Goal: Task Accomplishment & Management: Use online tool/utility

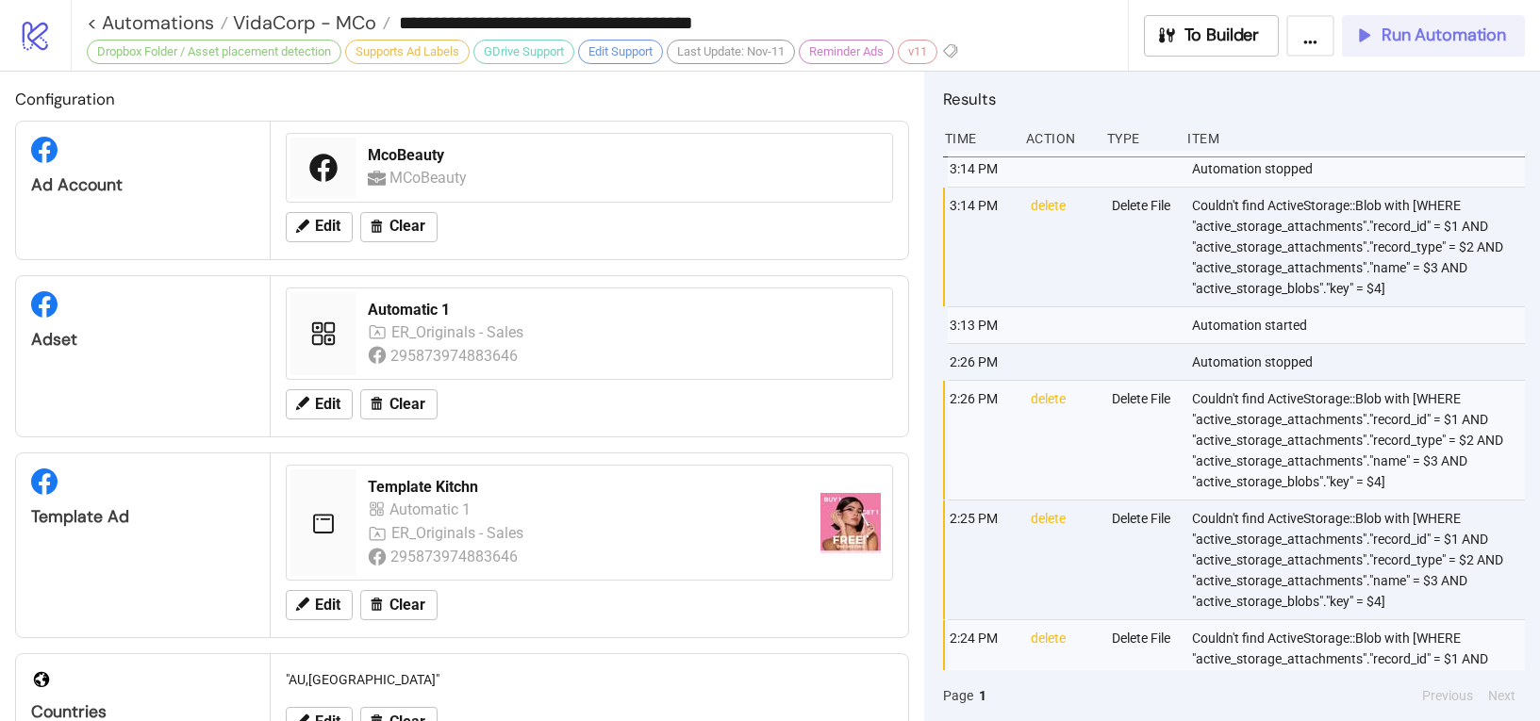
click at [1471, 49] on button "Run Automation" at bounding box center [1433, 35] width 183 height 41
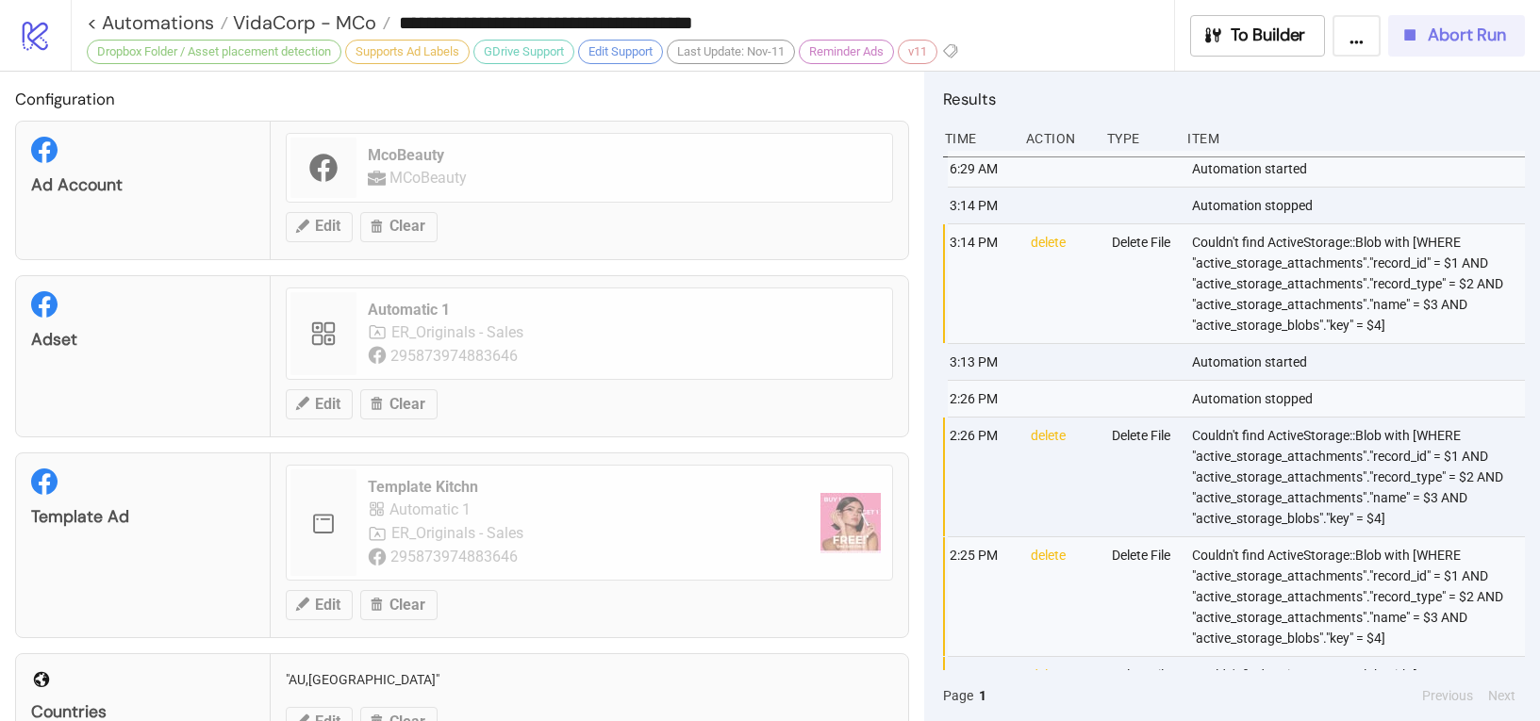
click at [1470, 47] on button "Abort Run" at bounding box center [1456, 35] width 137 height 41
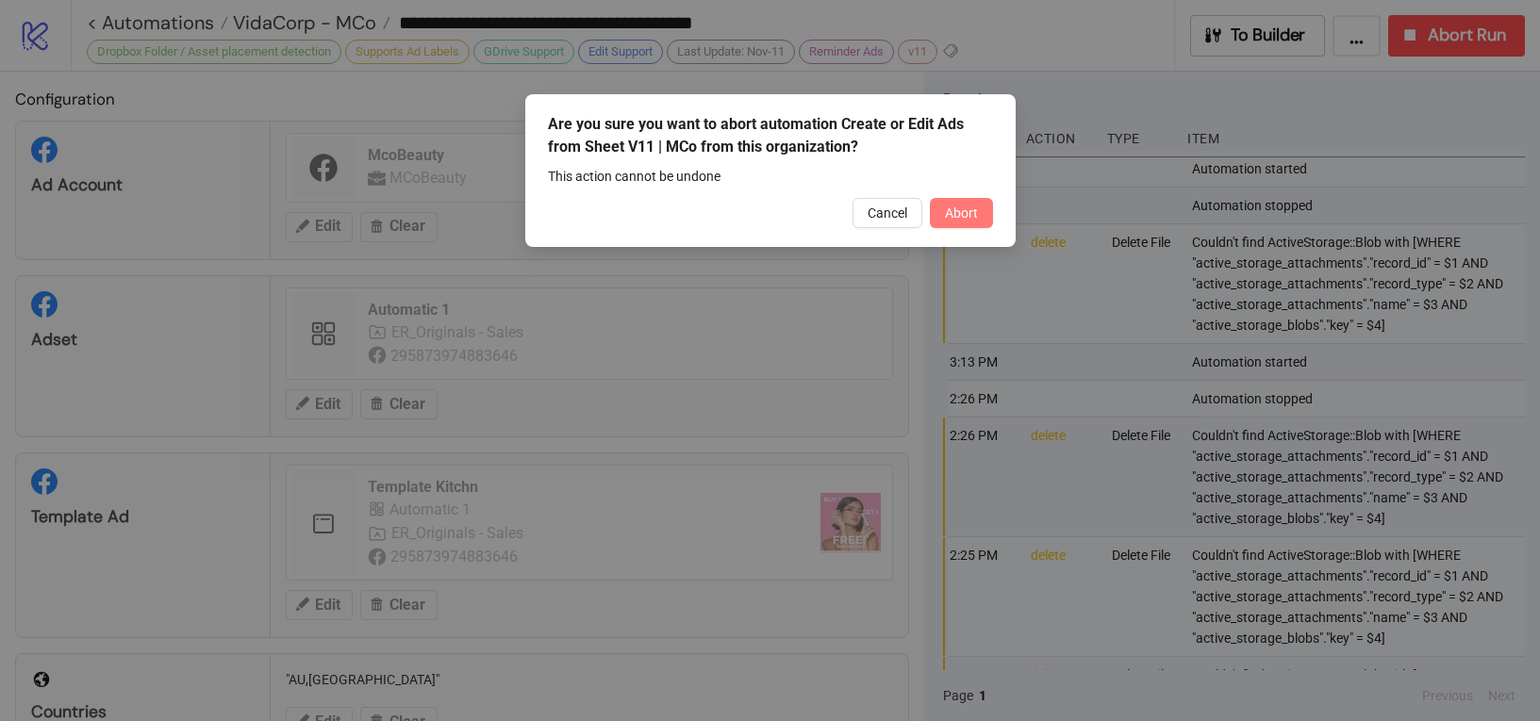
click at [981, 217] on button "Abort" at bounding box center [961, 213] width 63 height 30
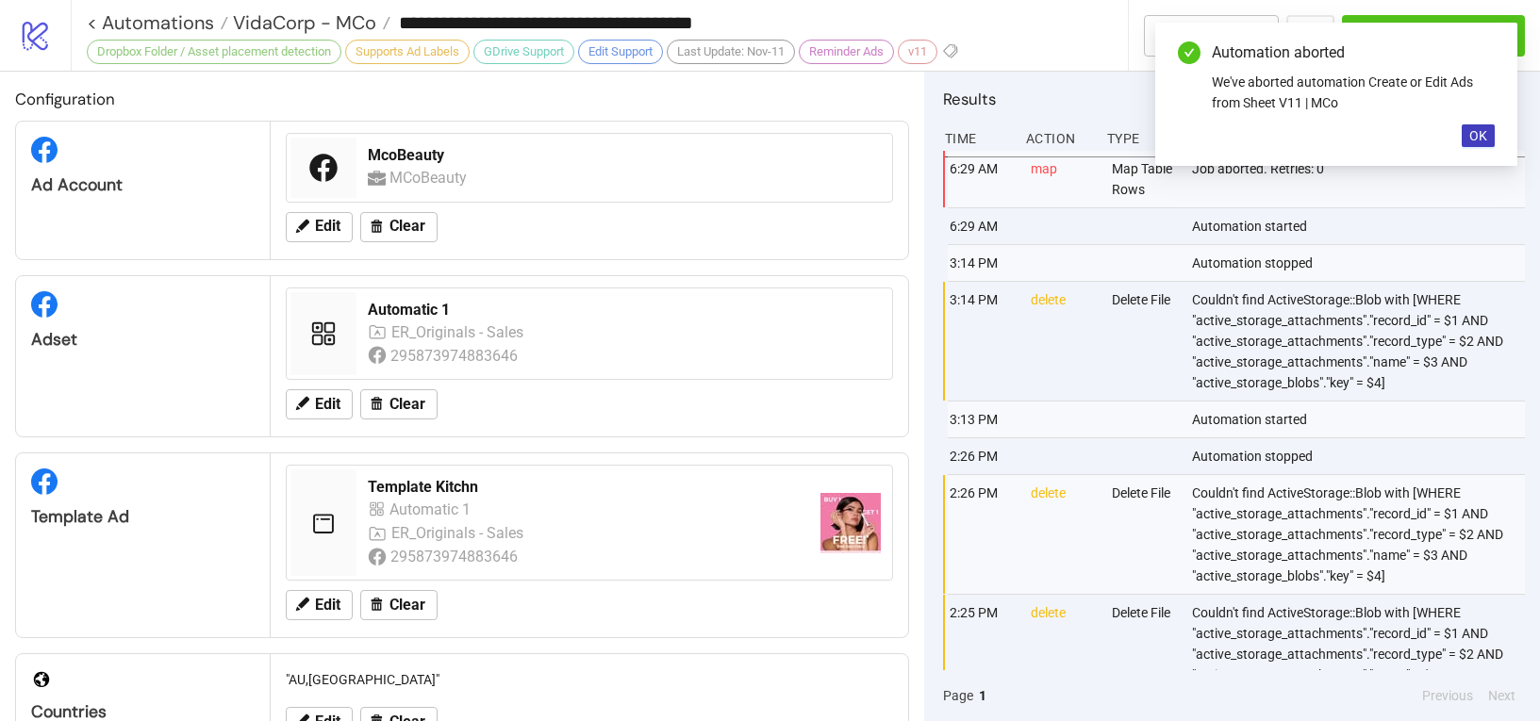
scroll to position [11, 0]
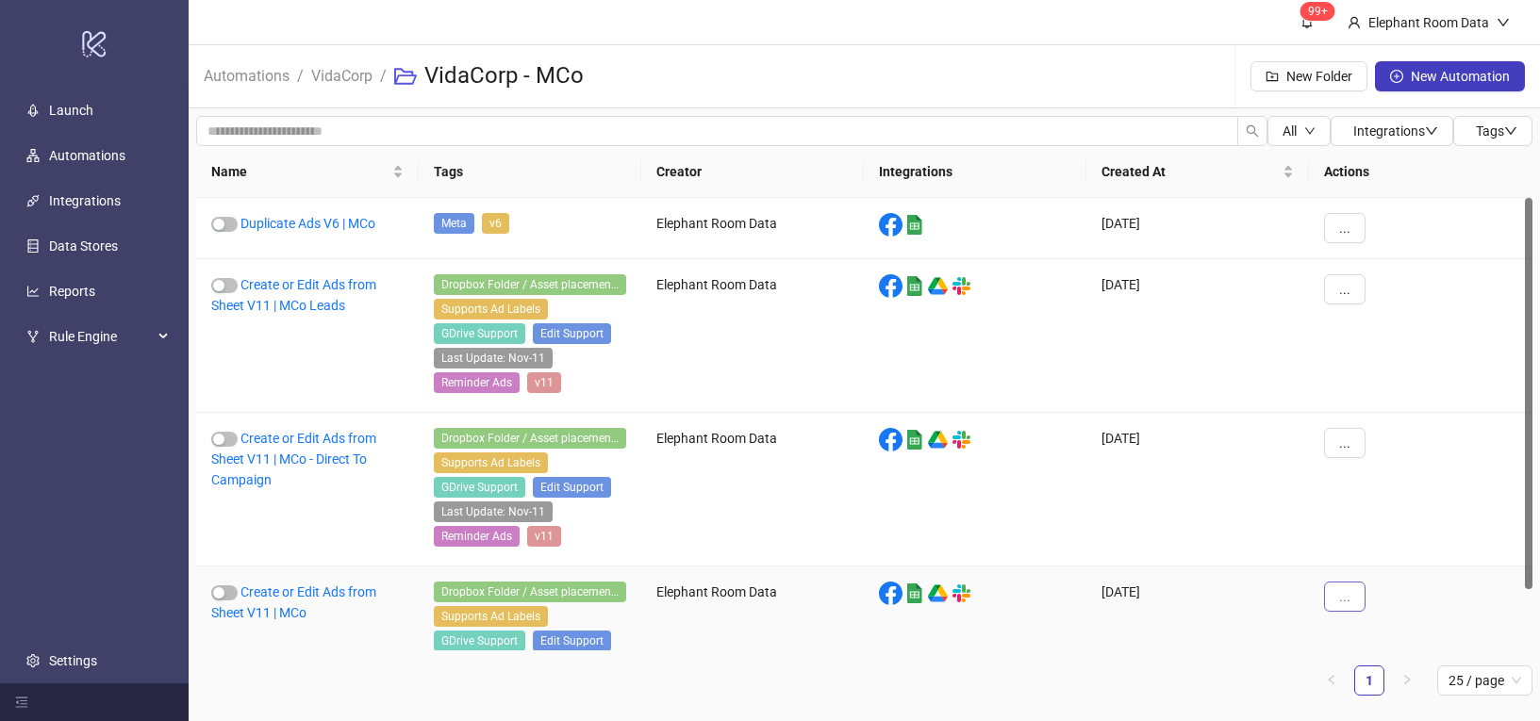
click at [1344, 602] on span "..." at bounding box center [1344, 596] width 11 height 15
click at [1380, 522] on span "Duplicate" at bounding box center [1387, 529] width 55 height 21
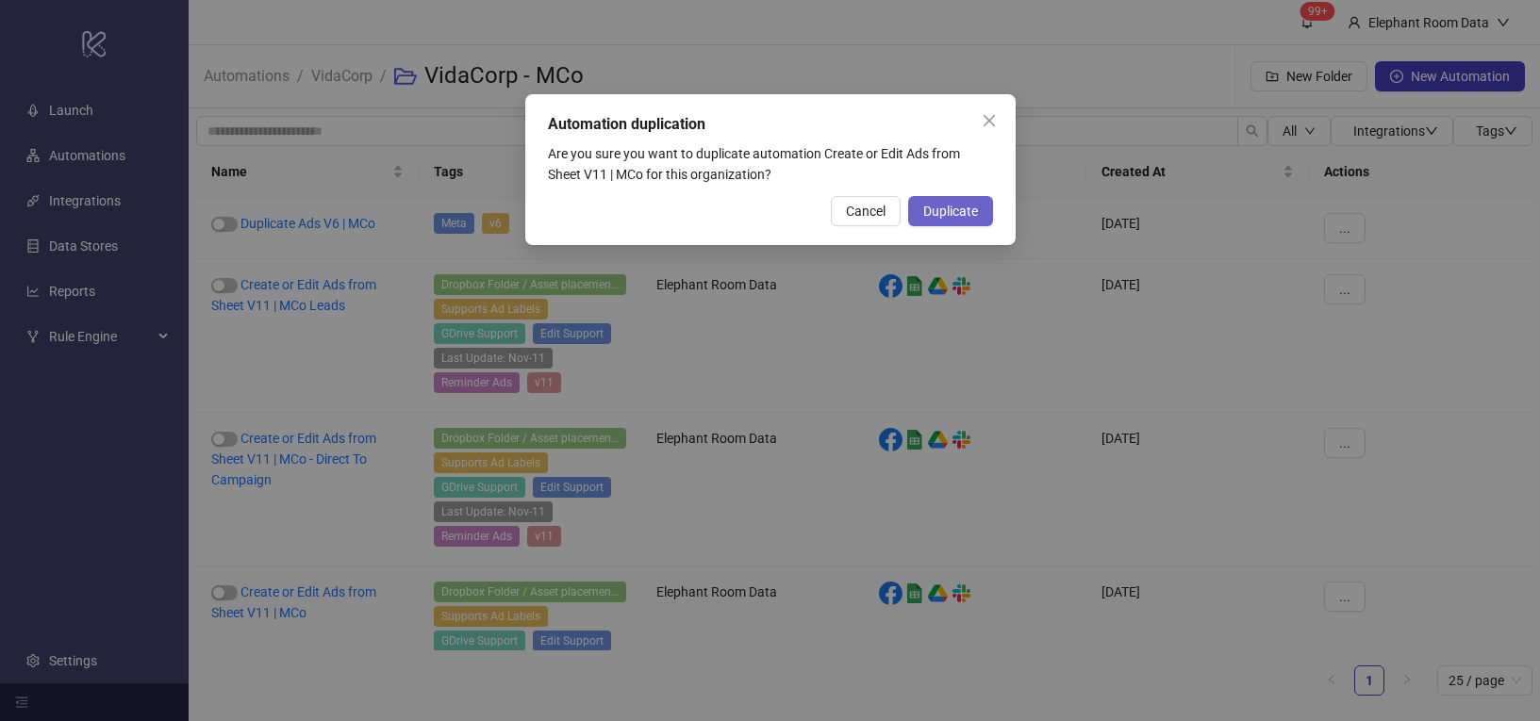
click at [936, 216] on span "Duplicate" at bounding box center [950, 211] width 55 height 15
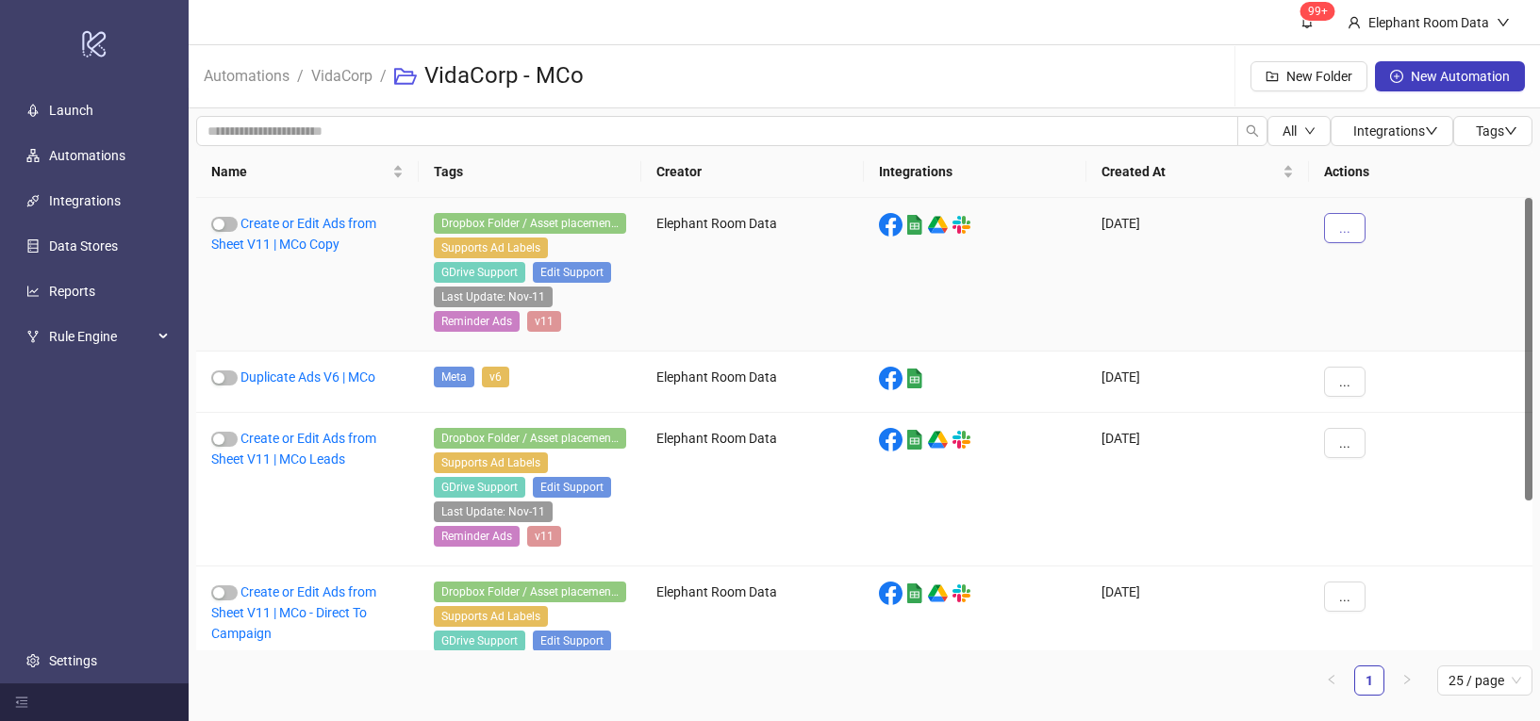
click at [1352, 228] on button "..." at bounding box center [1344, 228] width 41 height 30
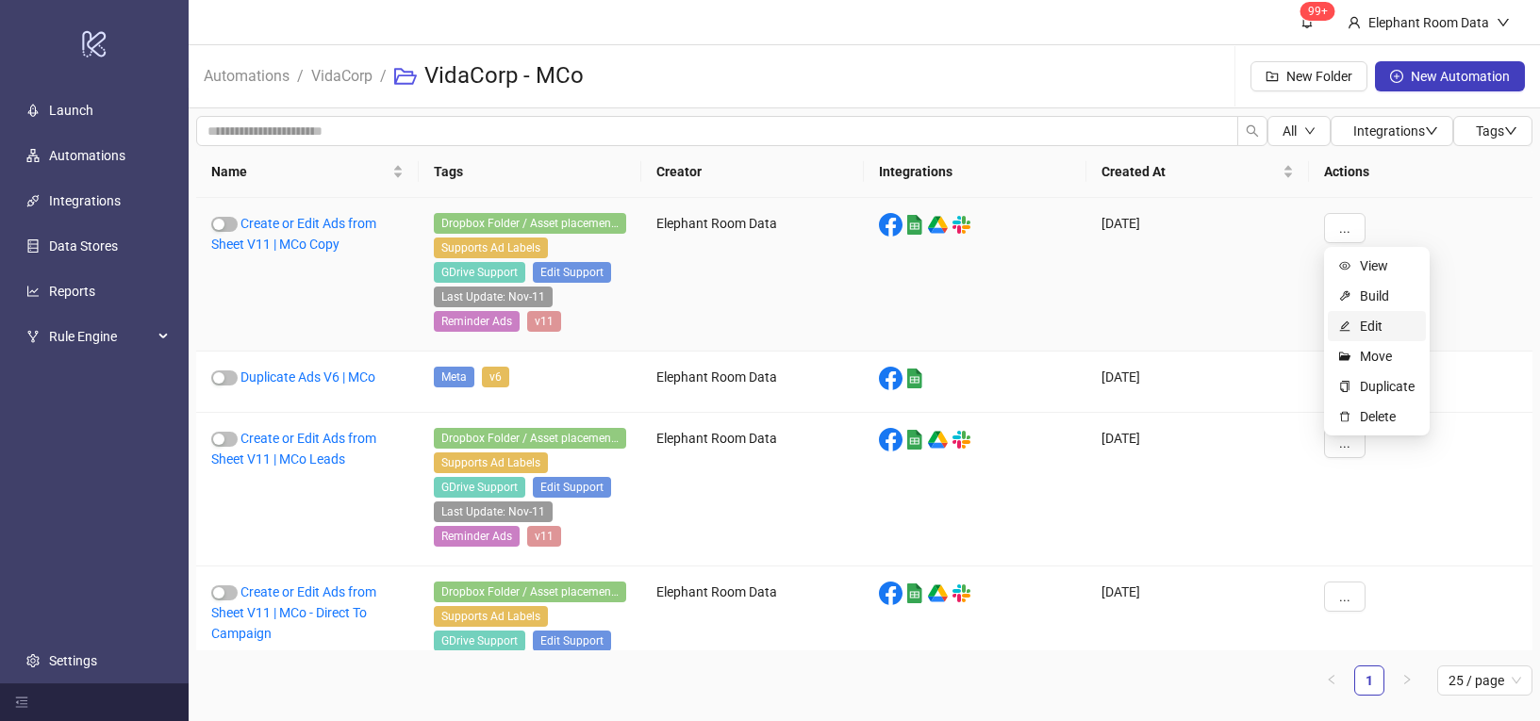
click at [1381, 317] on span "Edit" at bounding box center [1387, 326] width 55 height 21
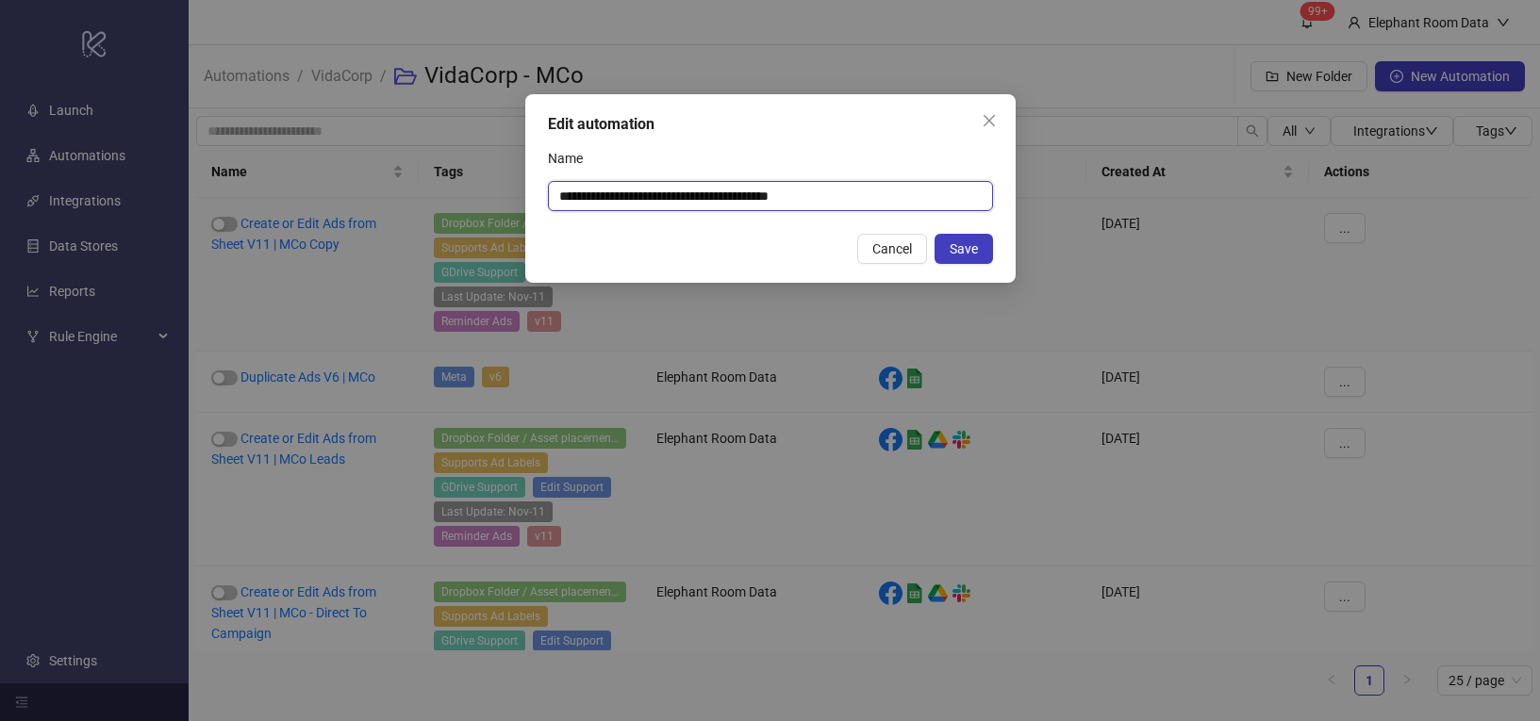
drag, startPoint x: 803, startPoint y: 197, endPoint x: 850, endPoint y: 200, distance: 47.2
click at [850, 200] on input "**********" at bounding box center [770, 196] width 445 height 30
type input "**********"
click at [954, 241] on span "Save" at bounding box center [963, 248] width 28 height 15
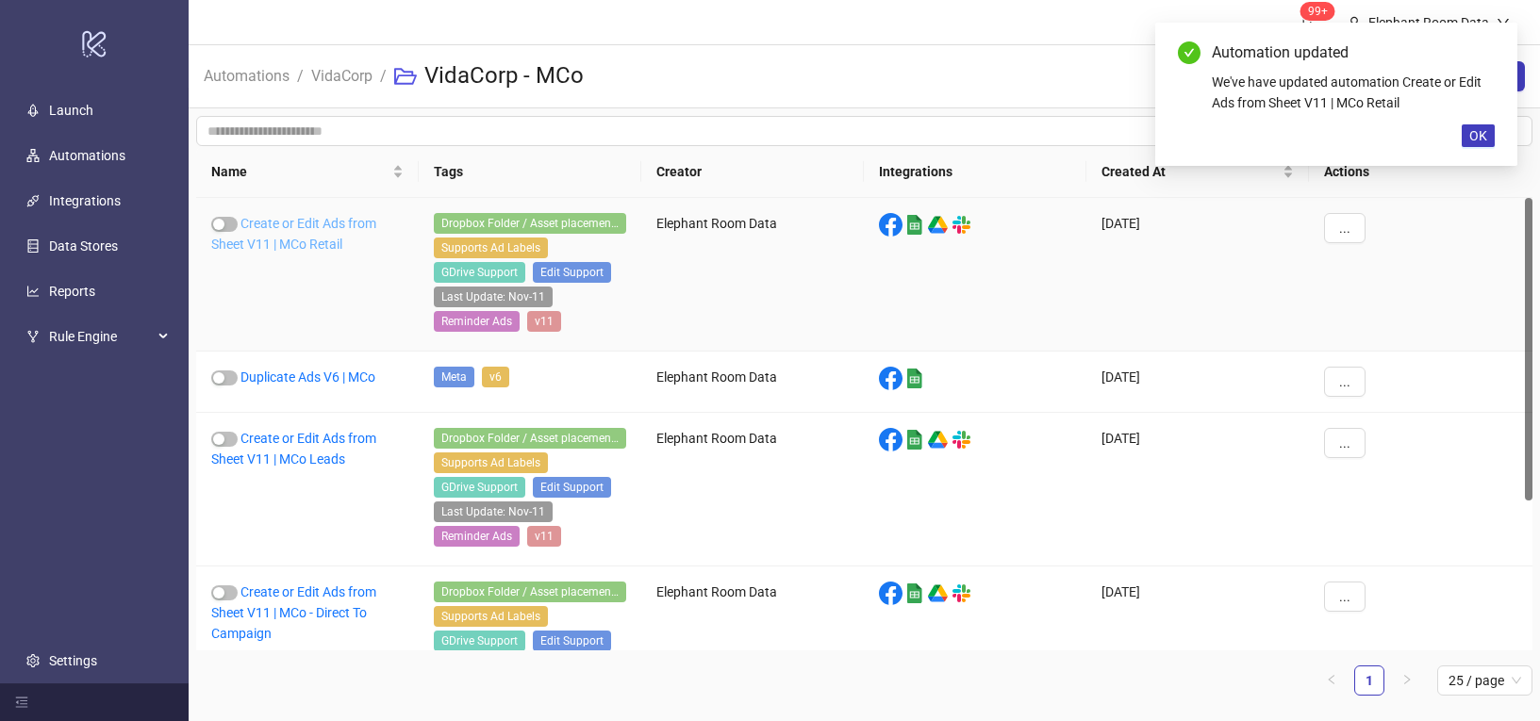
click at [310, 248] on link "Create or Edit Ads from Sheet V11 | MCo Retail" at bounding box center [293, 234] width 165 height 36
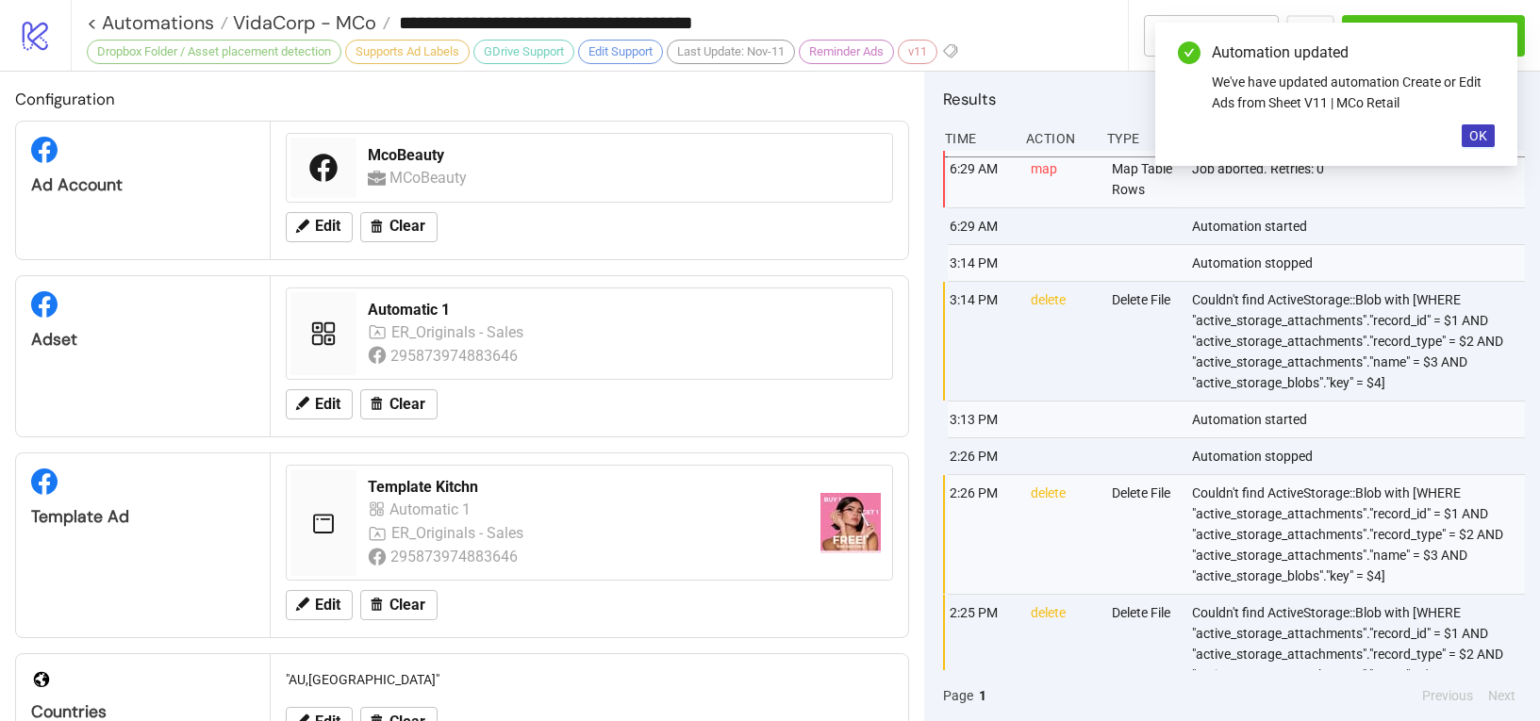
type input "**********"
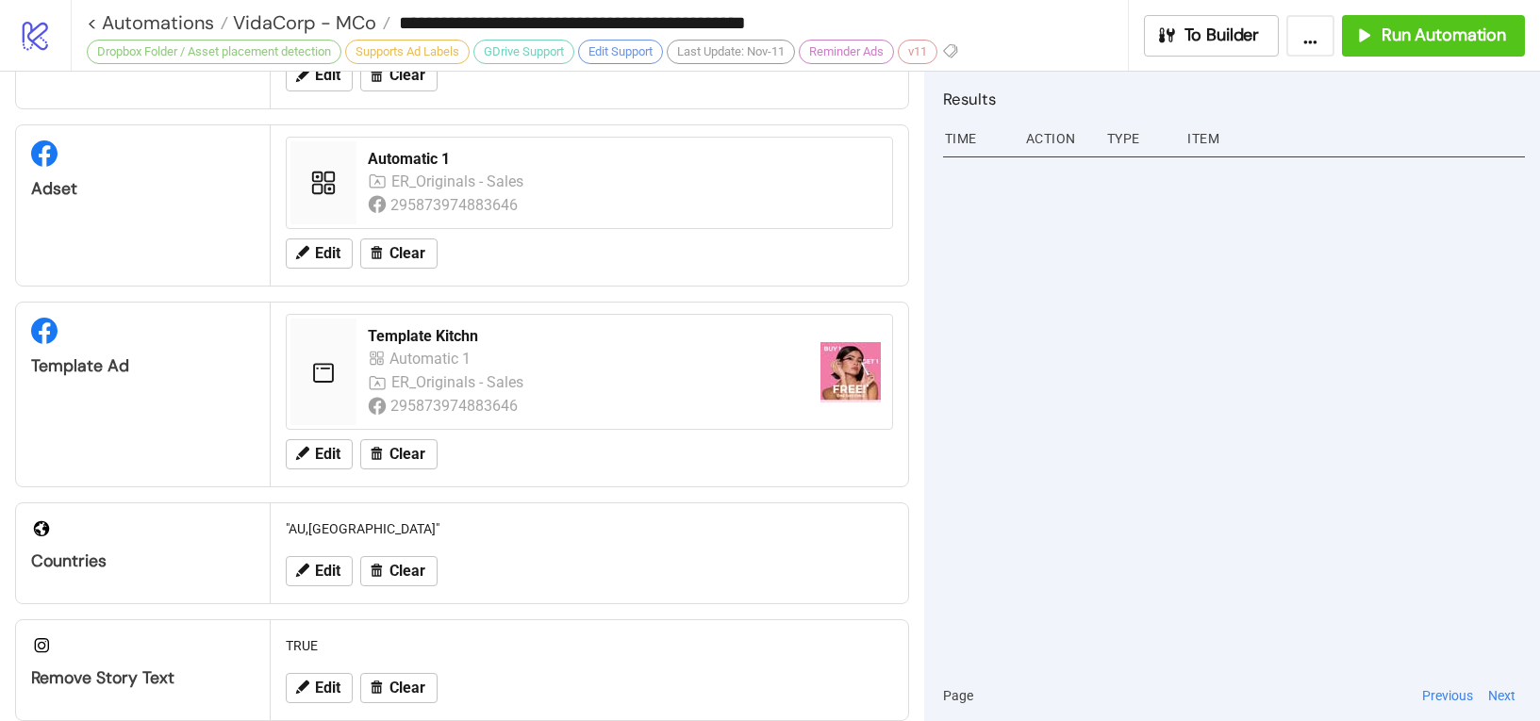
scroll to position [598, 0]
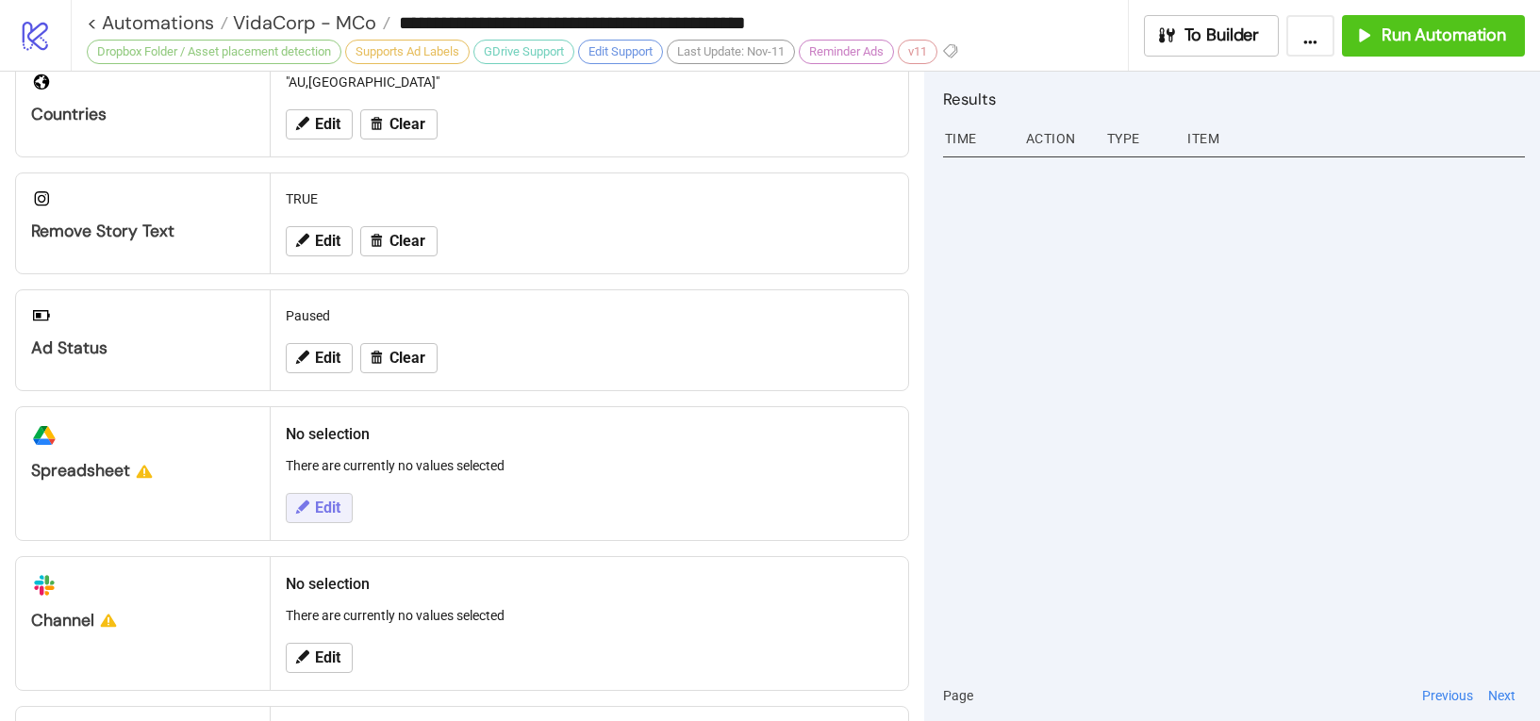
click at [341, 512] on button "Edit" at bounding box center [319, 508] width 67 height 30
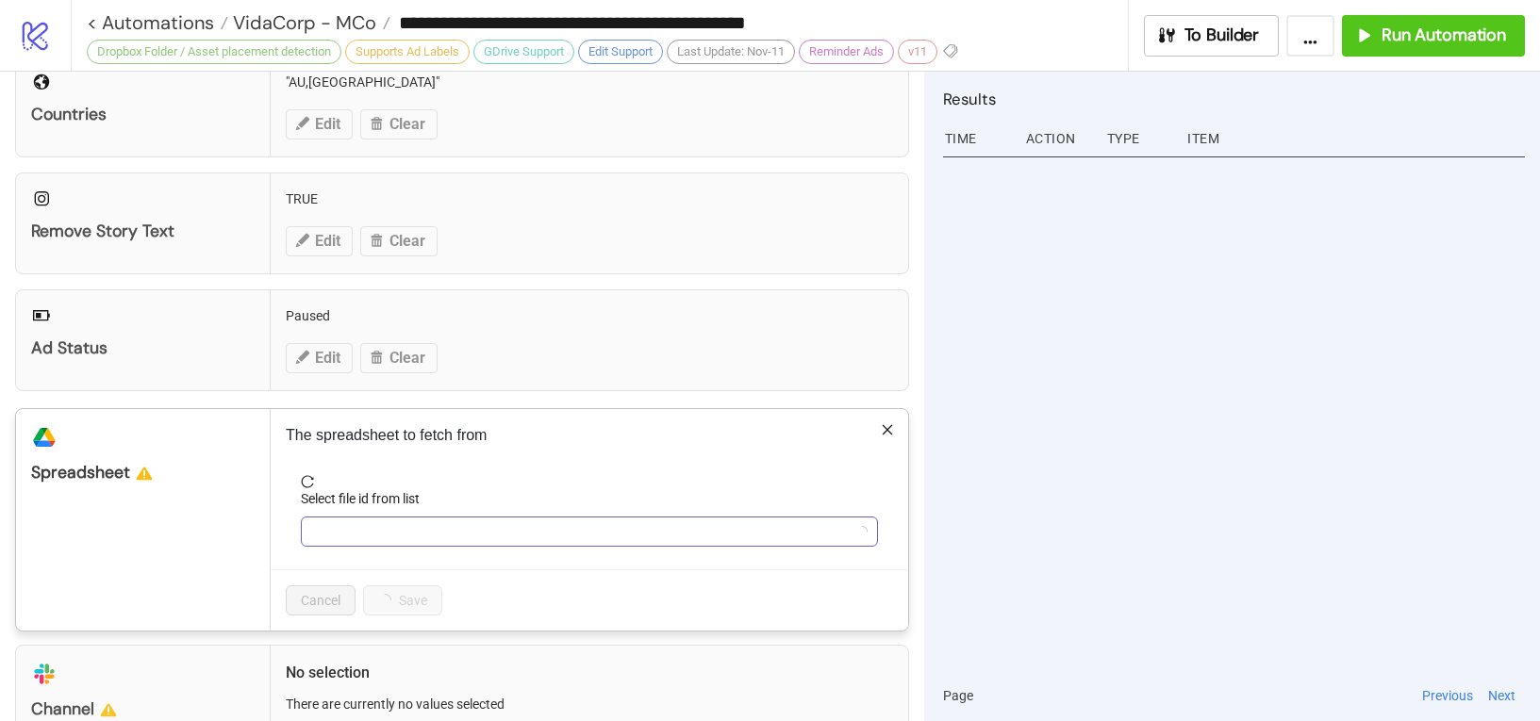
click at [384, 536] on input "Select file id from list" at bounding box center [580, 532] width 537 height 28
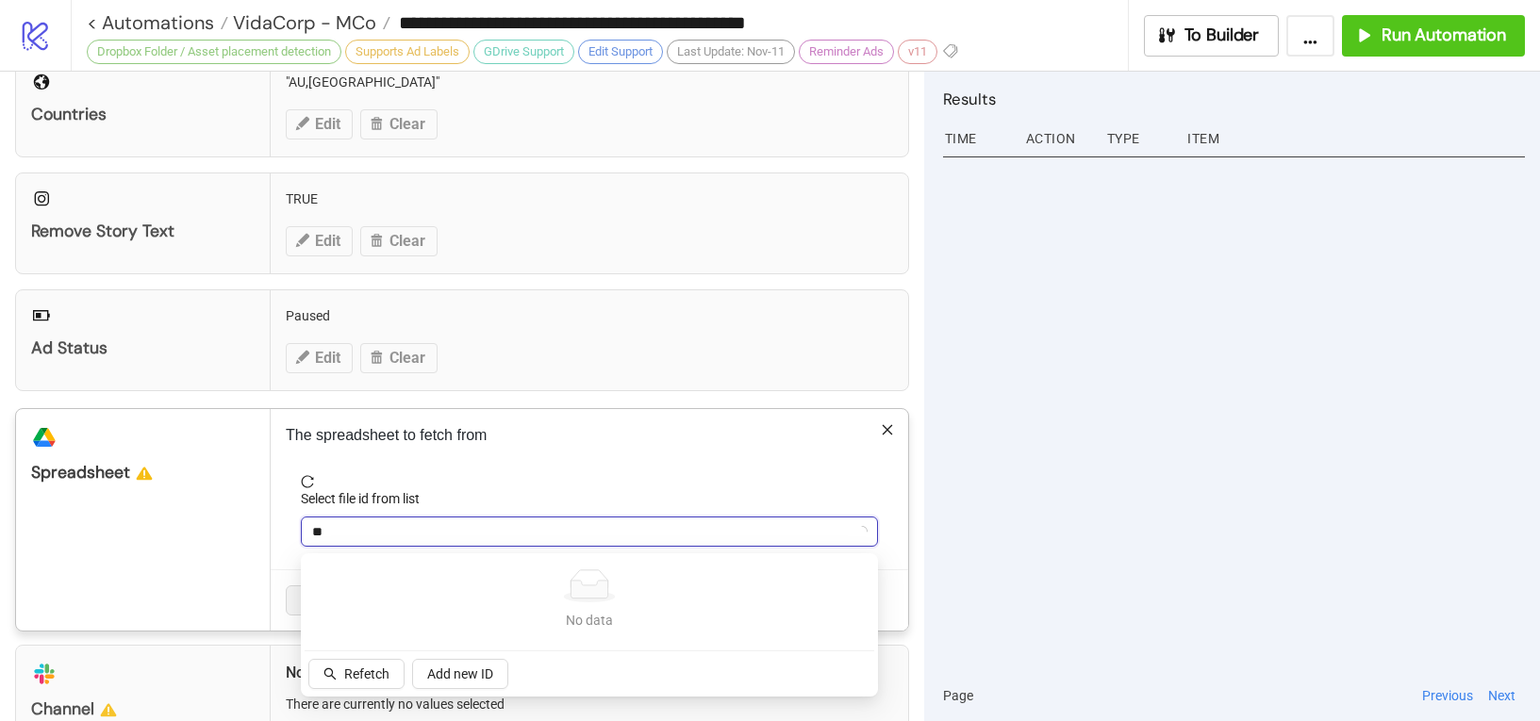
type input "***"
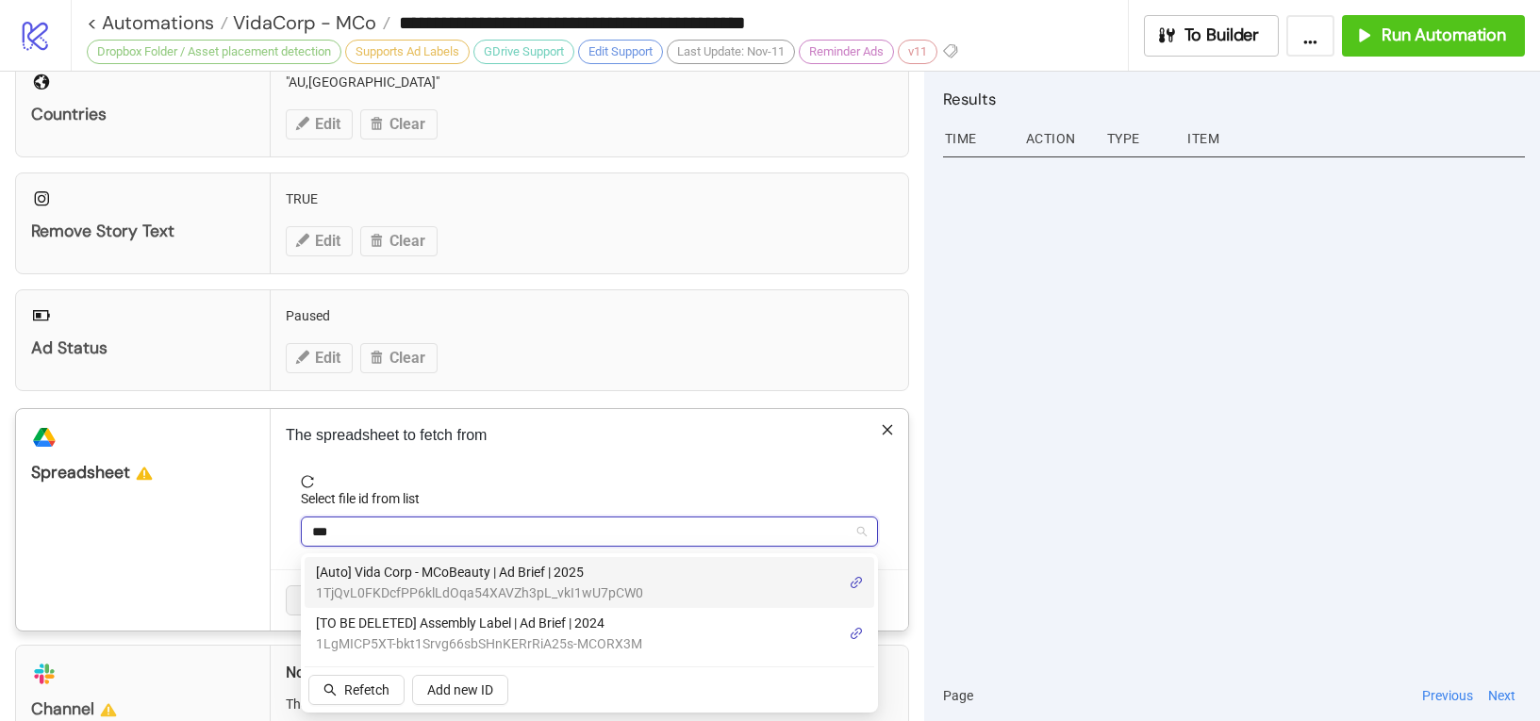
click at [447, 574] on span "[Auto] Vida Corp - MCoBeauty | Ad Brief | 2025" at bounding box center [479, 572] width 327 height 21
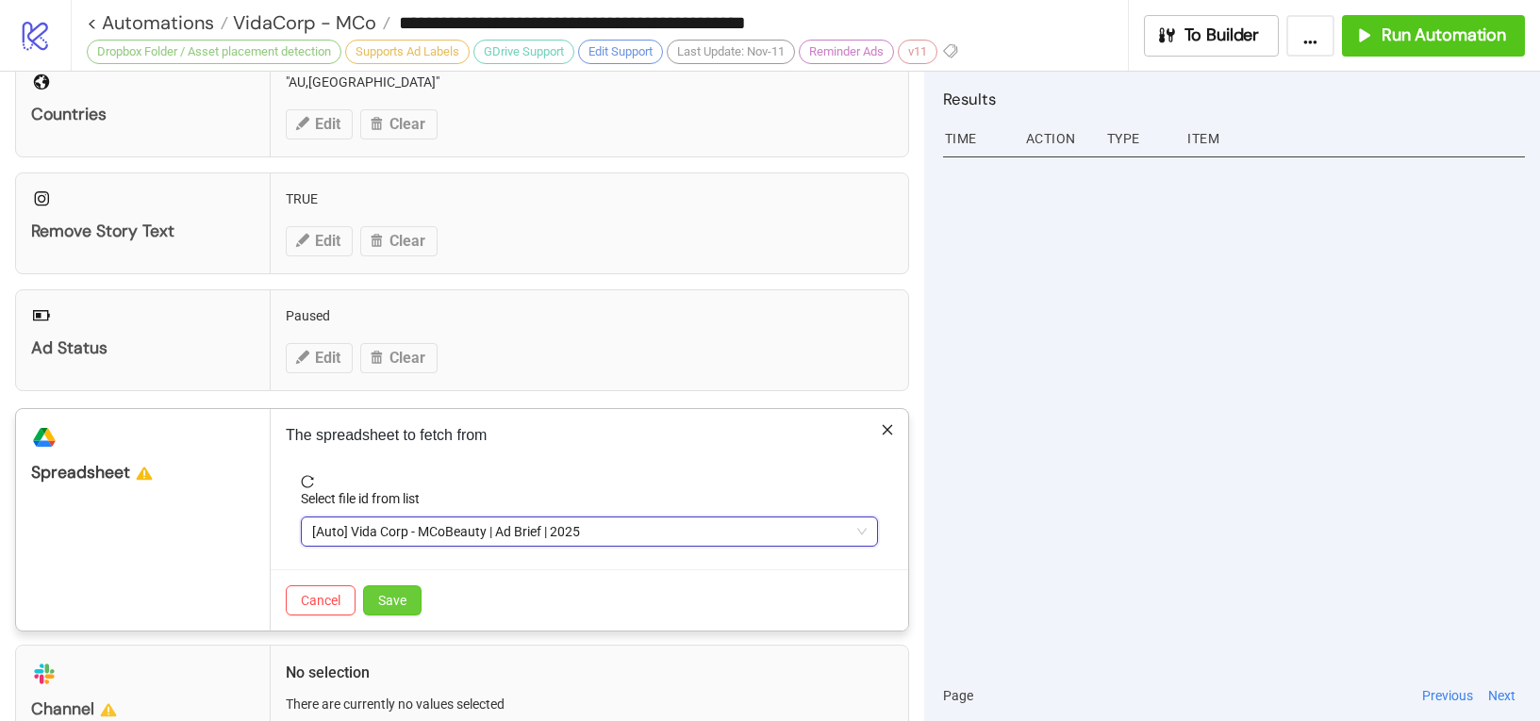
click at [406, 600] on span "Save" at bounding box center [392, 600] width 28 height 15
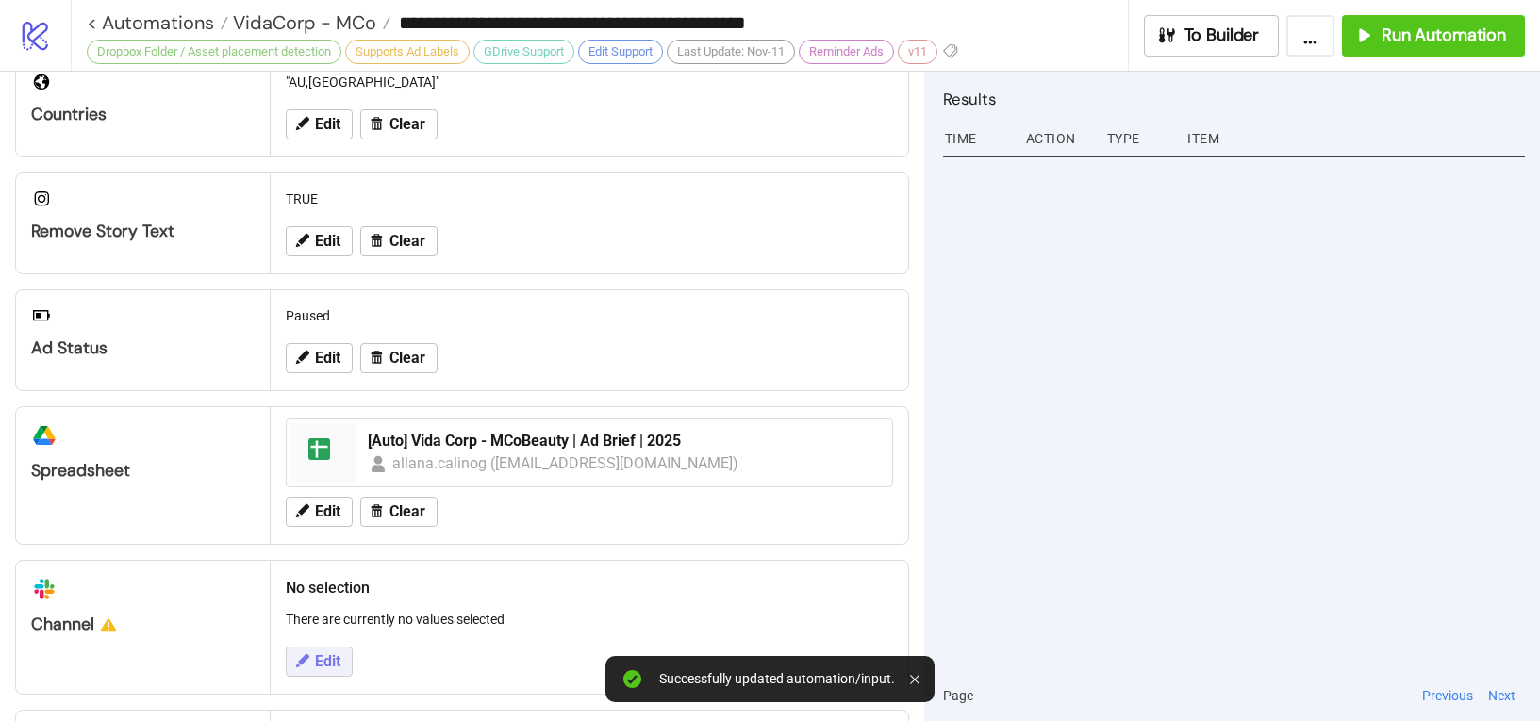
click at [329, 658] on span "Edit" at bounding box center [327, 661] width 25 height 17
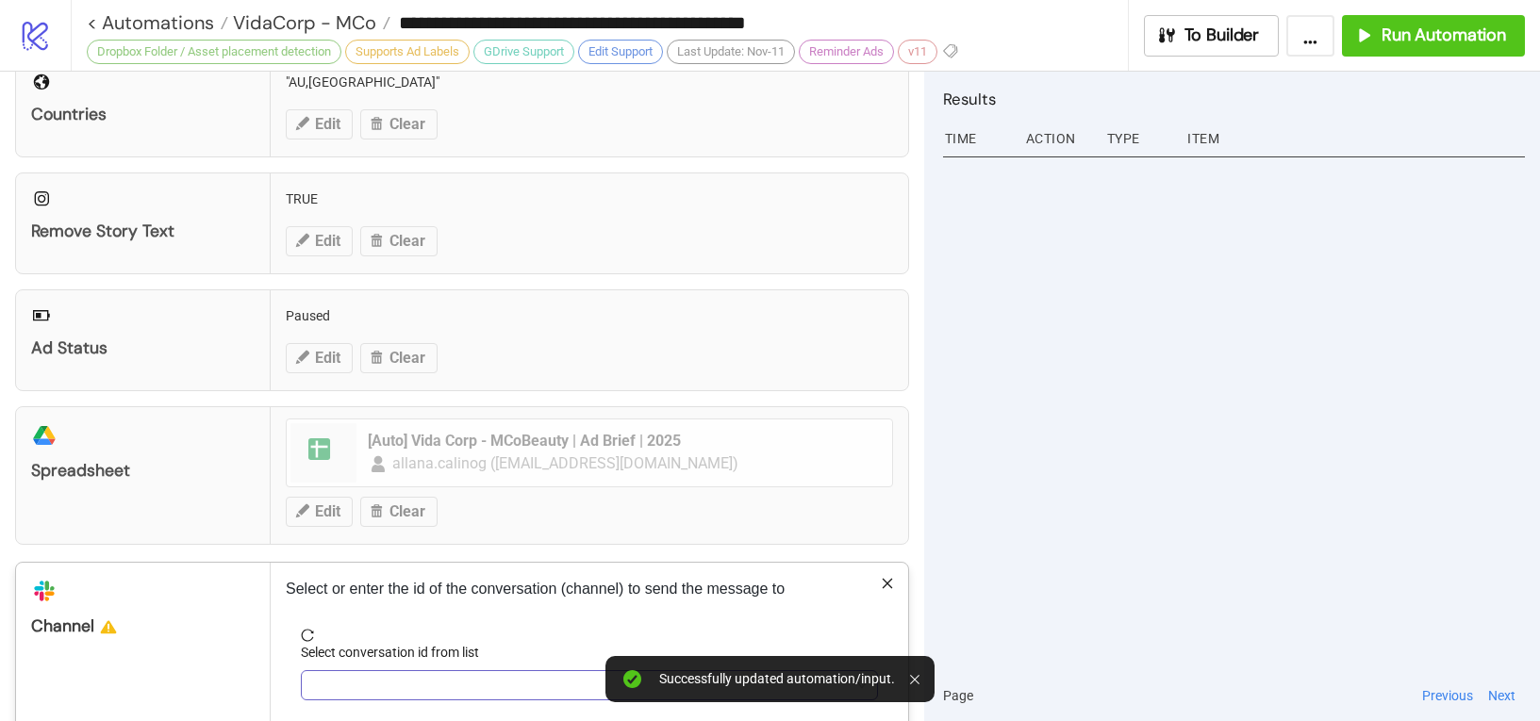
click at [330, 682] on input "Select conversation id from list" at bounding box center [580, 685] width 537 height 28
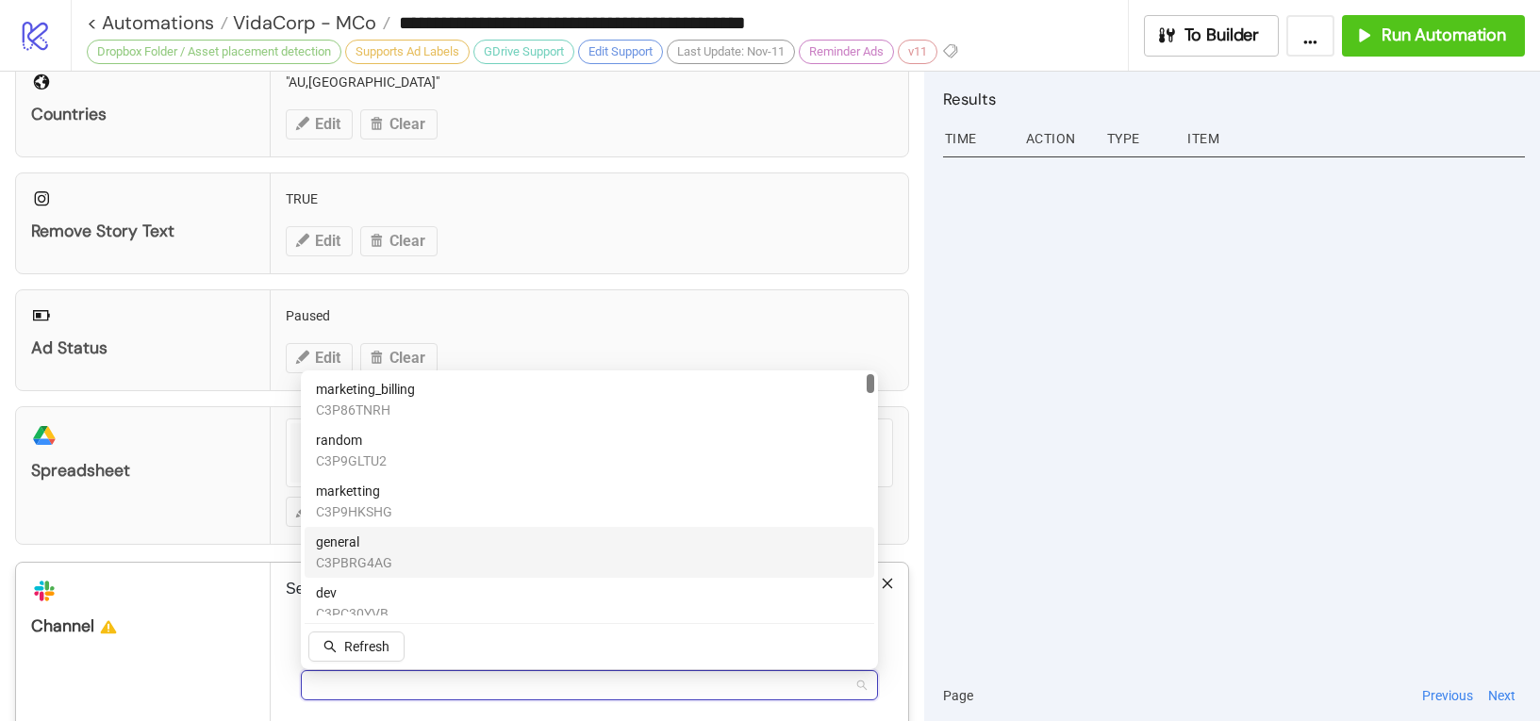
click at [1070, 509] on div at bounding box center [1234, 410] width 582 height 519
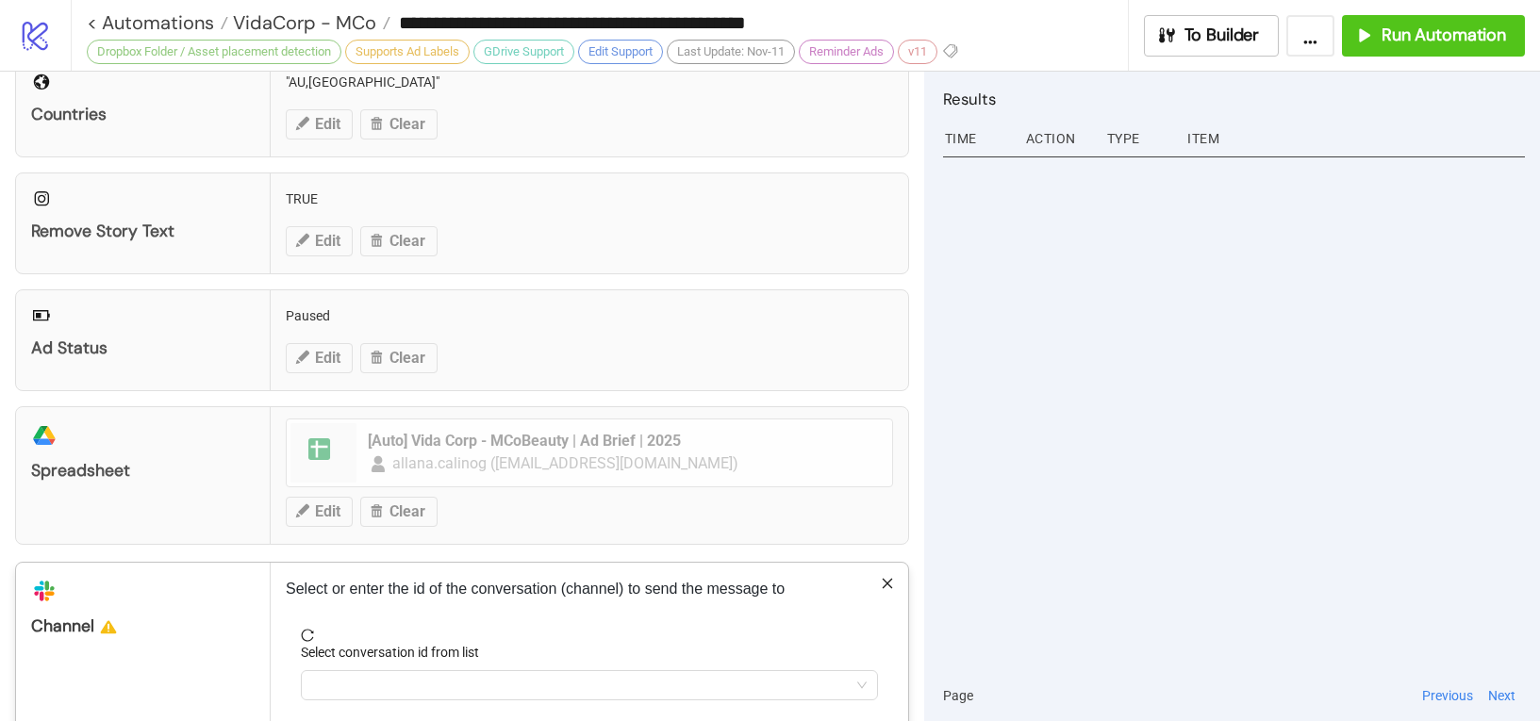
click at [887, 586] on icon "close" at bounding box center [887, 584] width 10 height 10
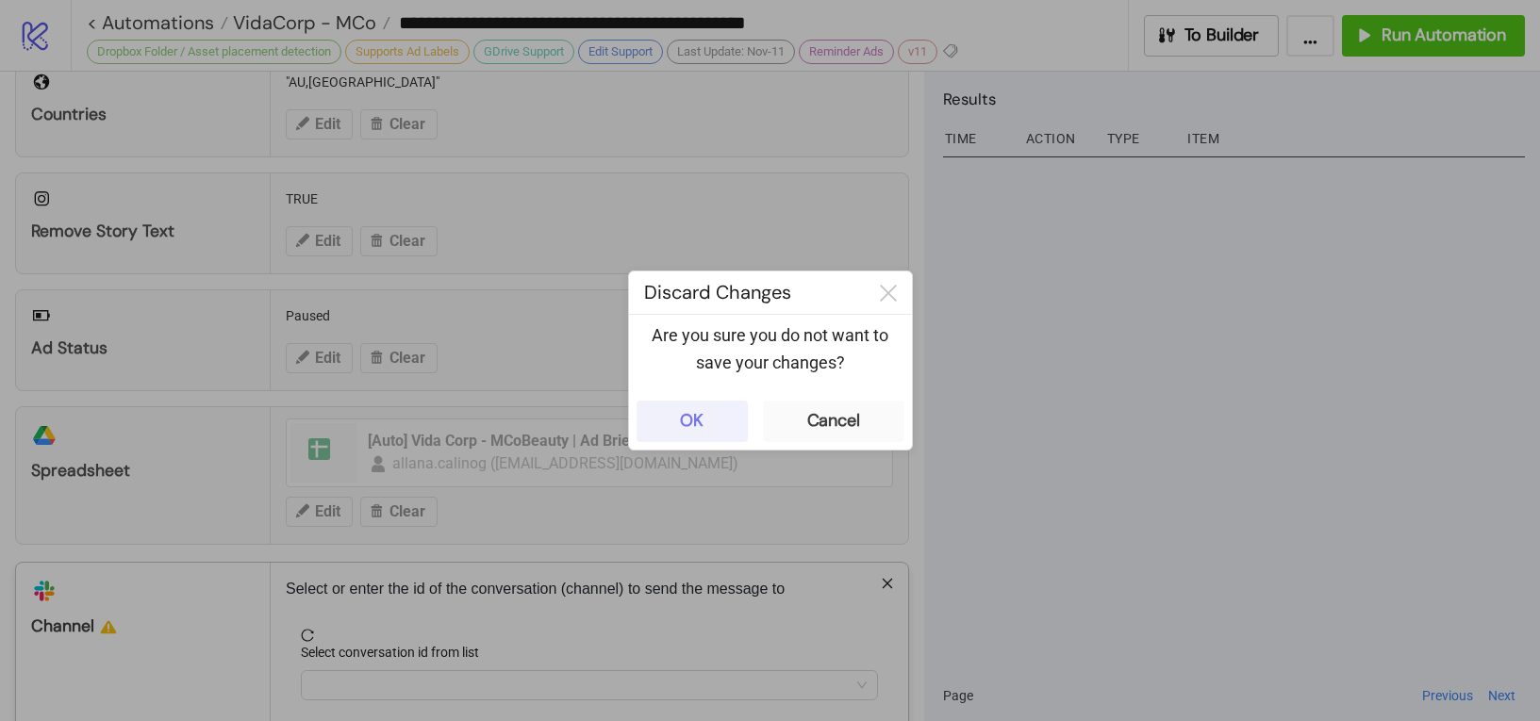
click at [693, 406] on button "OK" at bounding box center [691, 421] width 111 height 41
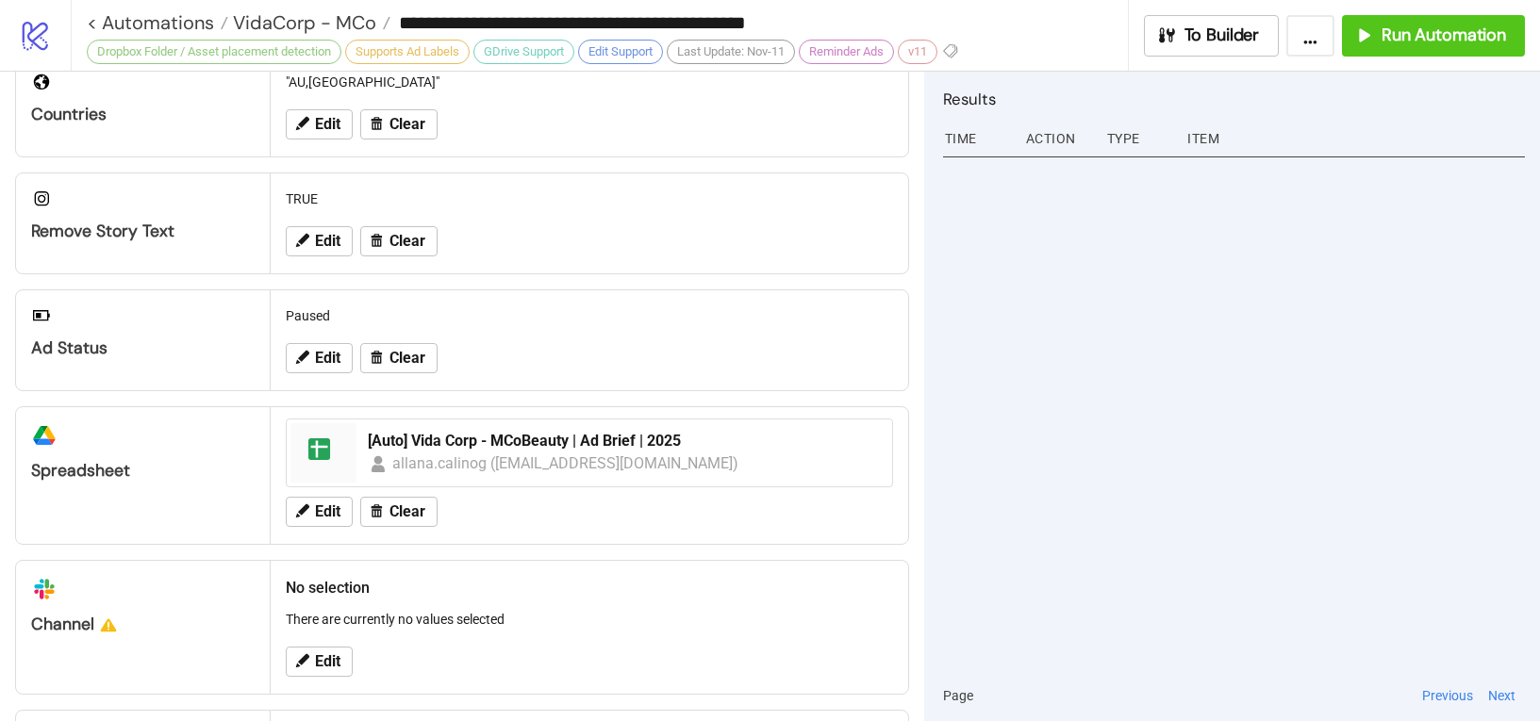
scroll to position [754, 0]
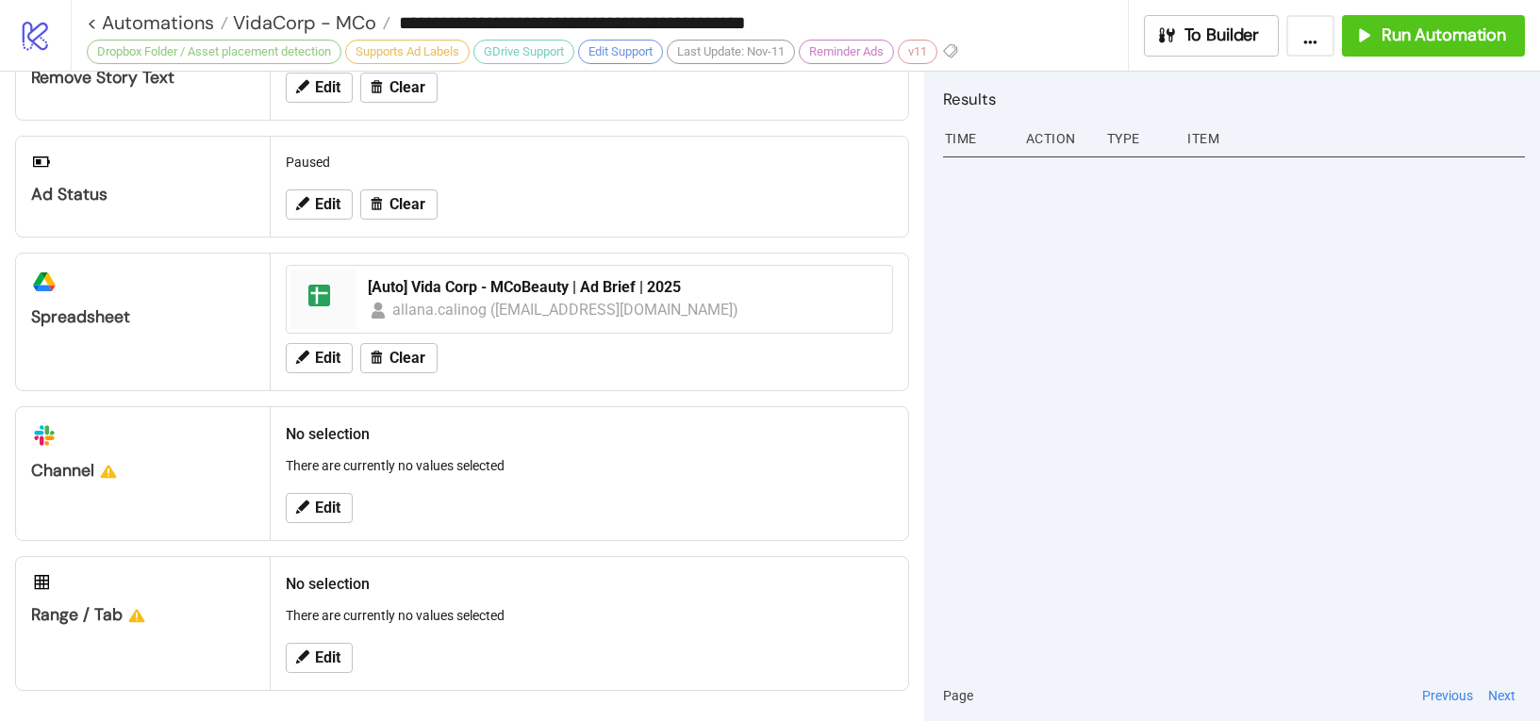
click at [1185, 437] on div at bounding box center [1234, 410] width 582 height 519
click at [319, 653] on span "Edit" at bounding box center [327, 658] width 25 height 17
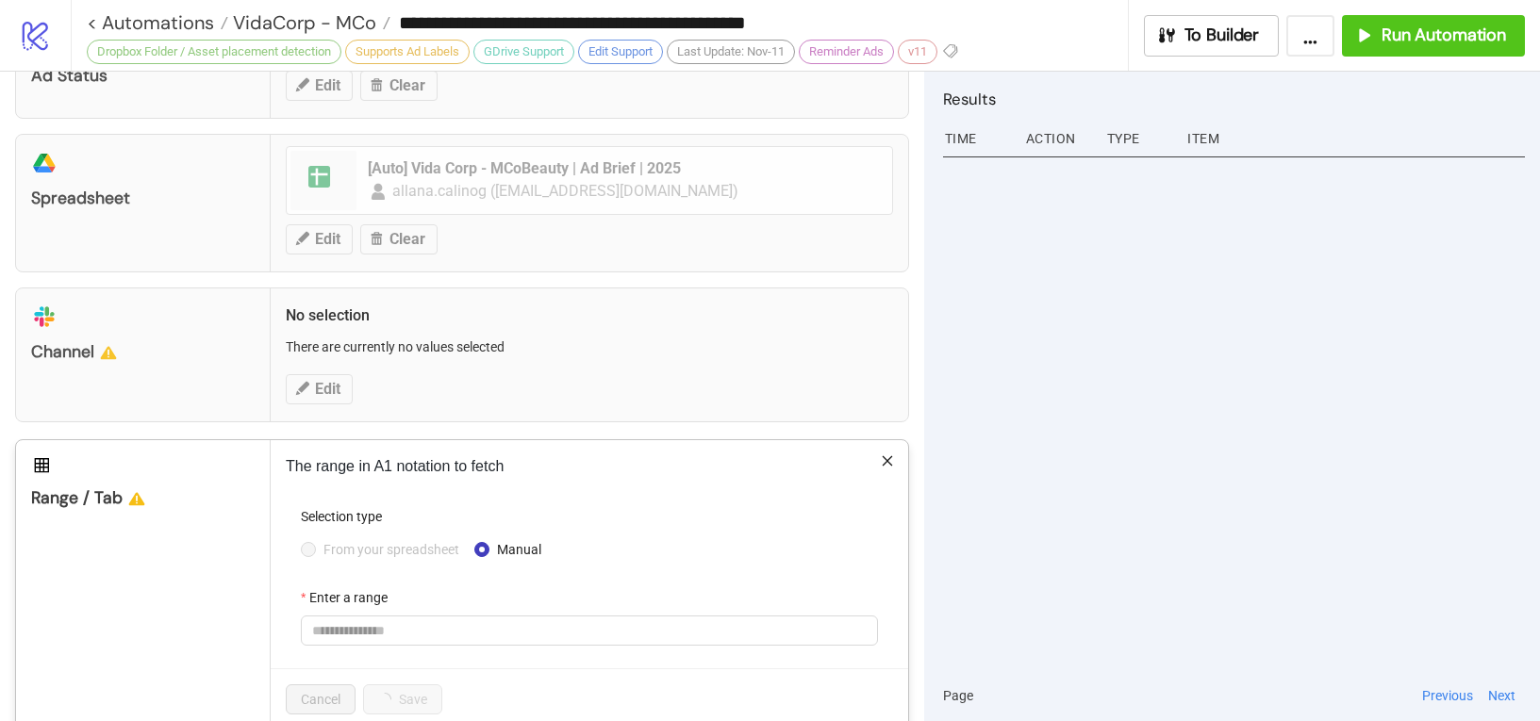
scroll to position [912, 0]
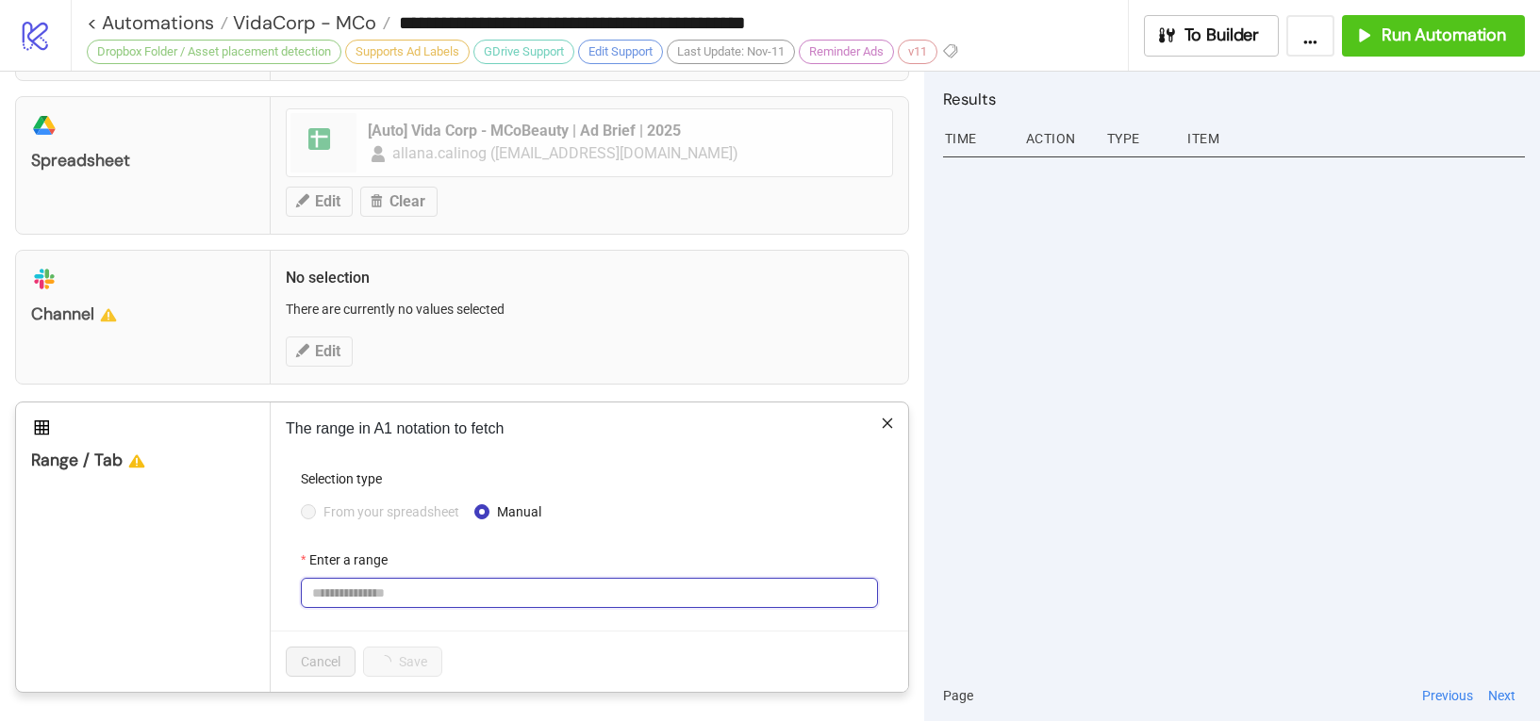
click at [386, 591] on input "Enter a range" at bounding box center [589, 593] width 577 height 30
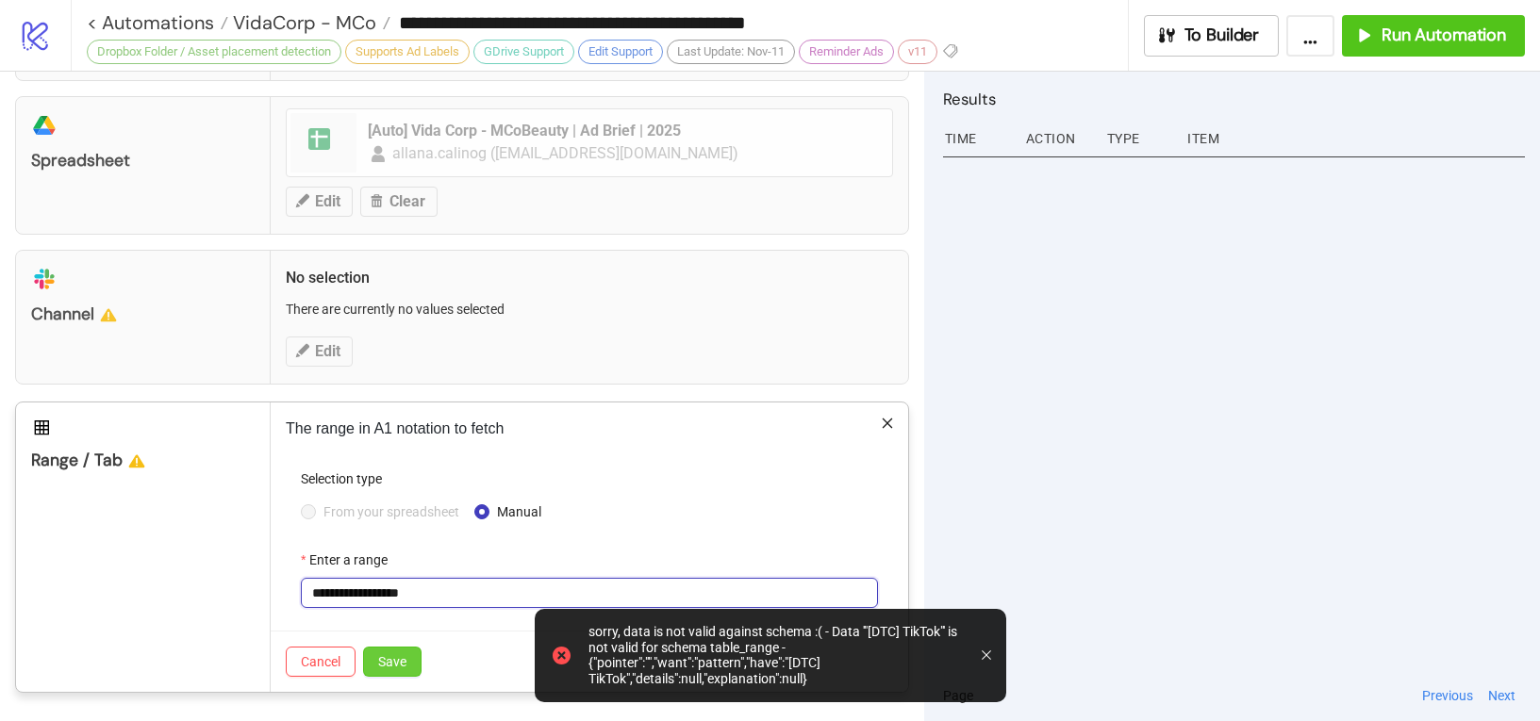
type input "**********"
click at [398, 661] on span "Save" at bounding box center [392, 661] width 28 height 15
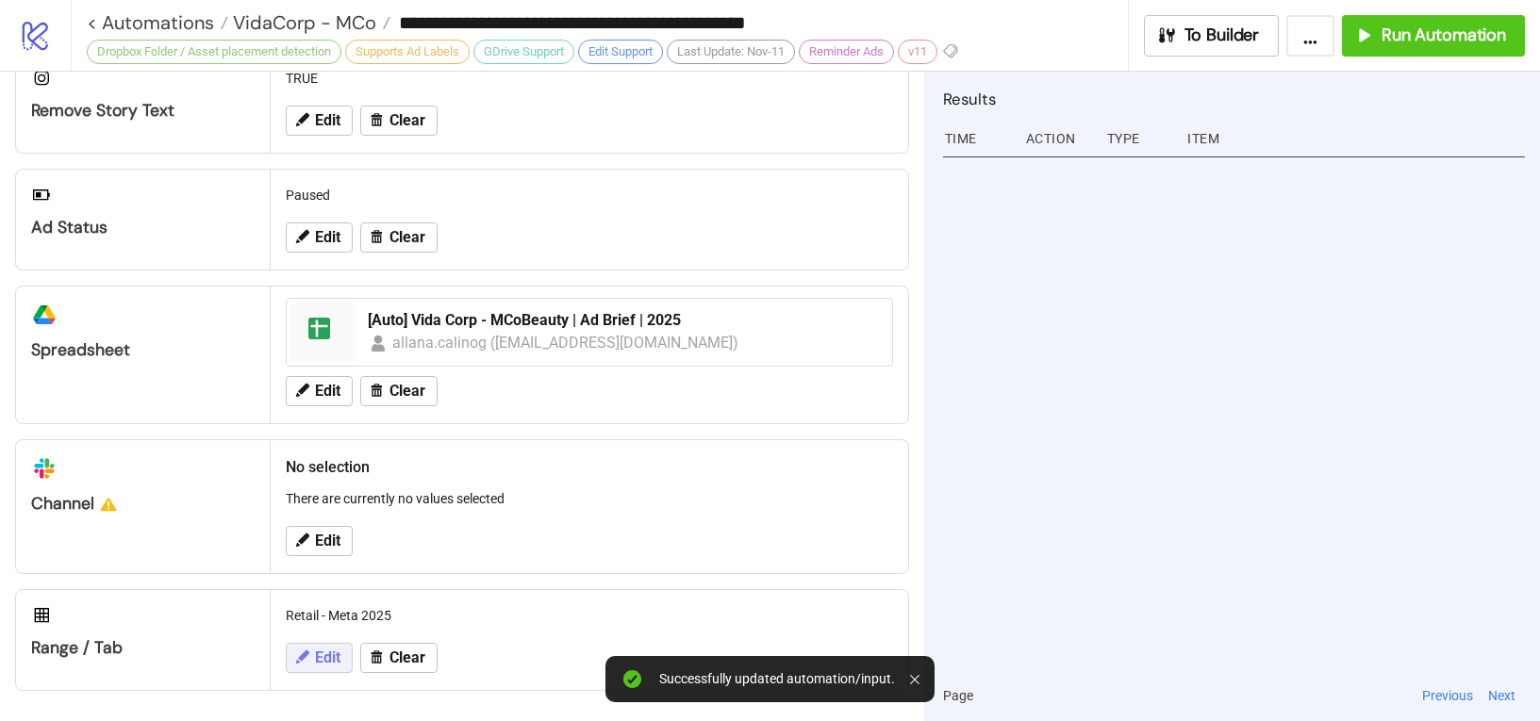
click at [324, 655] on span "Edit" at bounding box center [327, 658] width 25 height 17
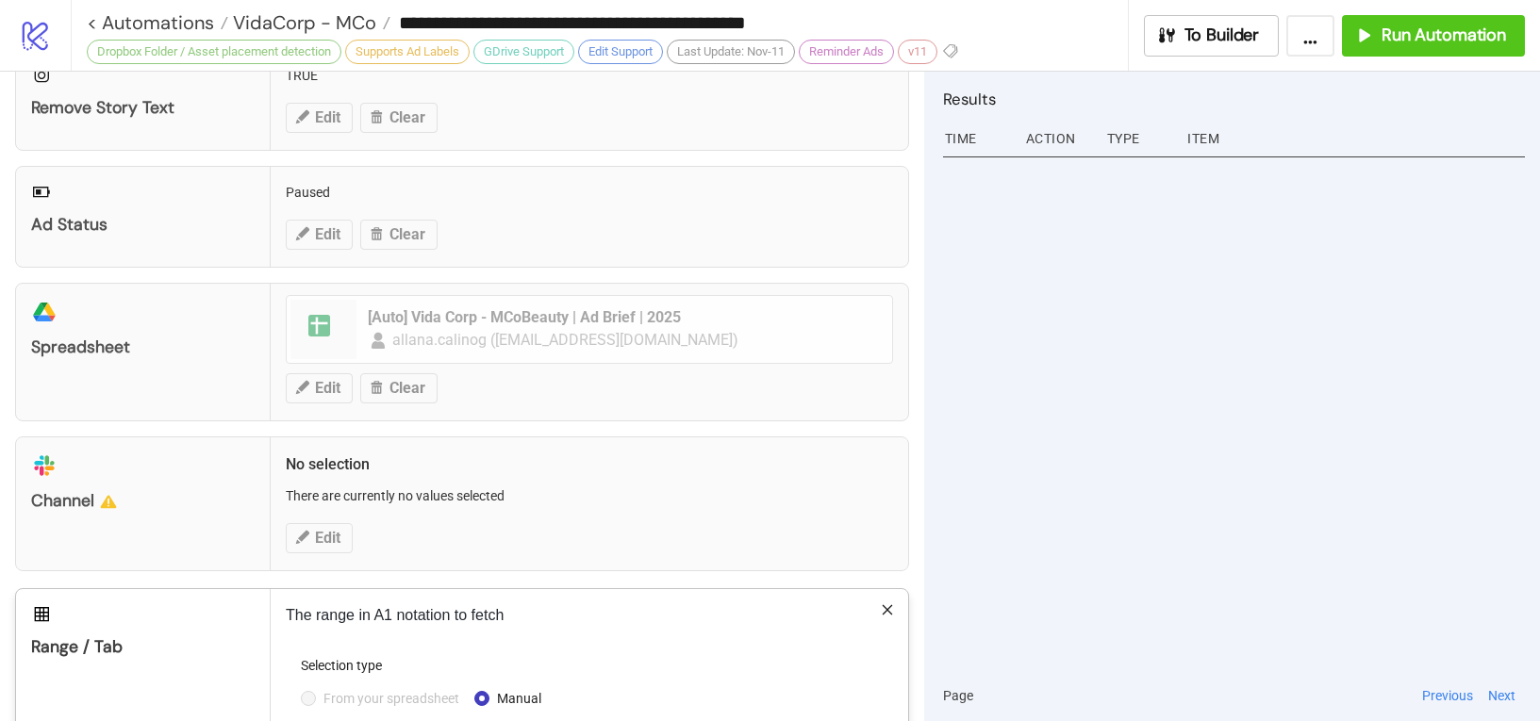
scroll to position [912, 0]
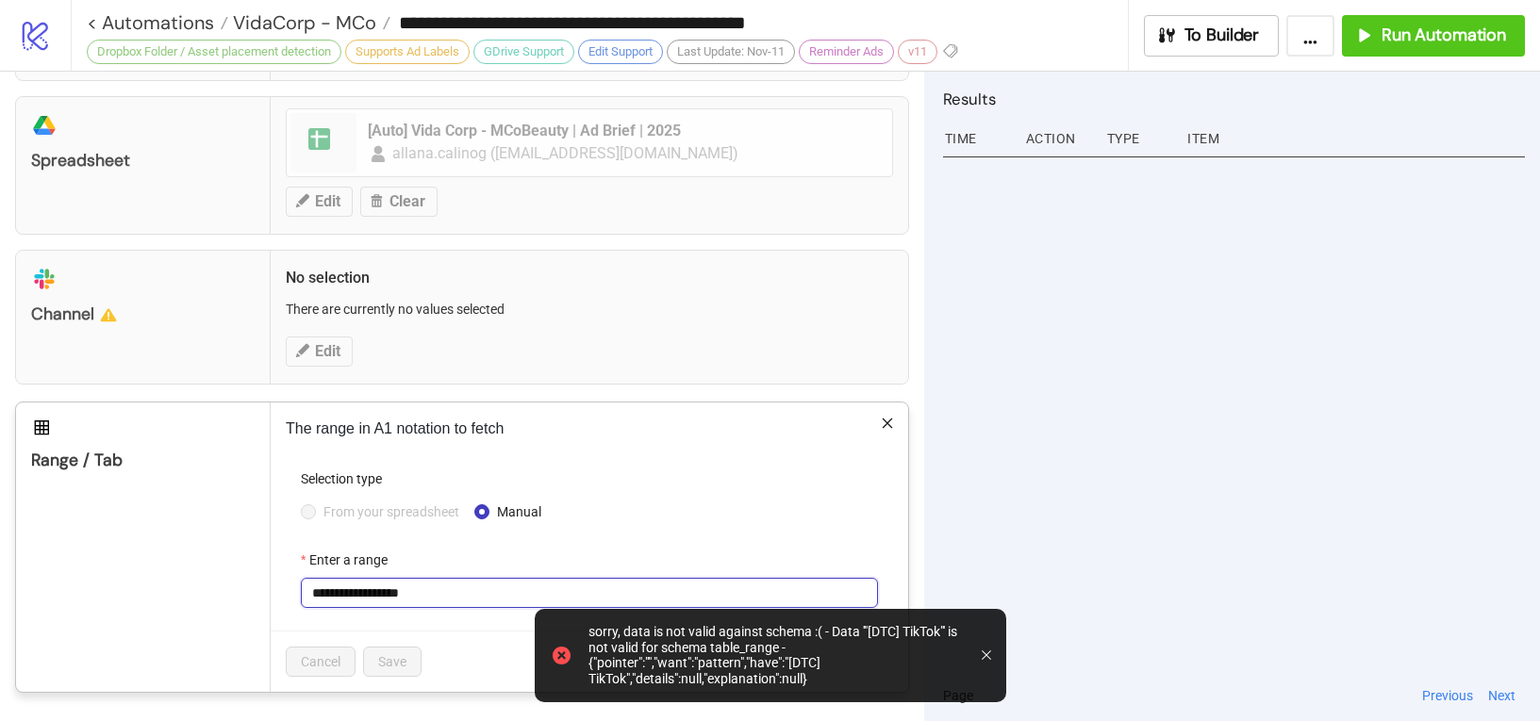
drag, startPoint x: 351, startPoint y: 586, endPoint x: 251, endPoint y: 574, distance: 100.7
click at [253, 574] on div "**********" at bounding box center [462, 547] width 894 height 291
type input "**********"
click at [396, 666] on span "Save" at bounding box center [392, 661] width 28 height 15
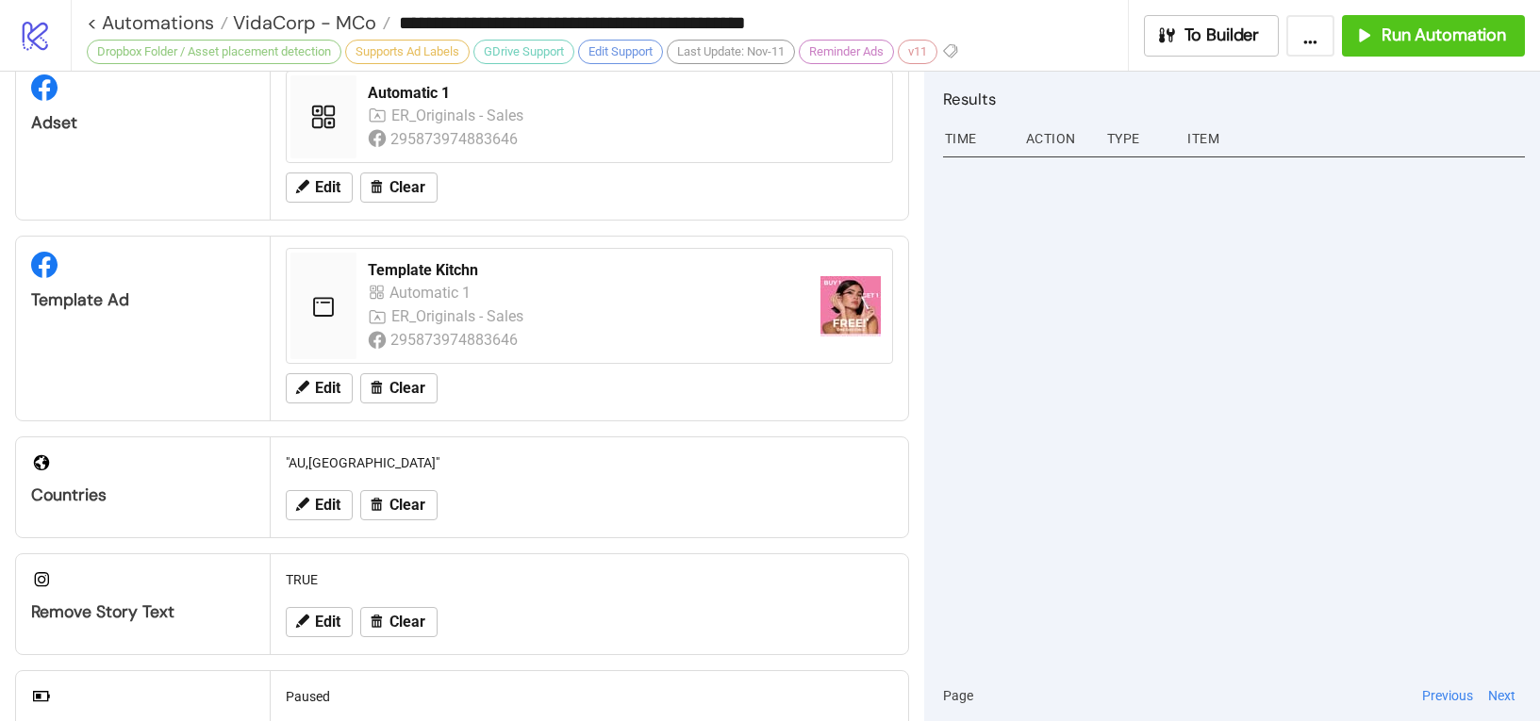
scroll to position [145, 0]
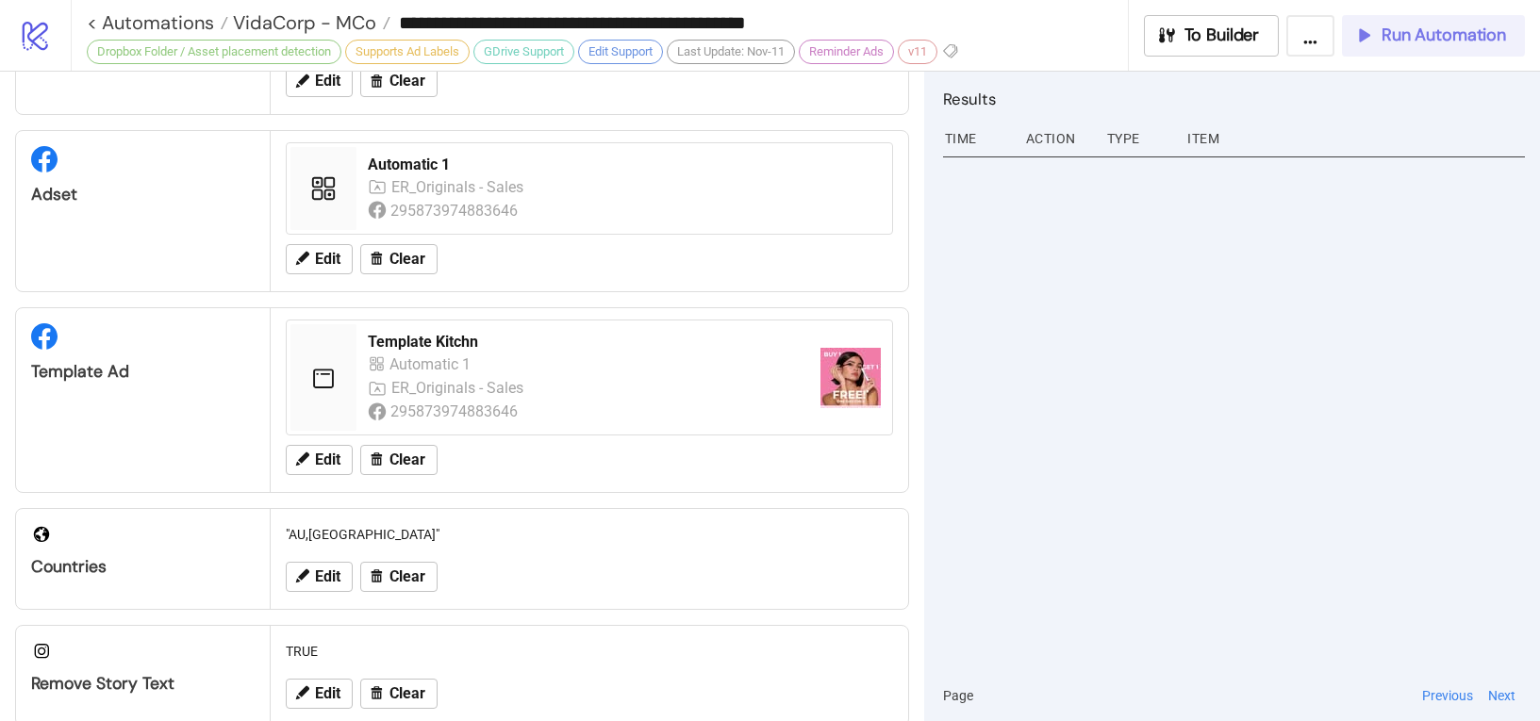
click at [1436, 37] on span "Run Automation" at bounding box center [1443, 36] width 124 height 22
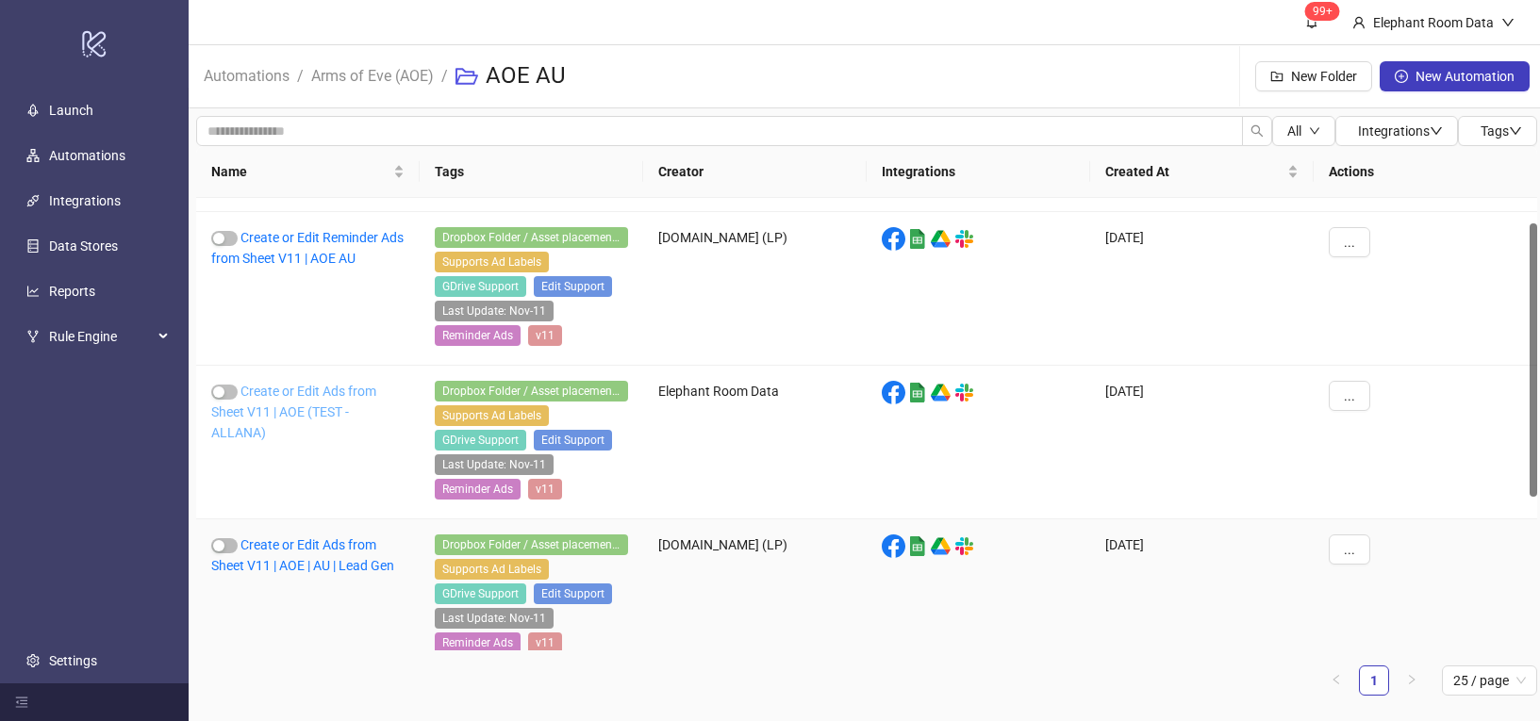
scroll to position [42, 0]
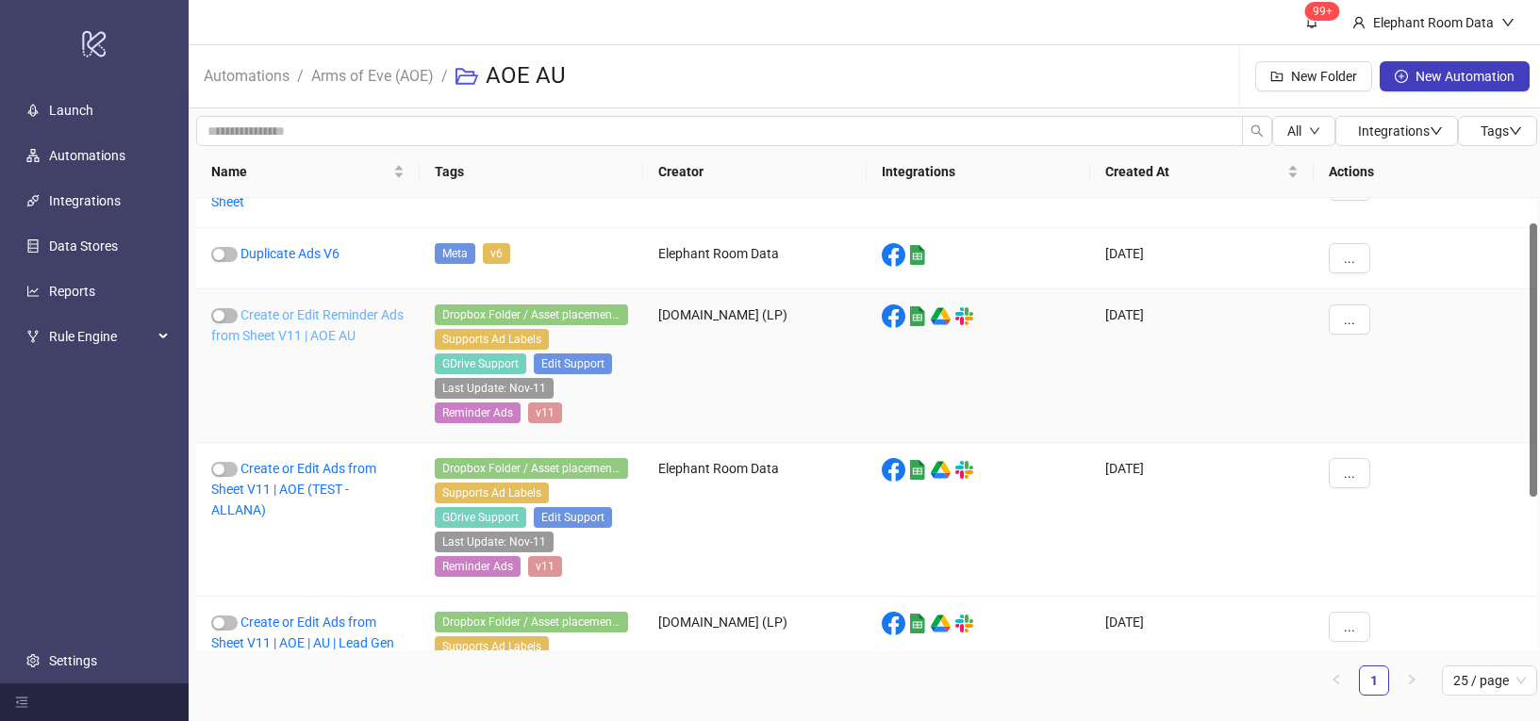
click at [325, 341] on link "Create or Edit Reminder Ads from Sheet V11 | AOE AU" at bounding box center [307, 325] width 192 height 36
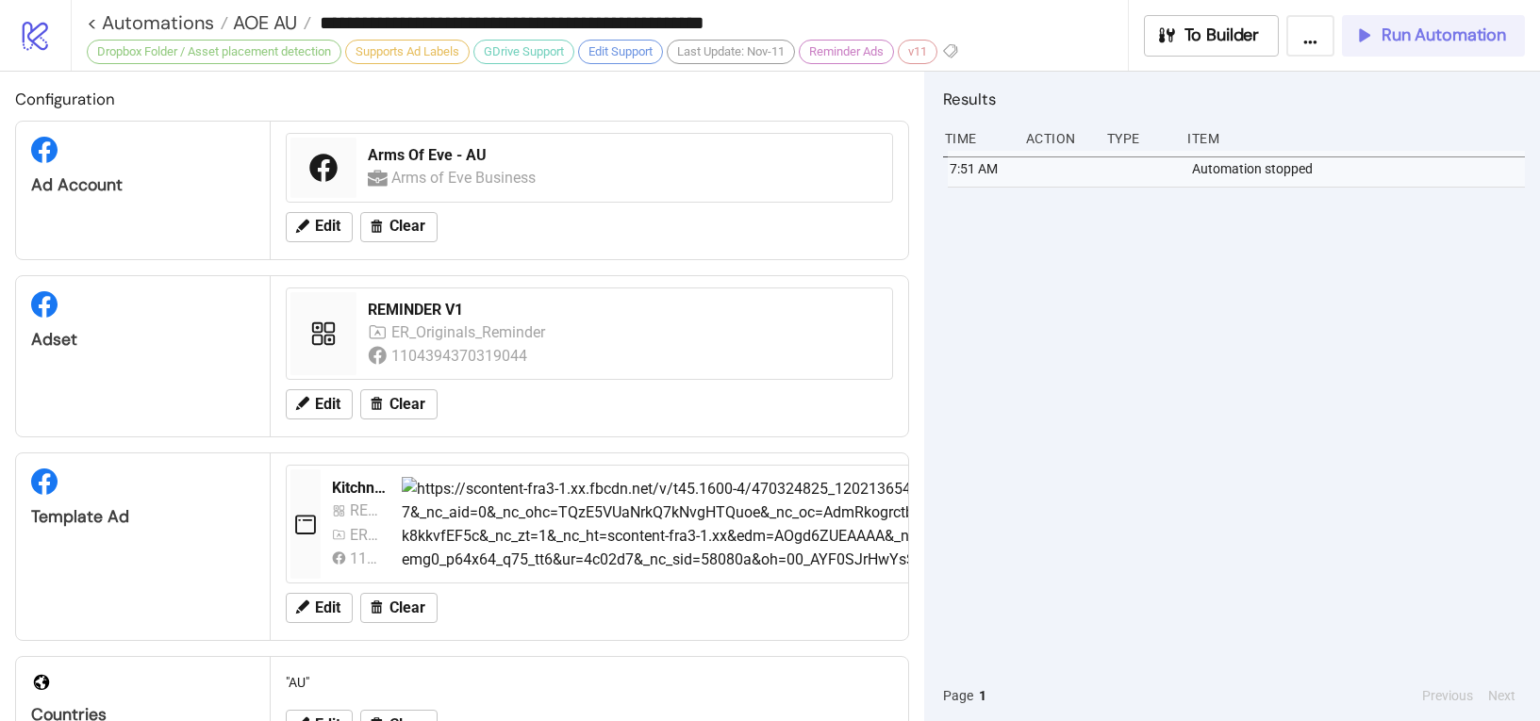
click at [1380, 45] on div "Run Automation" at bounding box center [1429, 36] width 153 height 22
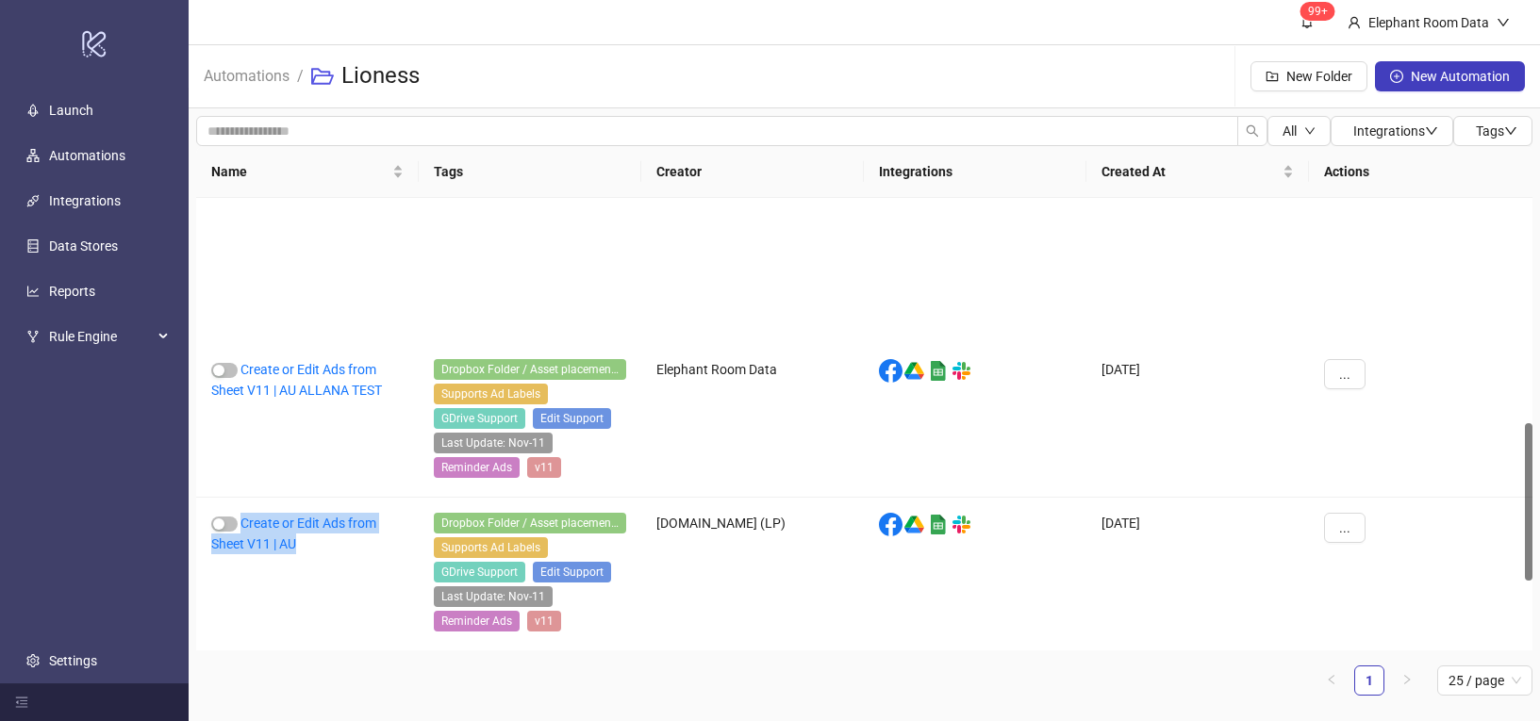
scroll to position [643, 0]
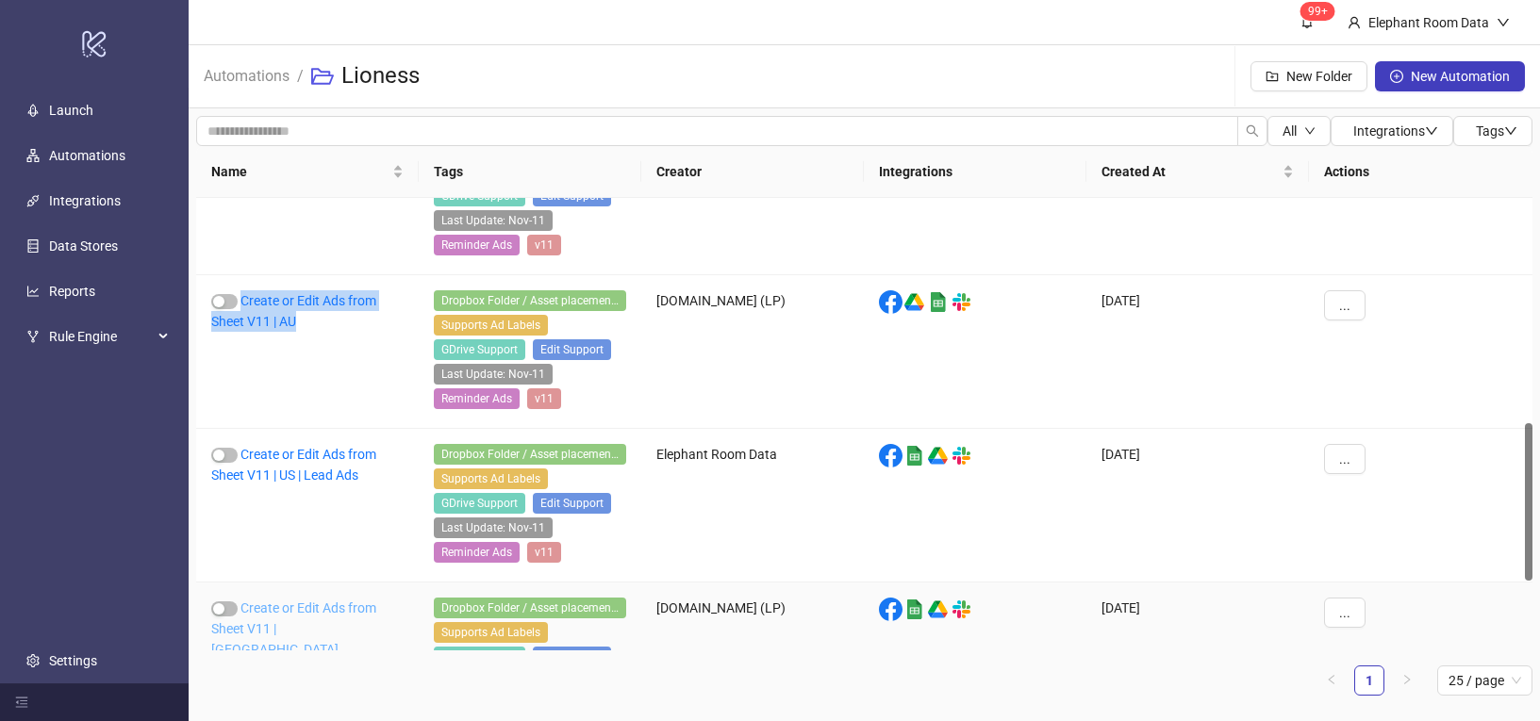
click at [338, 613] on link "Create or Edit Ads from Sheet V11 | US" at bounding box center [293, 629] width 165 height 57
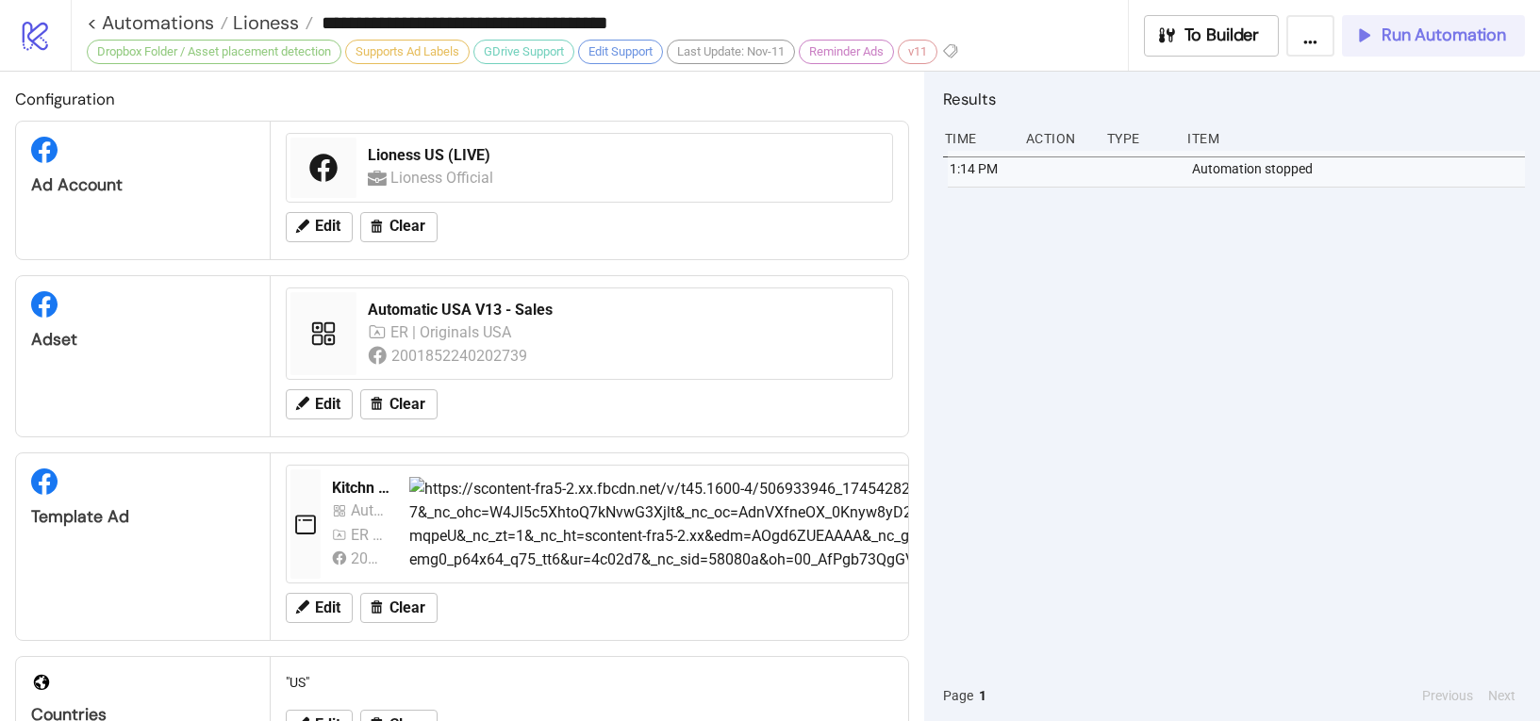
click at [1399, 34] on span "Run Automation" at bounding box center [1443, 36] width 124 height 22
click at [1397, 41] on span "Run Automation" at bounding box center [1443, 36] width 124 height 22
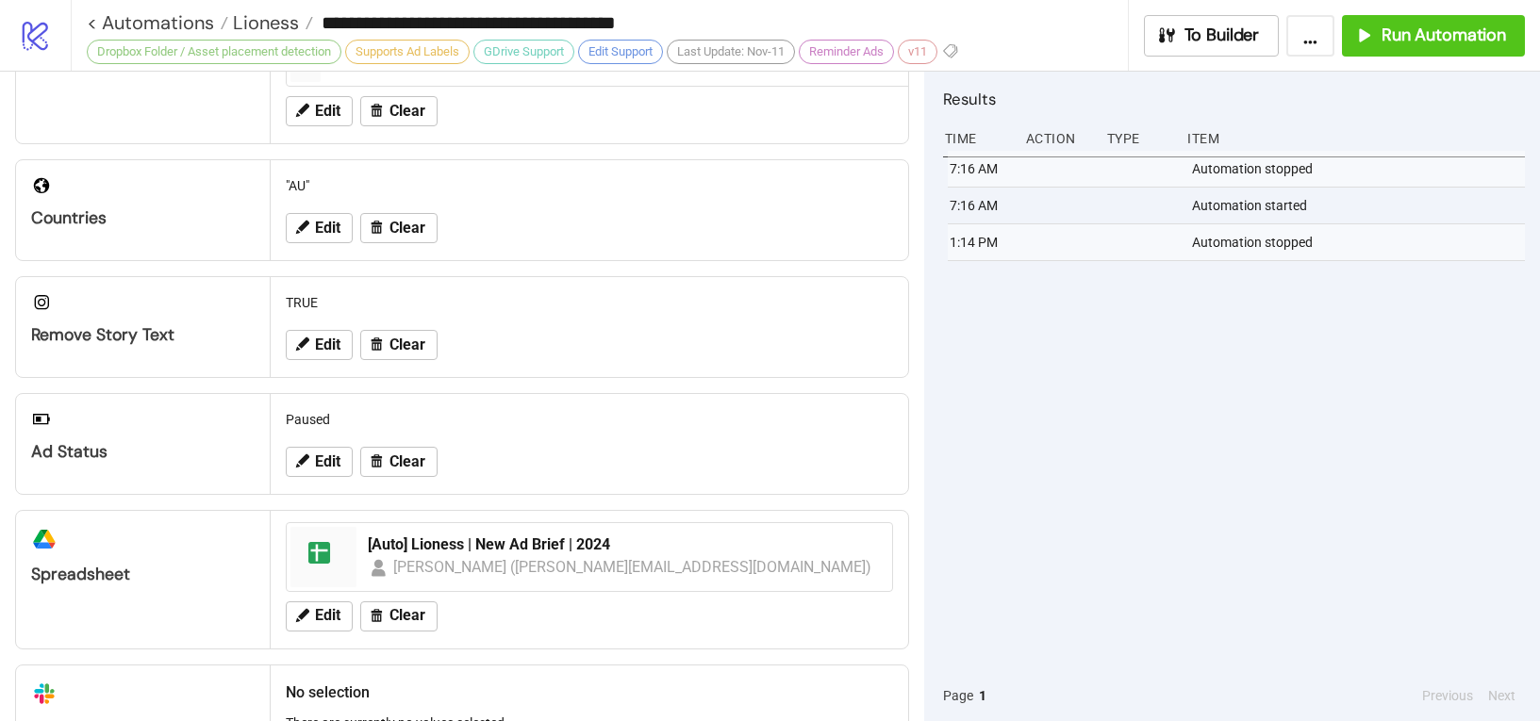
scroll to position [631, 0]
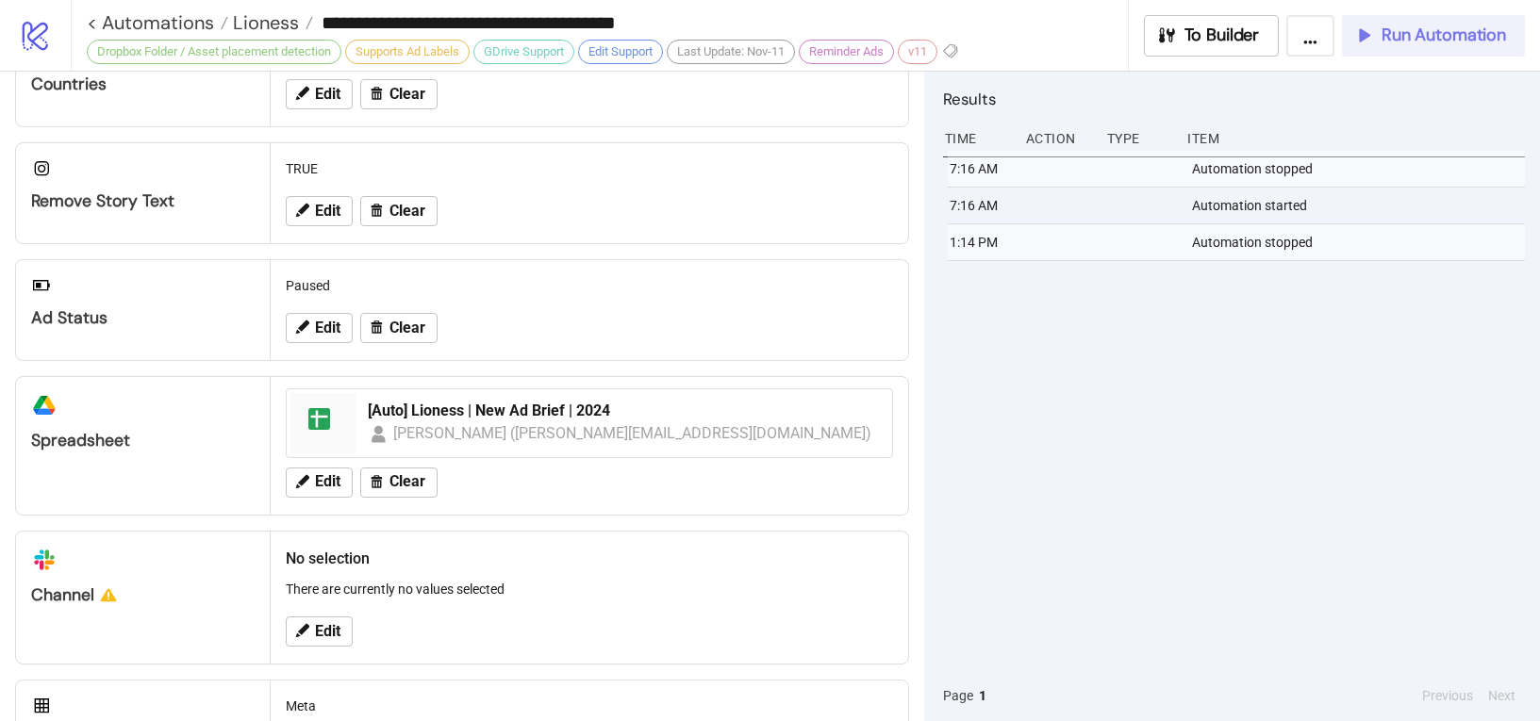
click at [1377, 30] on div "Run Automation" at bounding box center [1429, 36] width 153 height 22
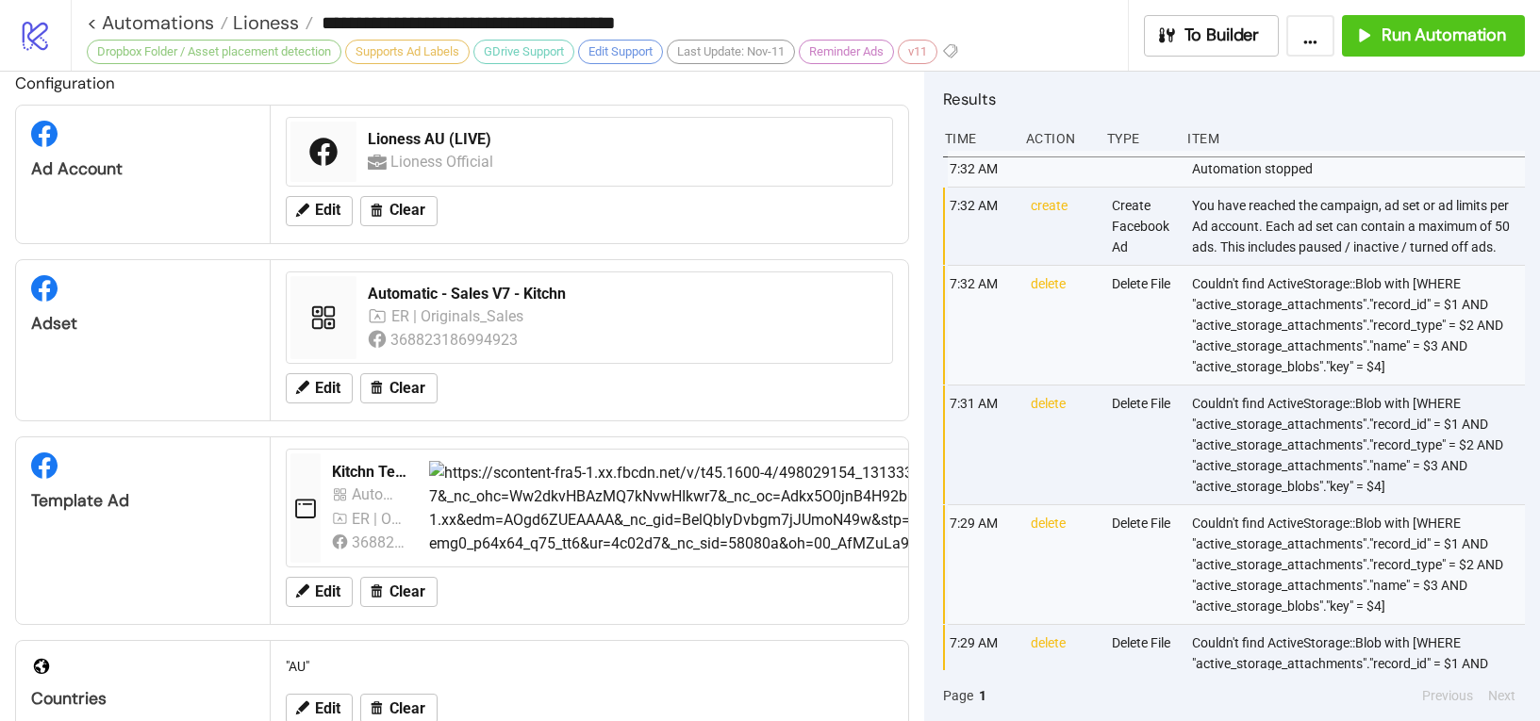
scroll to position [11, 0]
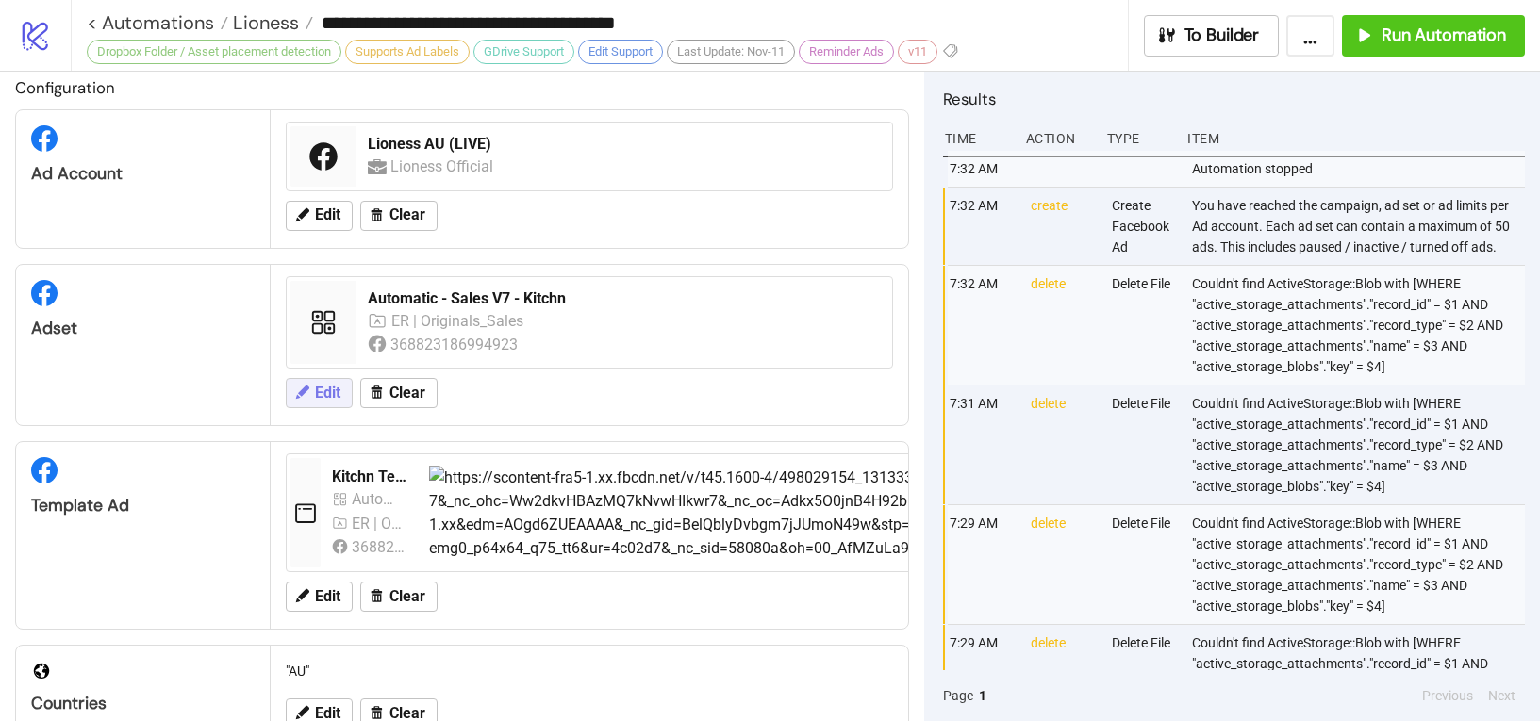
click at [321, 396] on span "Edit" at bounding box center [327, 393] width 25 height 17
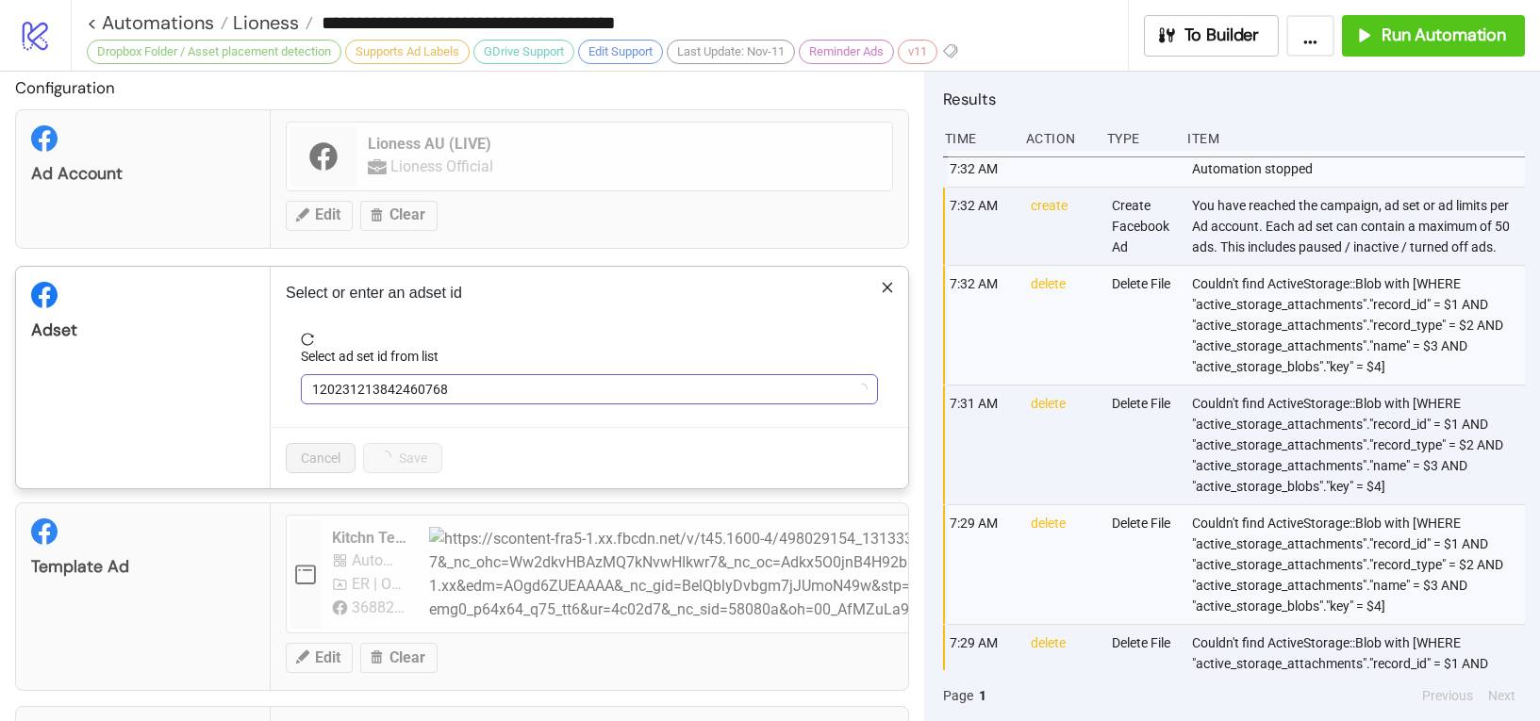
click at [401, 401] on span "120231213842460768" at bounding box center [589, 389] width 554 height 28
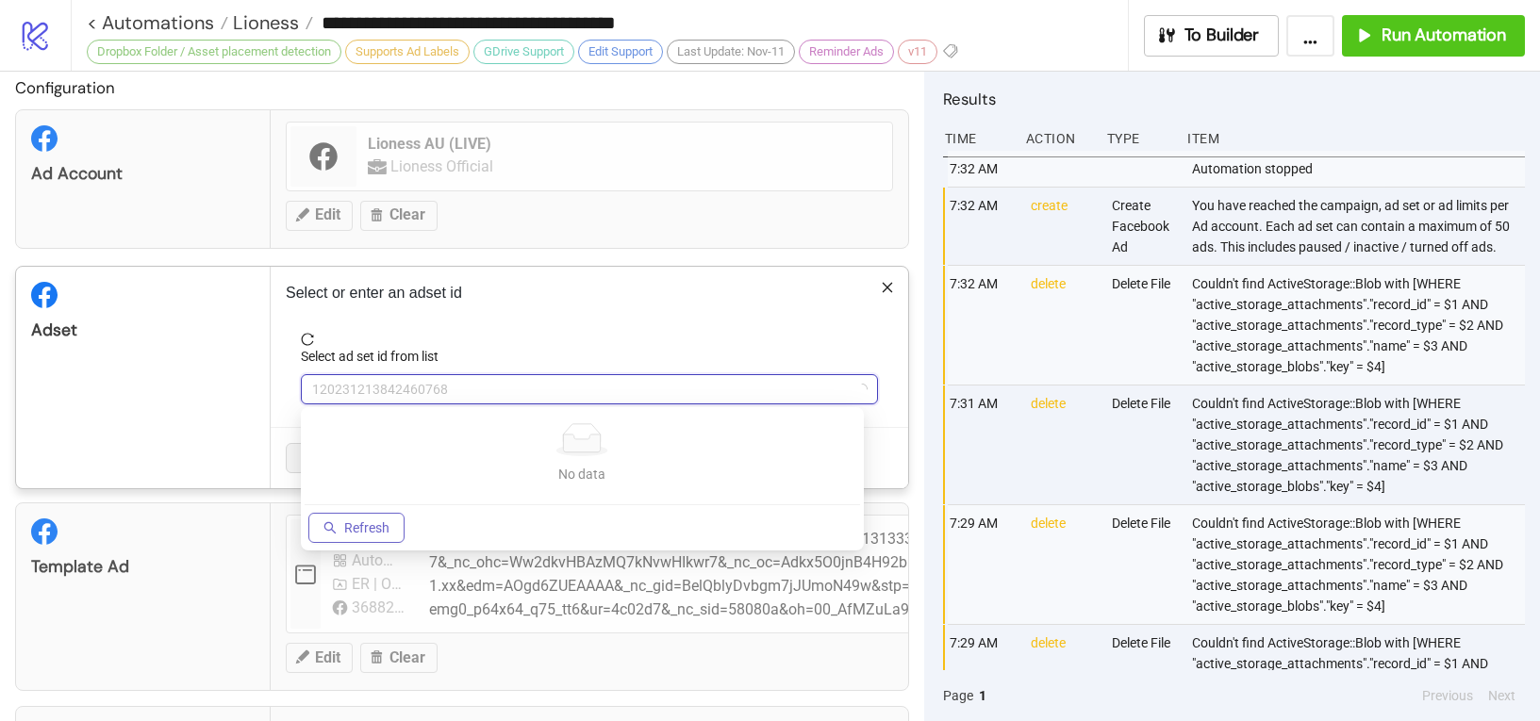
click at [386, 520] on span "Refresh" at bounding box center [366, 527] width 45 height 15
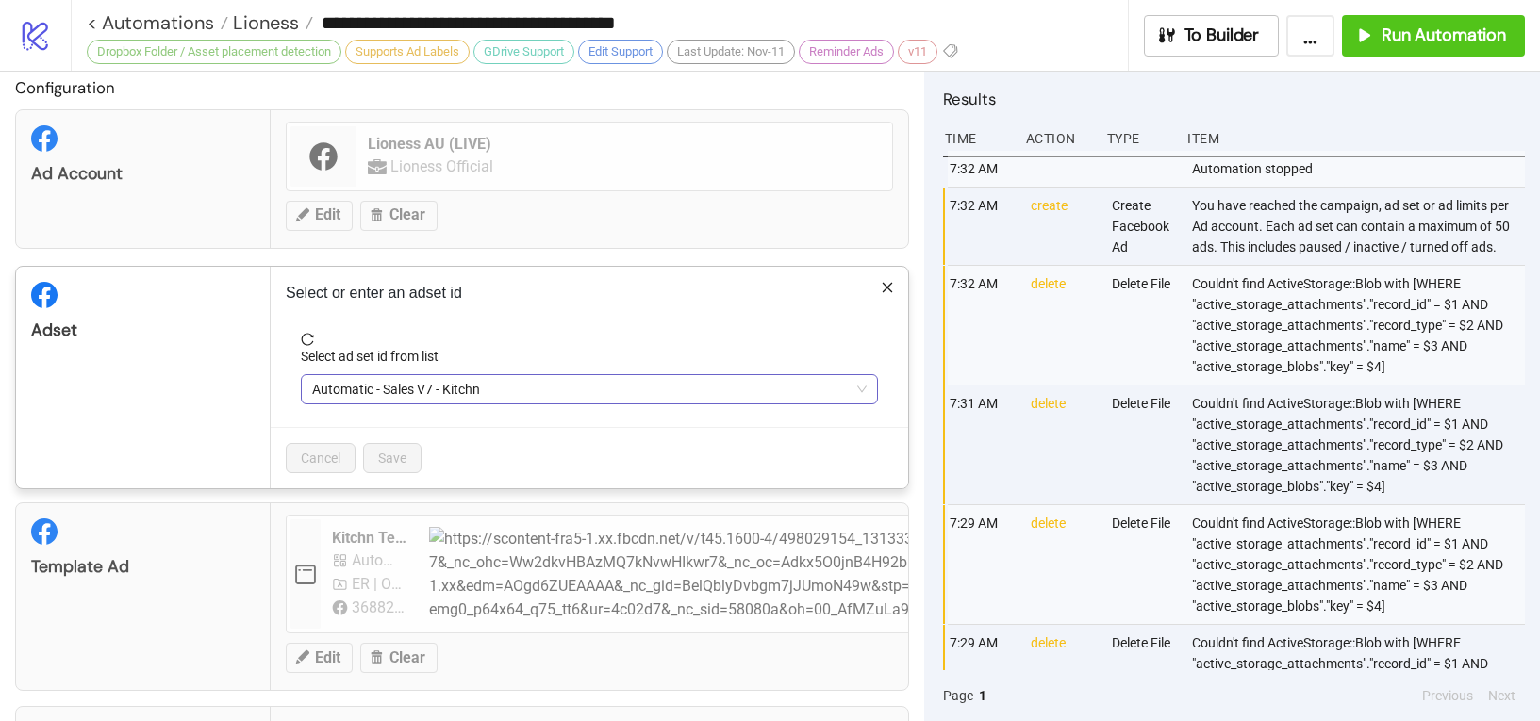
click at [471, 403] on div "Automatic - Sales V7 - Kitchn" at bounding box center [589, 389] width 577 height 30
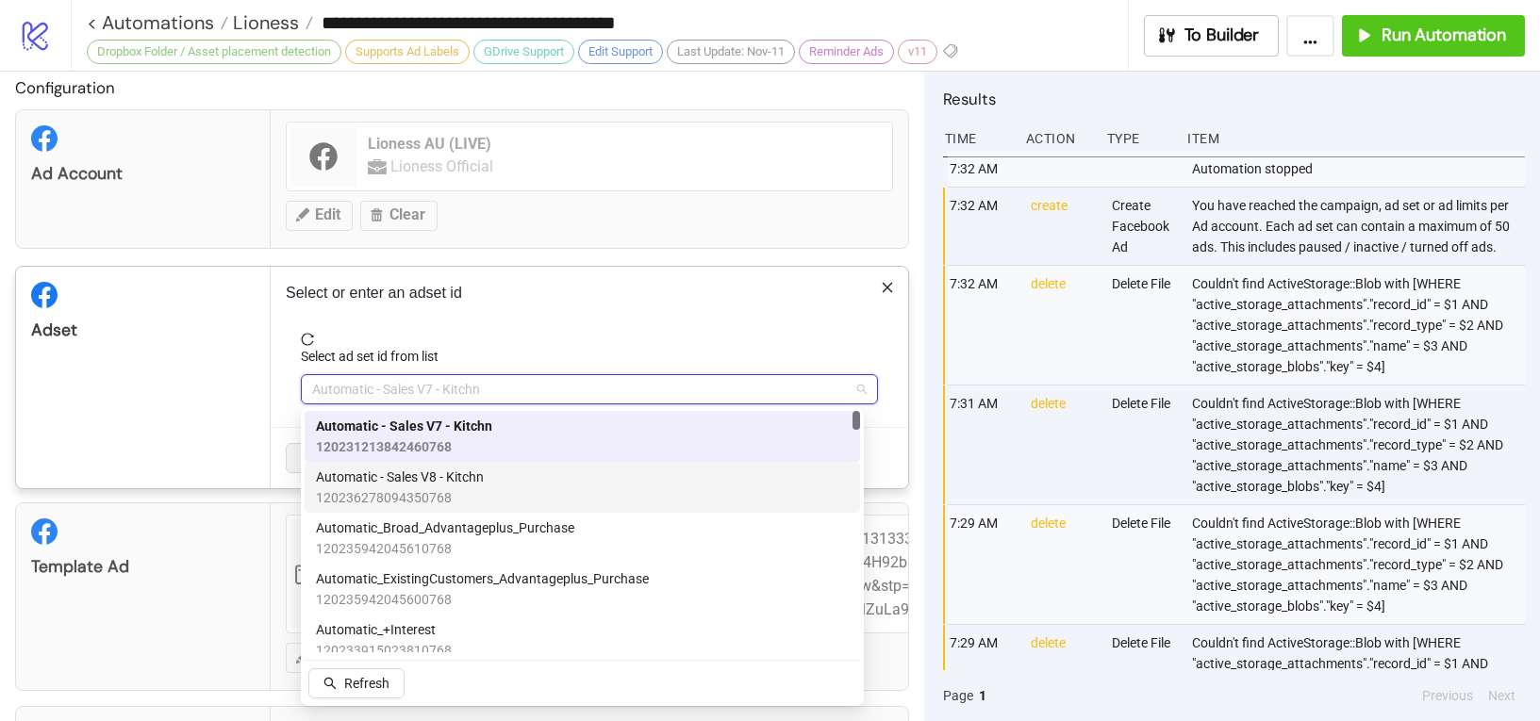
click at [465, 486] on span "Automatic - Sales V8 - Kitchn" at bounding box center [400, 477] width 168 height 21
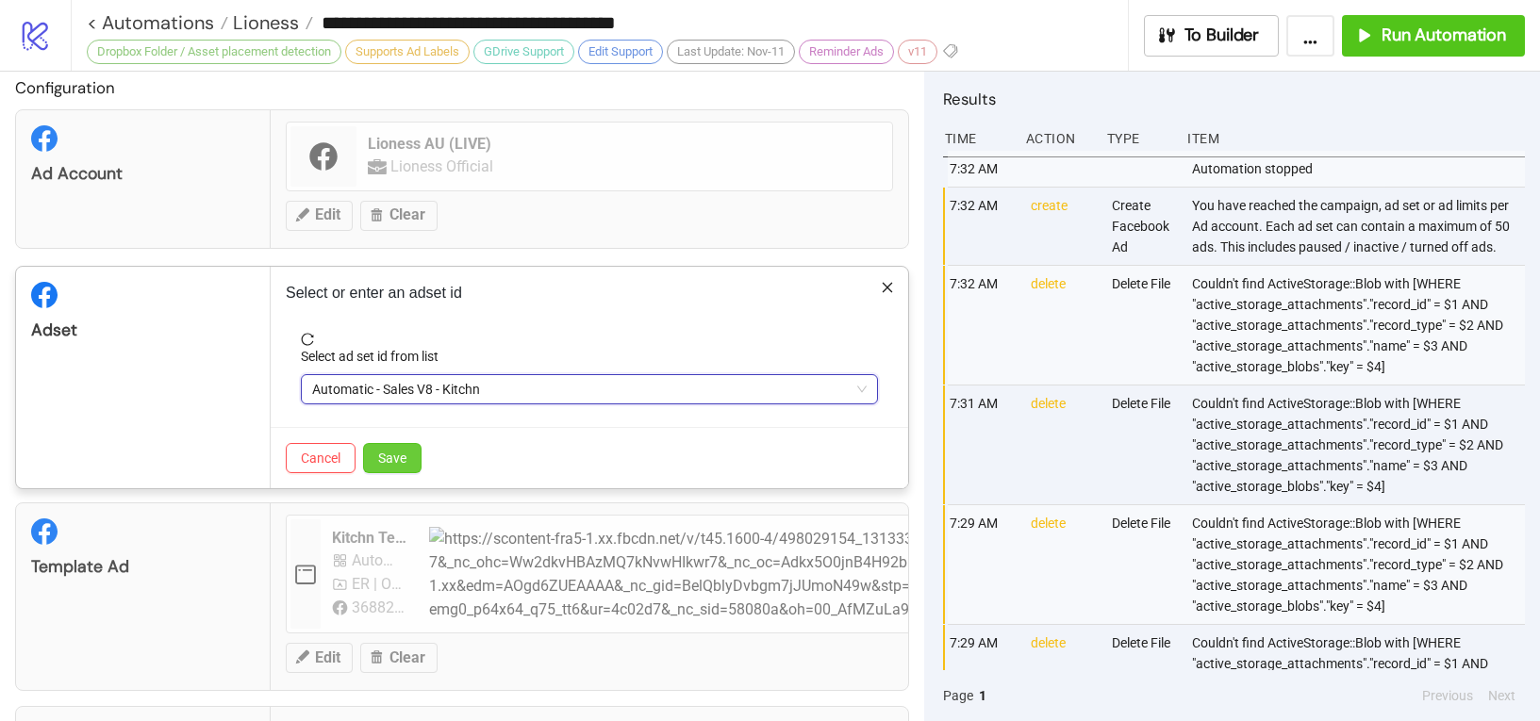
click at [417, 457] on button "Save" at bounding box center [392, 458] width 58 height 30
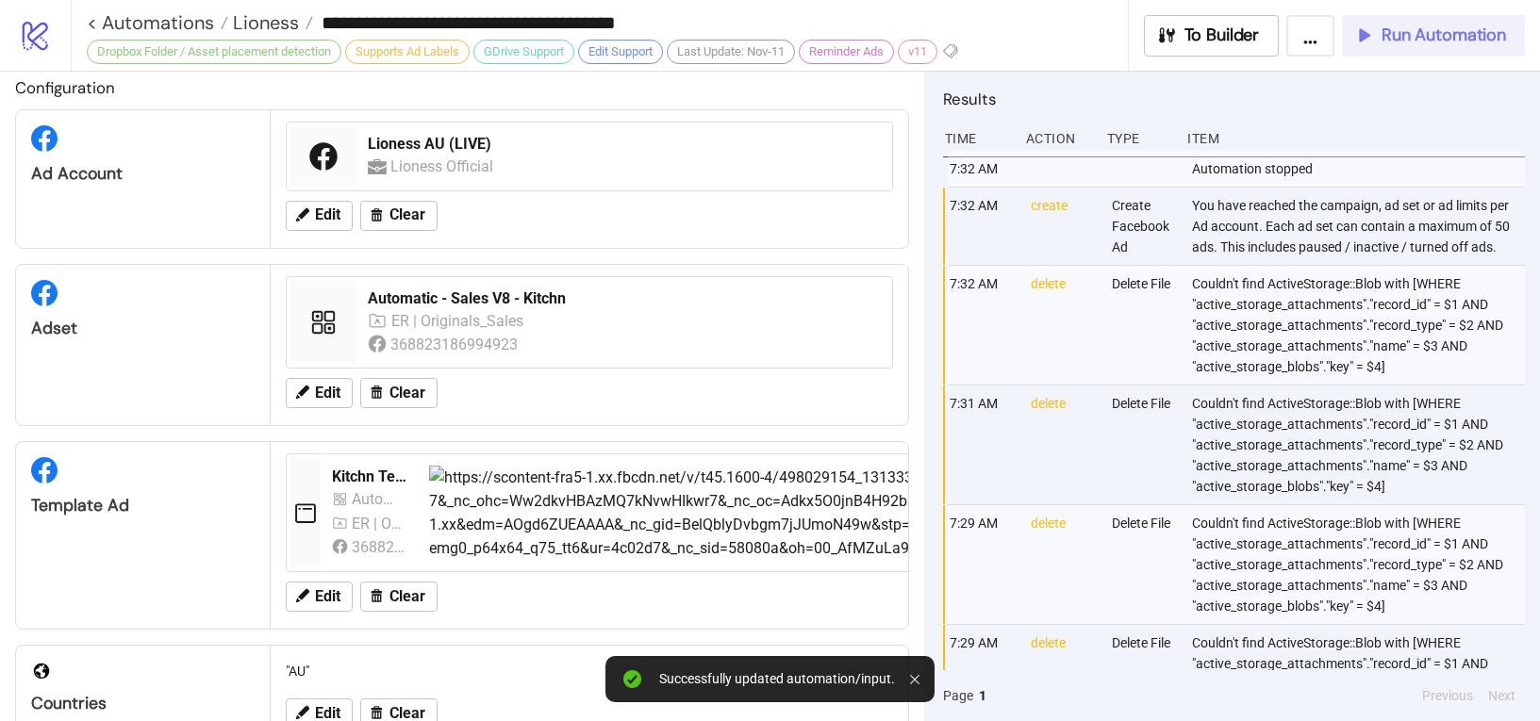
click at [1484, 37] on span "Run Automation" at bounding box center [1443, 36] width 124 height 22
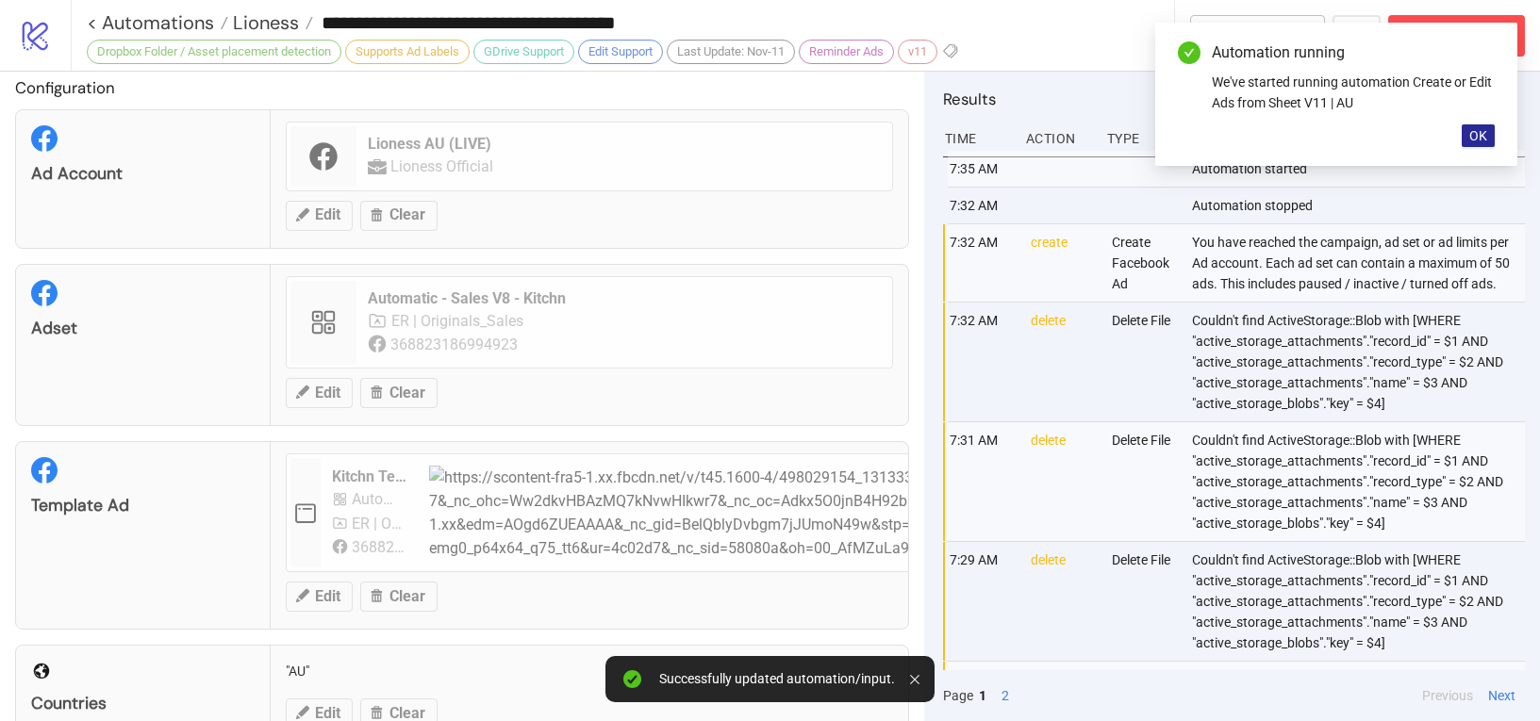
click at [1483, 139] on span "OK" at bounding box center [1478, 135] width 18 height 15
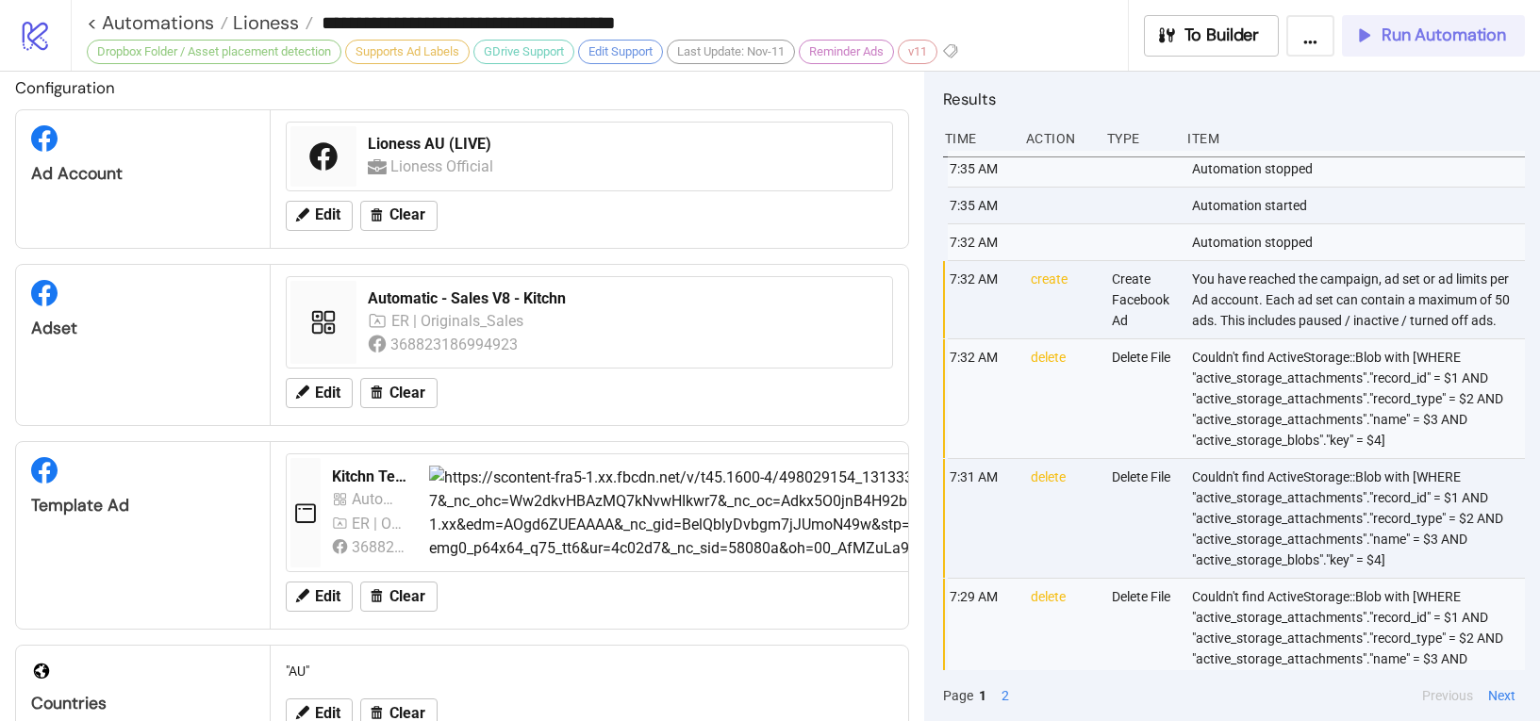
click at [1441, 34] on span "Run Automation" at bounding box center [1443, 36] width 124 height 22
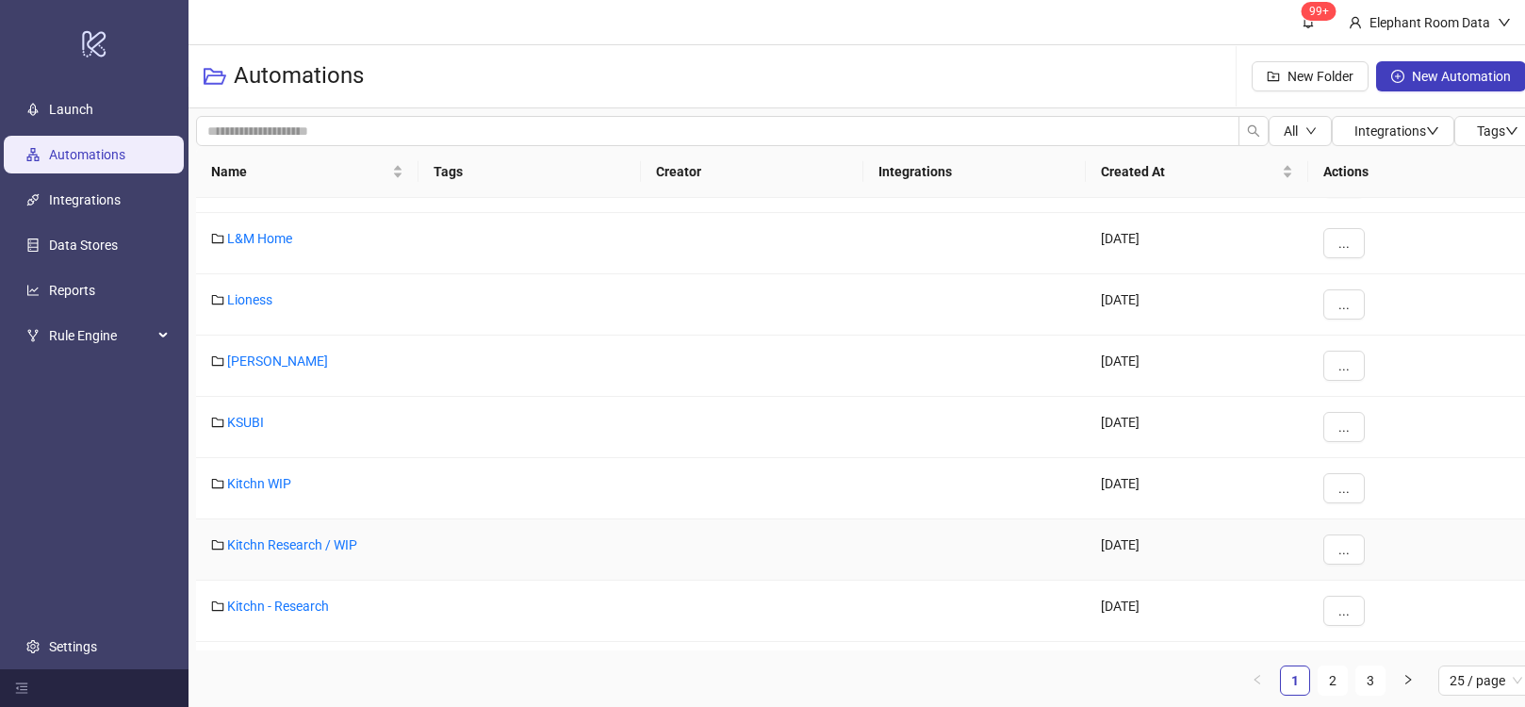
scroll to position [893, 0]
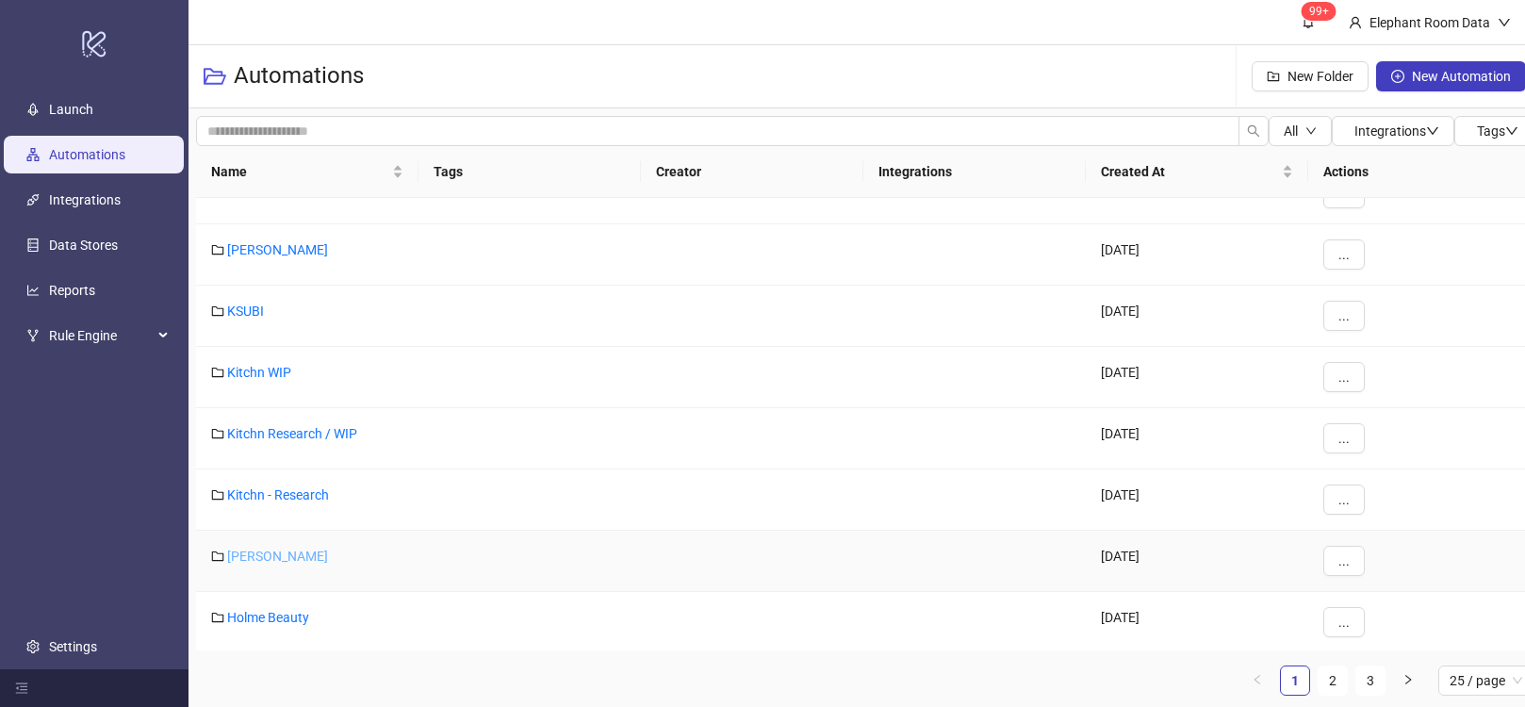
click at [263, 552] on link "[PERSON_NAME]" at bounding box center [277, 556] width 101 height 15
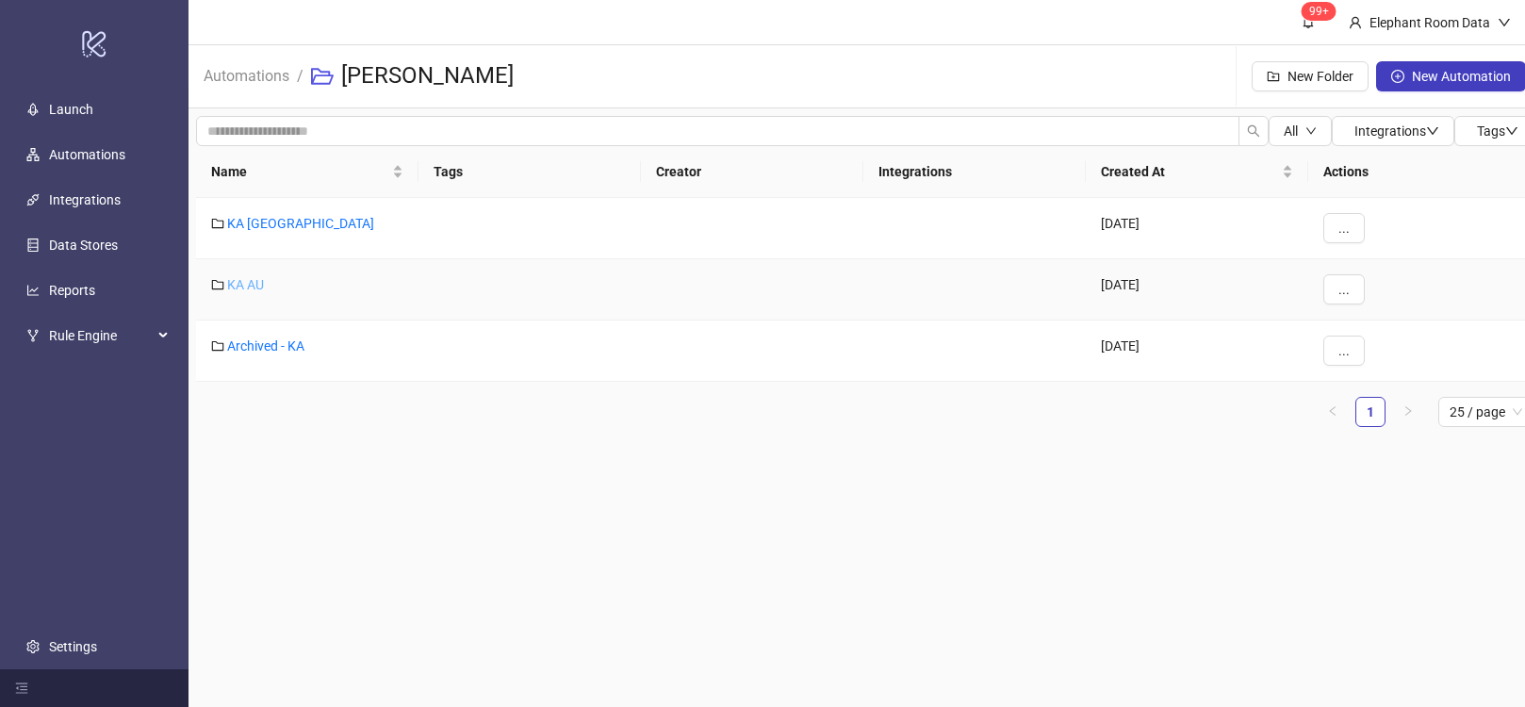
click at [244, 281] on link "KA AU" at bounding box center [245, 284] width 37 height 15
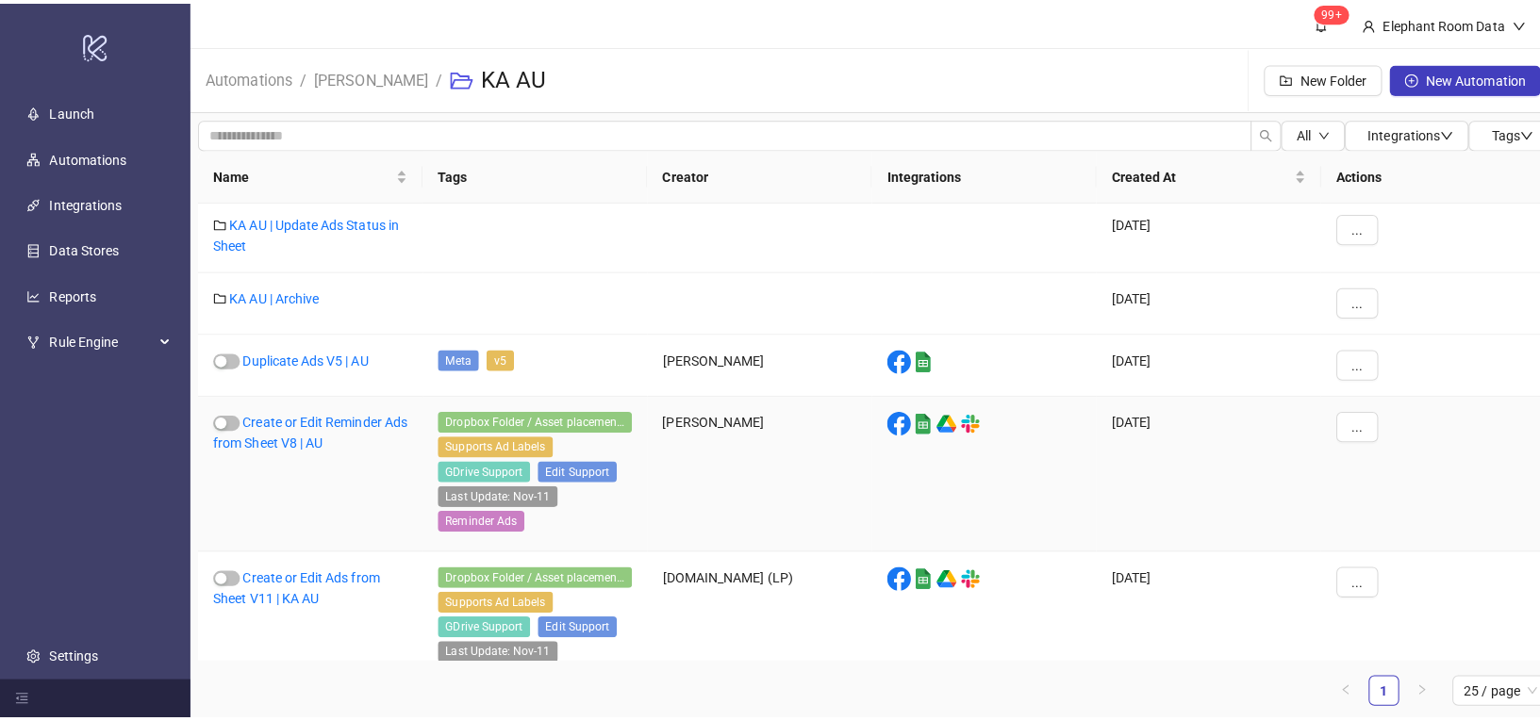
scroll to position [50, 0]
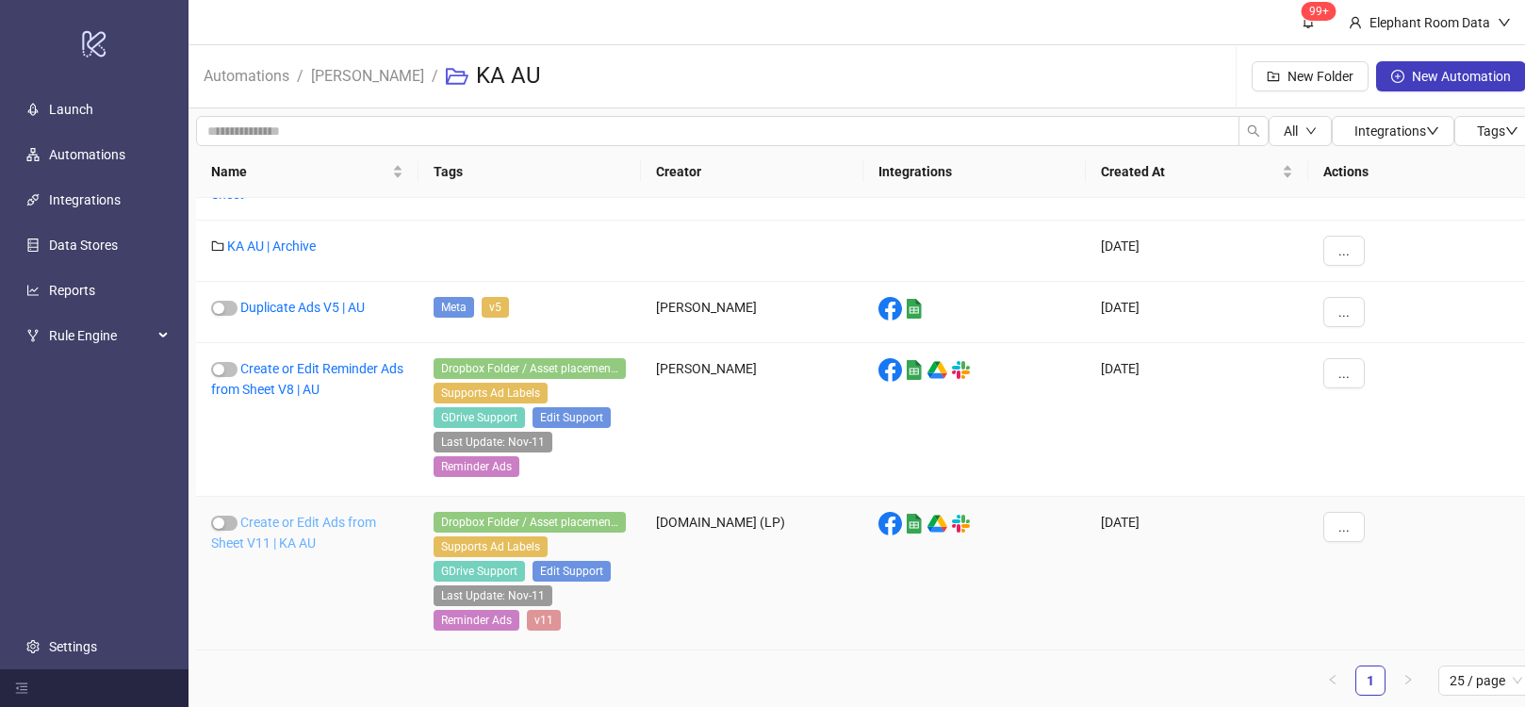
click at [331, 518] on link "Create or Edit Ads from Sheet V11 | KA AU" at bounding box center [293, 533] width 165 height 36
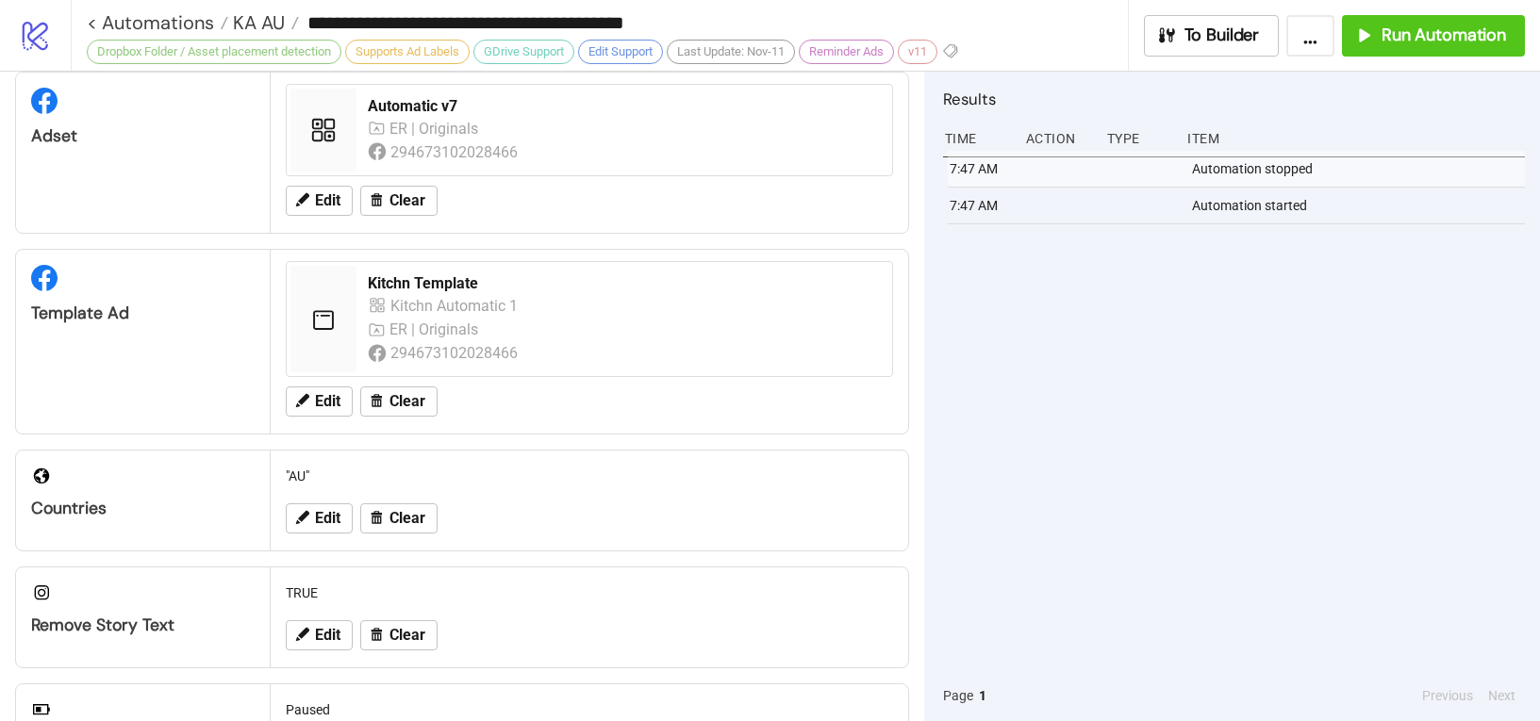
scroll to position [207, 0]
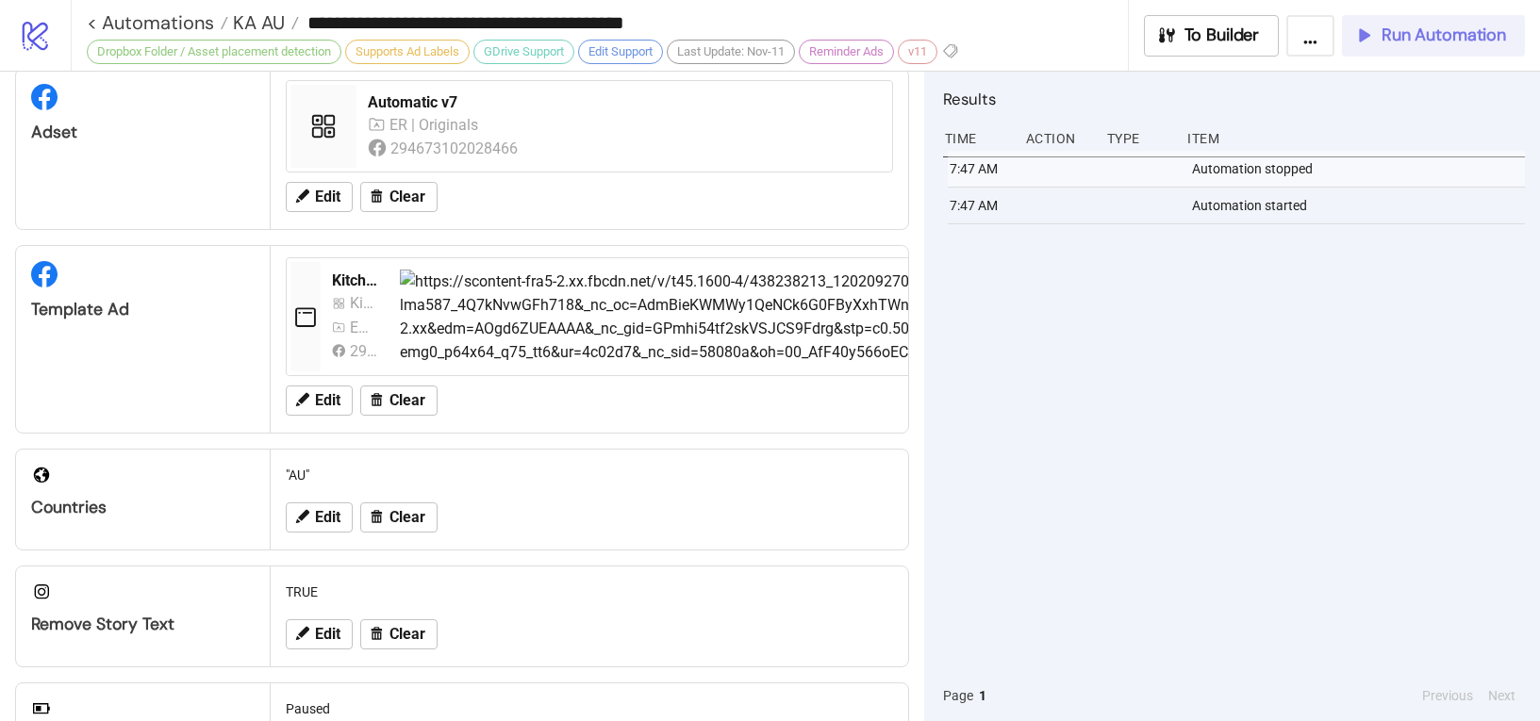
click at [1396, 49] on button "Run Automation" at bounding box center [1433, 35] width 183 height 41
click at [1344, 46] on button "Run Automation" at bounding box center [1433, 35] width 183 height 41
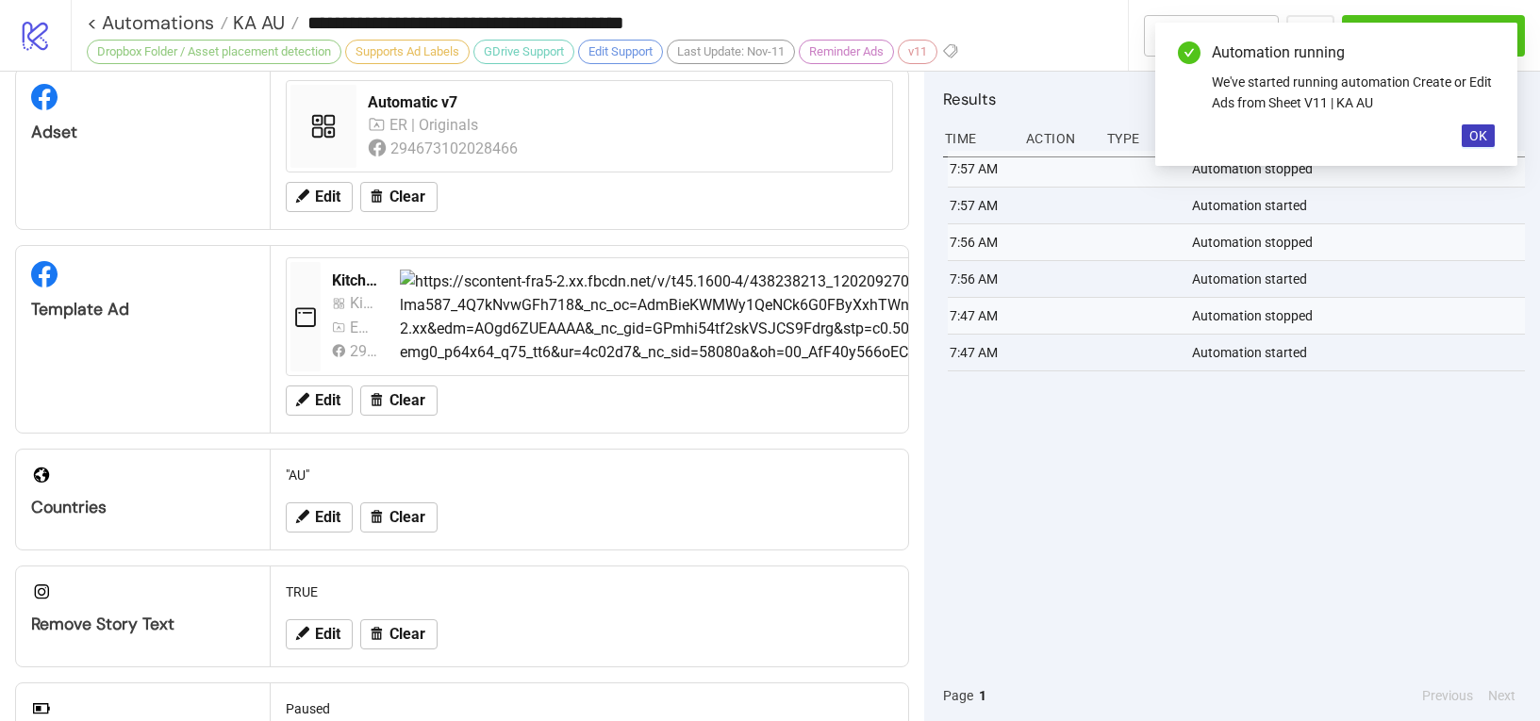
click at [1467, 361] on div "Automation started" at bounding box center [1359, 353] width 339 height 36
click at [1483, 130] on span "OK" at bounding box center [1478, 135] width 18 height 15
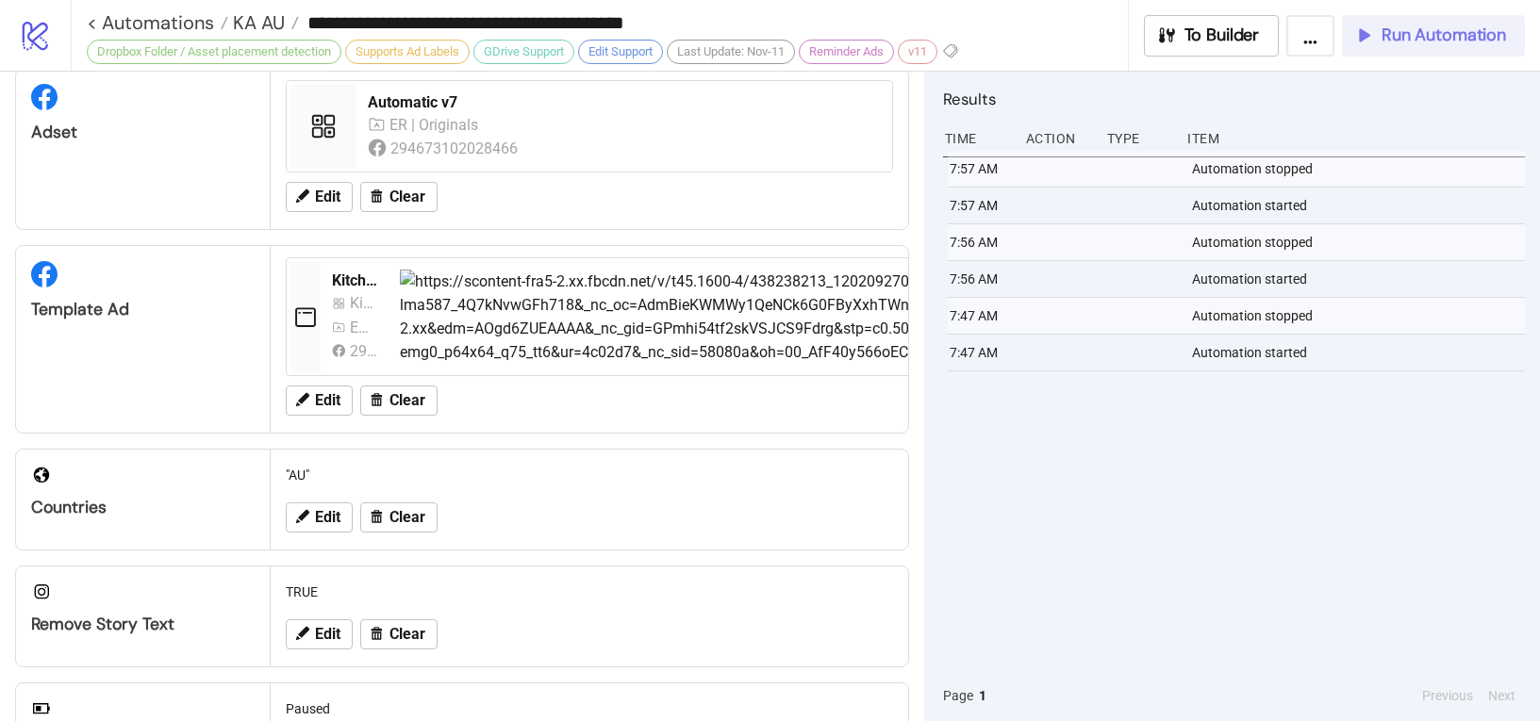
click at [1465, 39] on span "Run Automation" at bounding box center [1443, 36] width 124 height 22
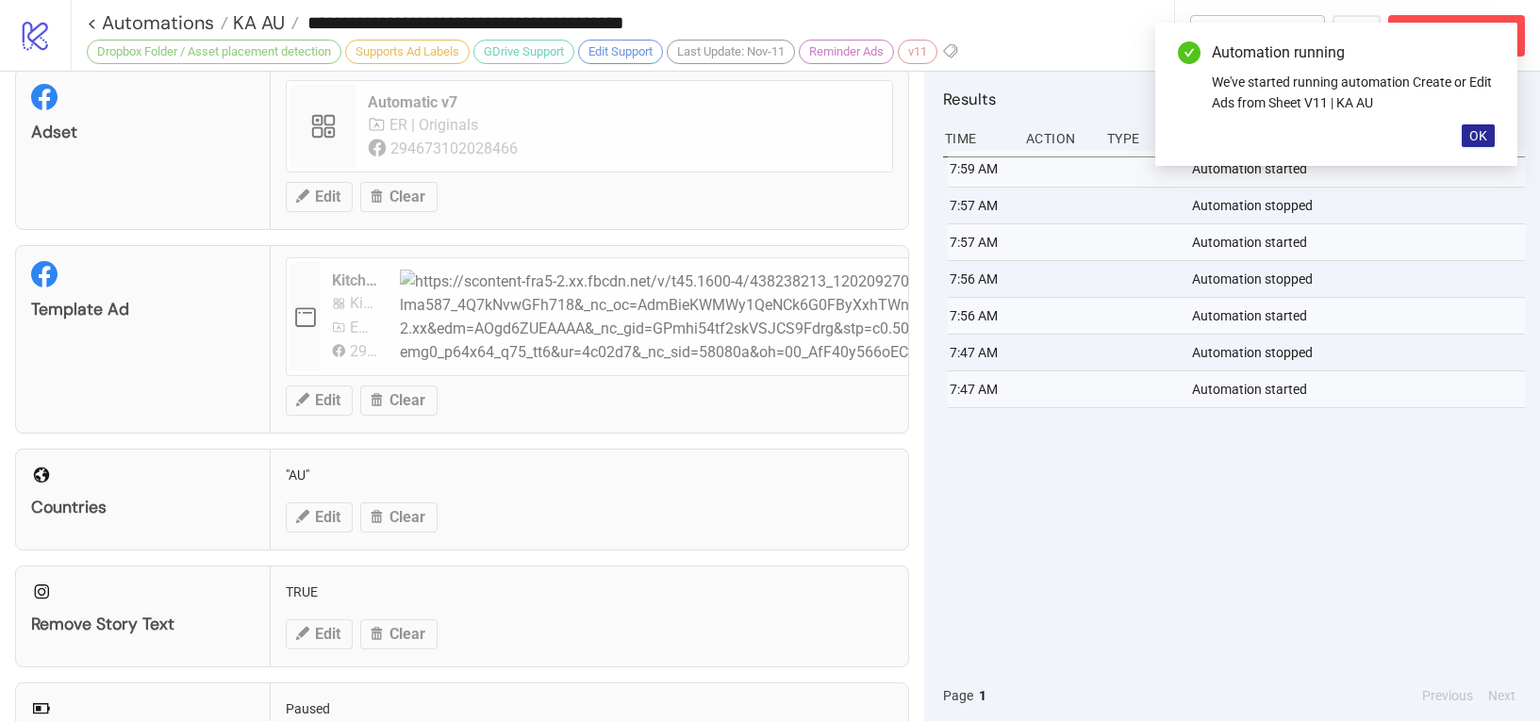
click at [1493, 141] on button "OK" at bounding box center [1477, 135] width 33 height 23
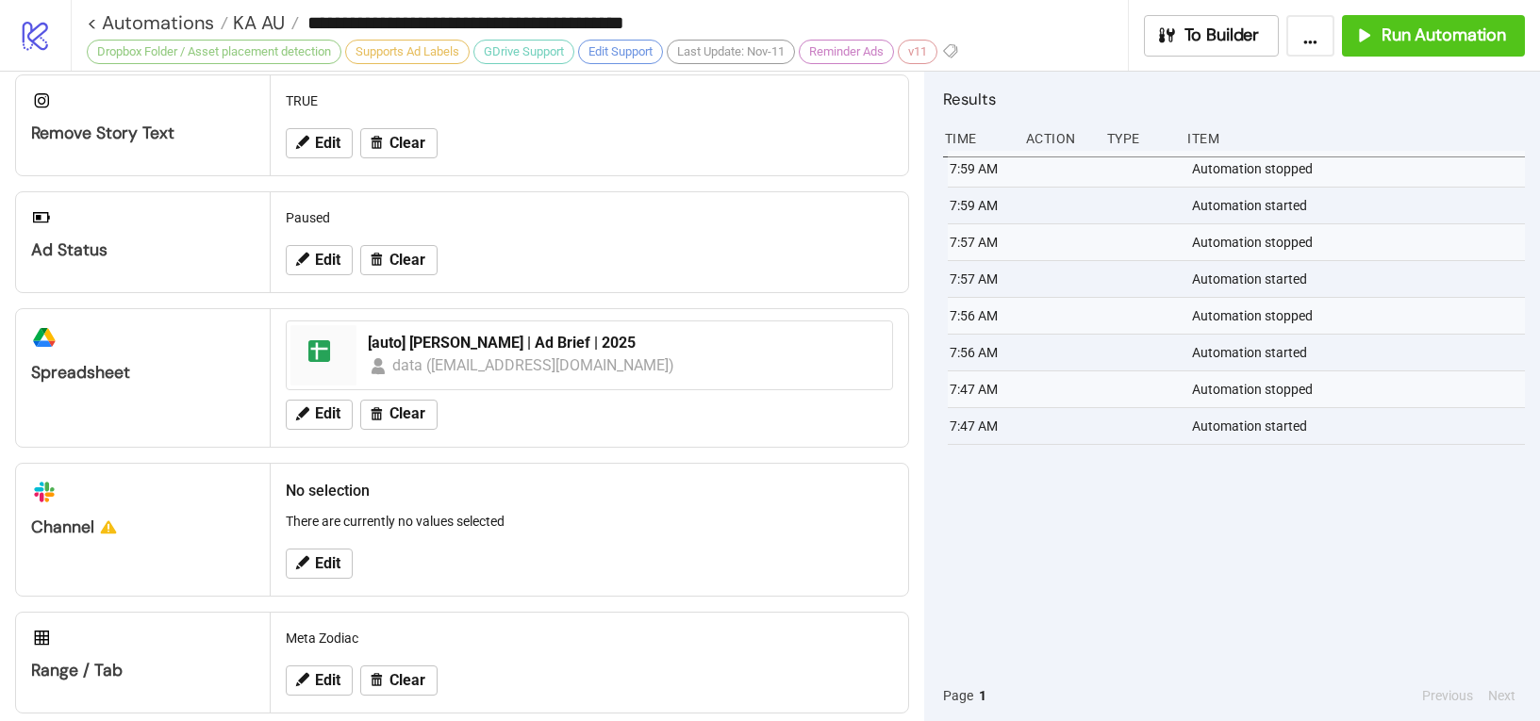
scroll to position [721, 0]
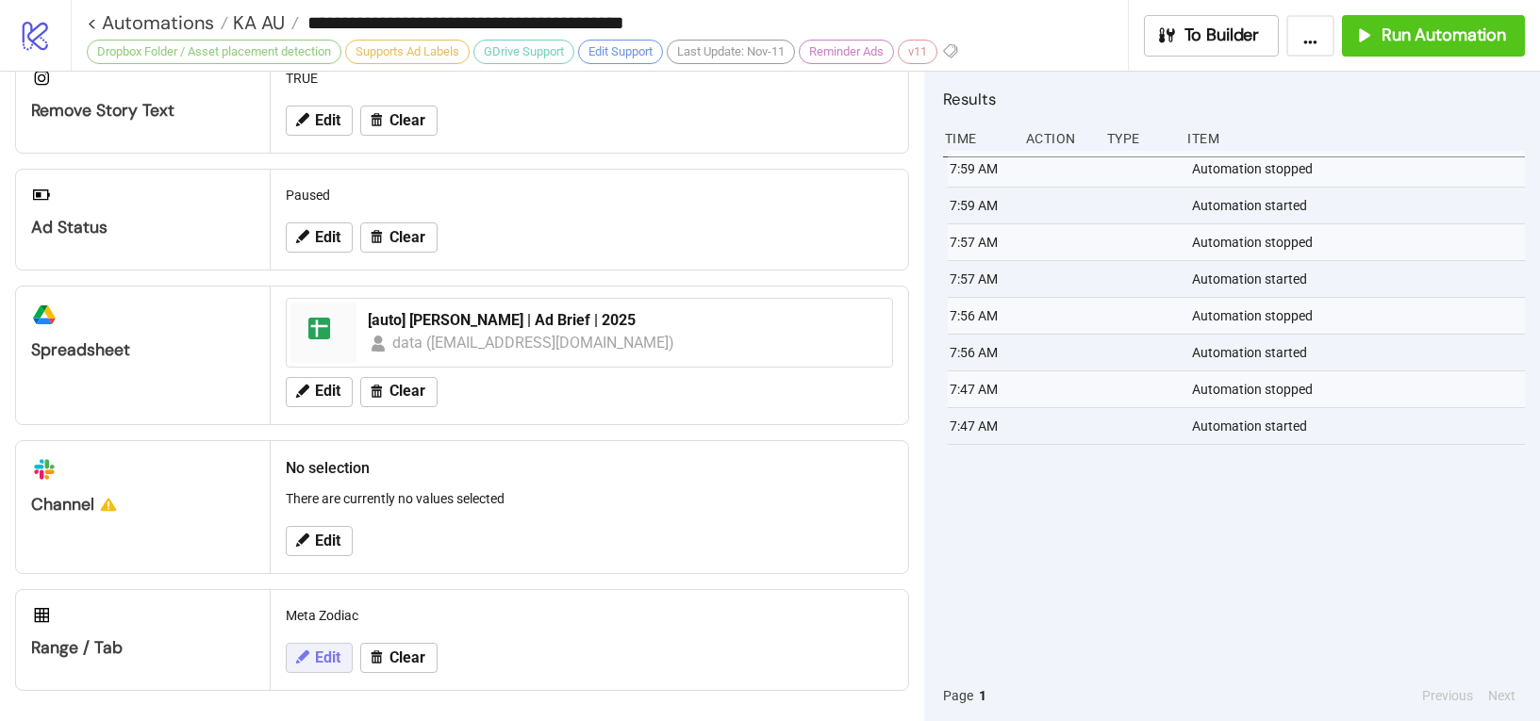
click at [329, 666] on span "Edit" at bounding box center [327, 658] width 25 height 17
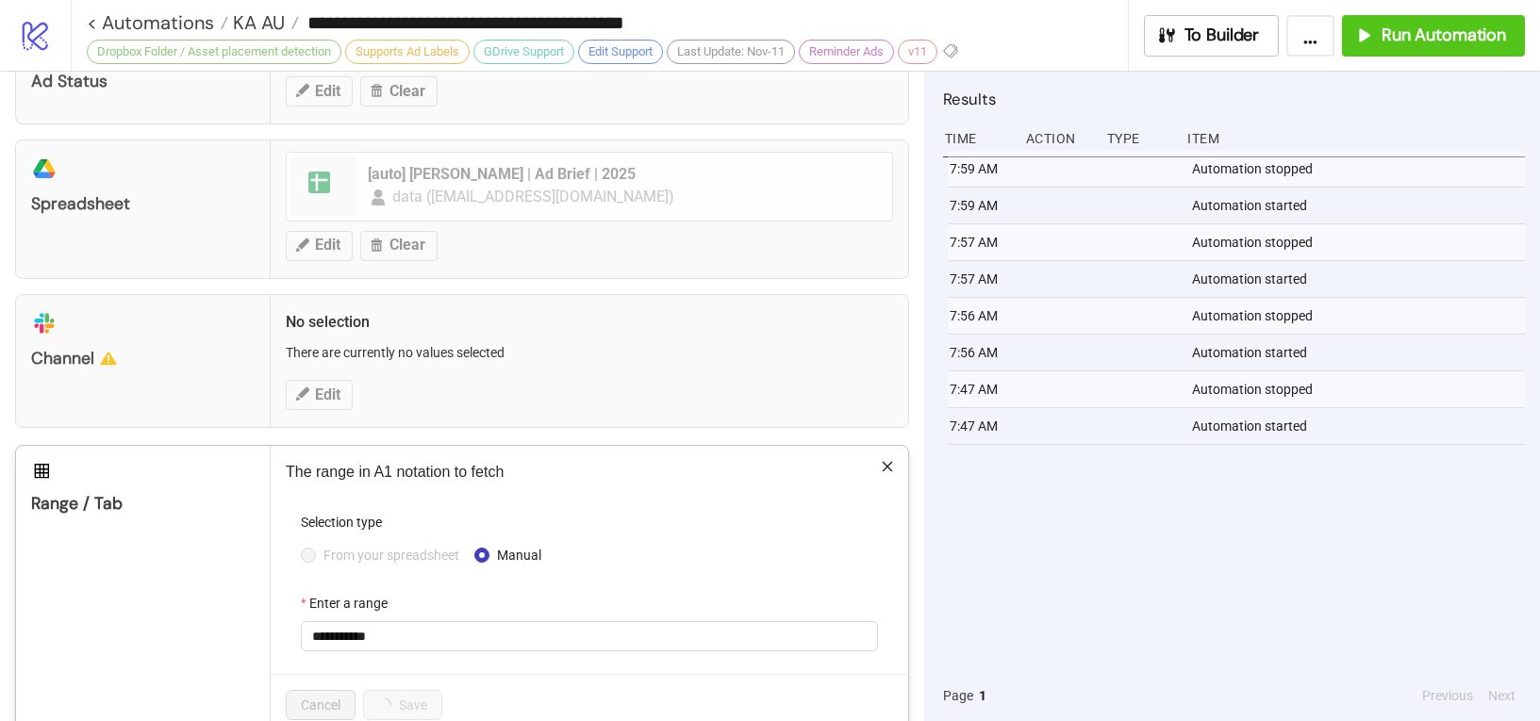
scroll to position [912, 0]
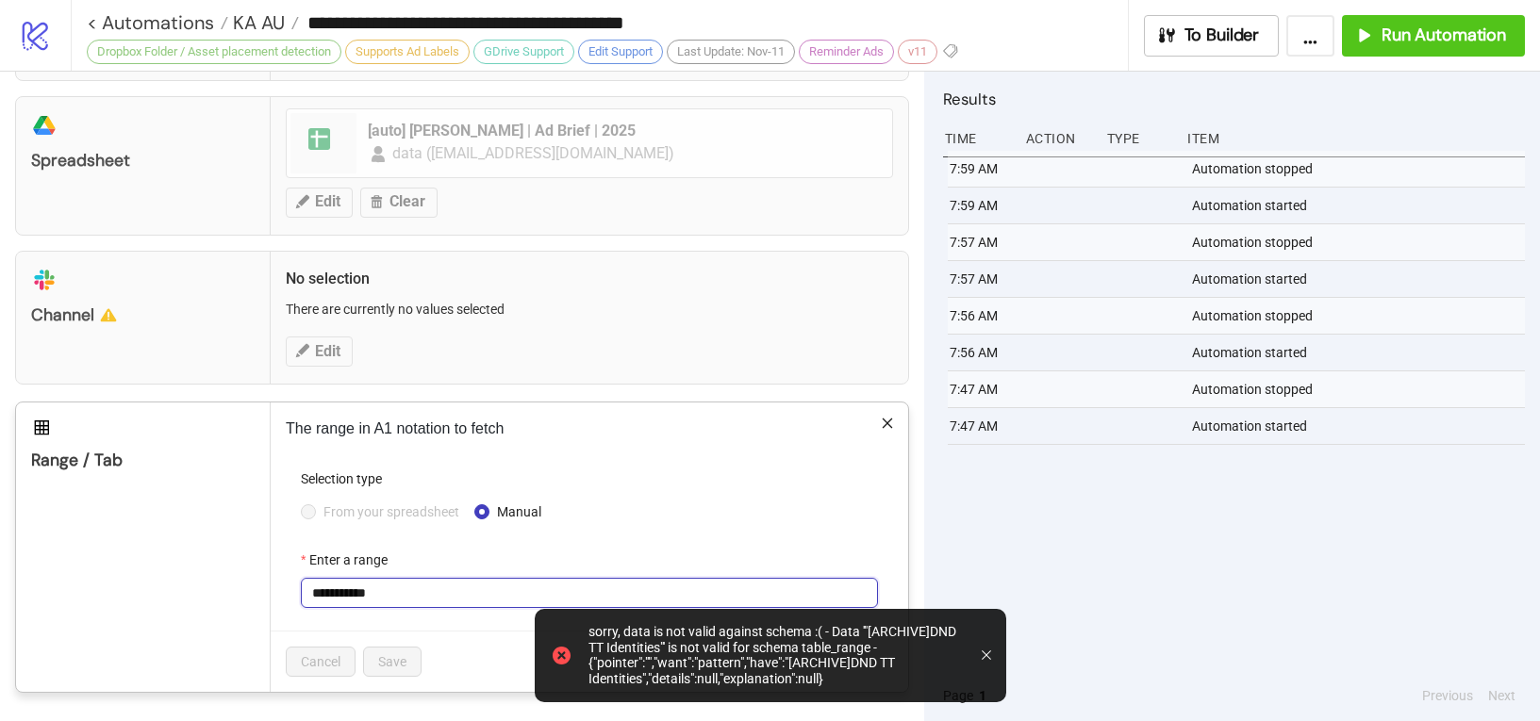
drag, startPoint x: 349, startPoint y: 598, endPoint x: 415, endPoint y: 602, distance: 66.2
click at [415, 602] on input "**********" at bounding box center [589, 593] width 577 height 30
type input "****"
click at [400, 664] on span "Save" at bounding box center [392, 661] width 28 height 15
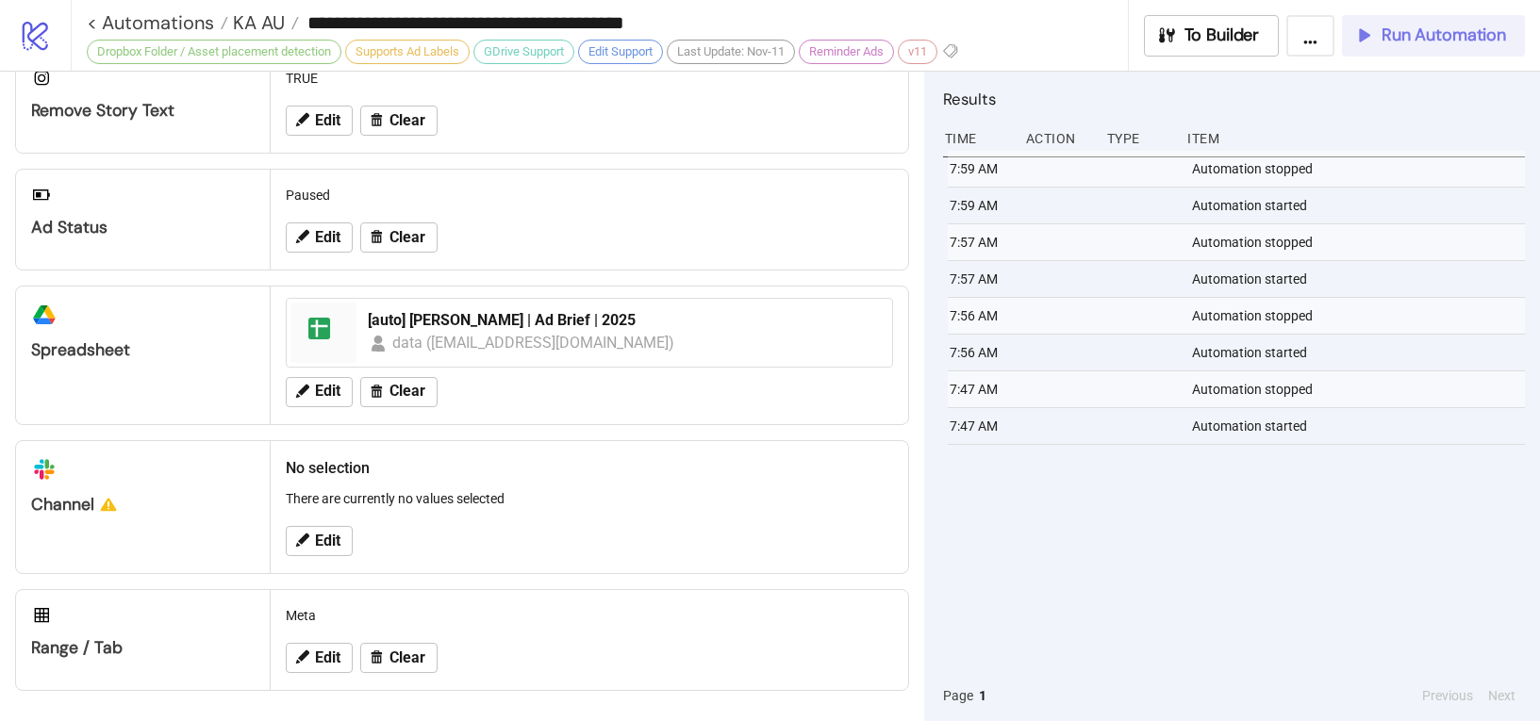
click at [1379, 41] on div "Run Automation" at bounding box center [1429, 36] width 153 height 22
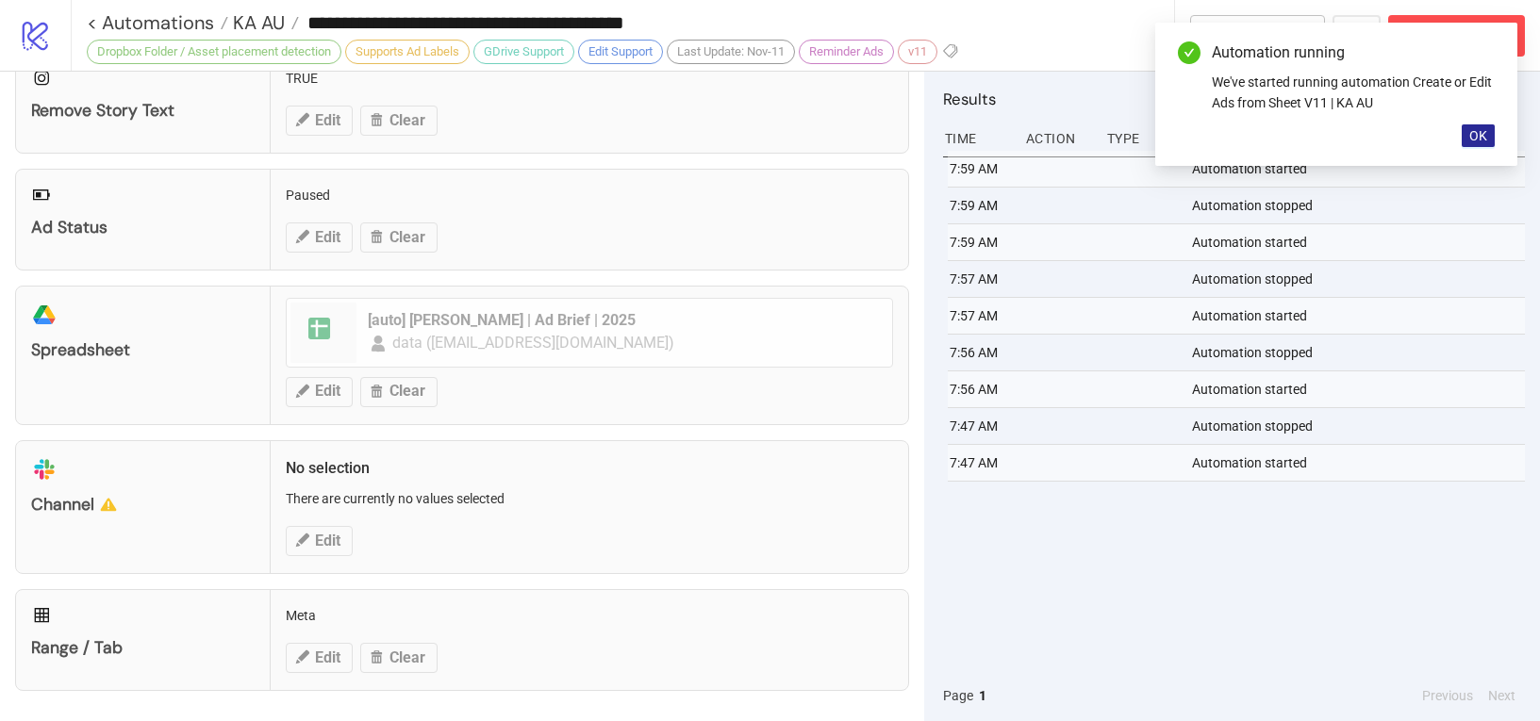
click at [1490, 129] on button "OK" at bounding box center [1477, 135] width 33 height 23
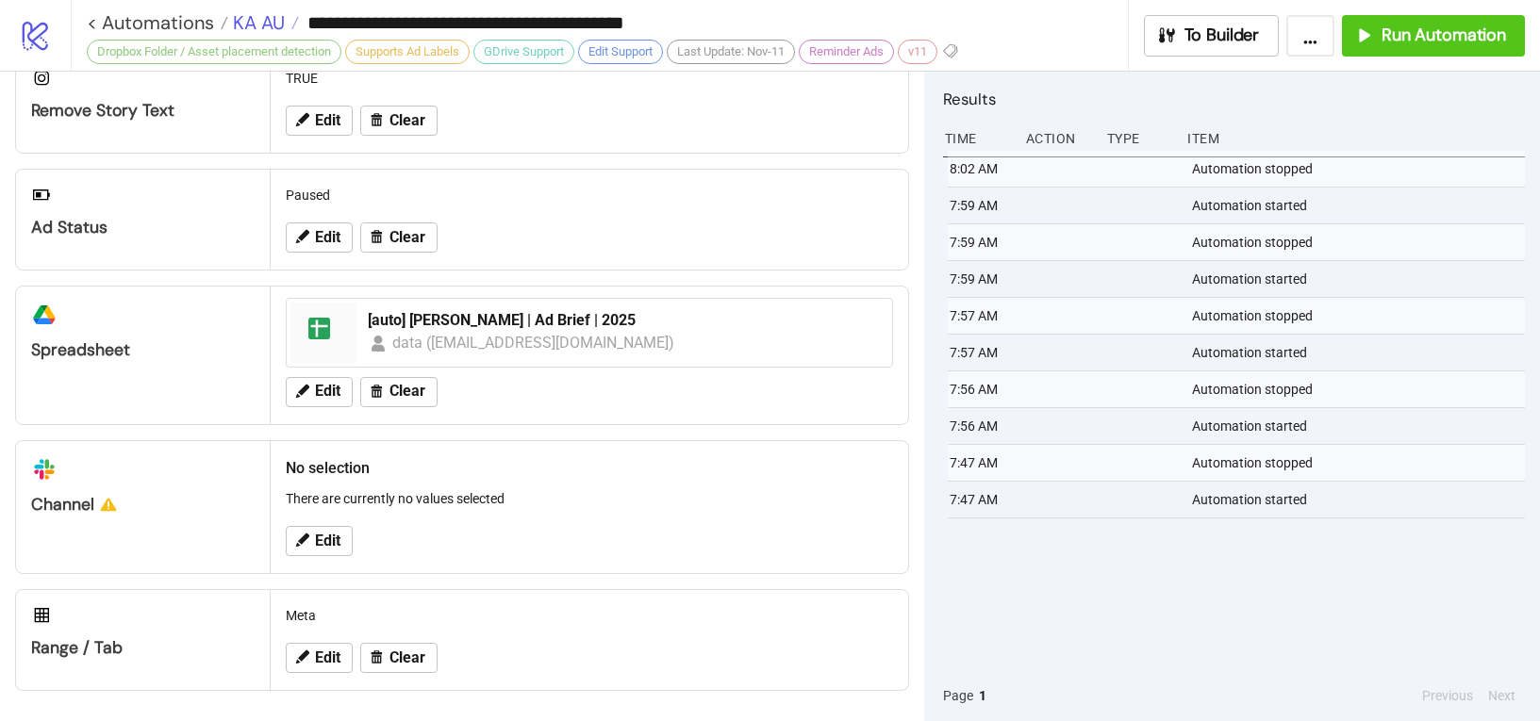
click at [239, 22] on span "KA AU" at bounding box center [256, 22] width 57 height 25
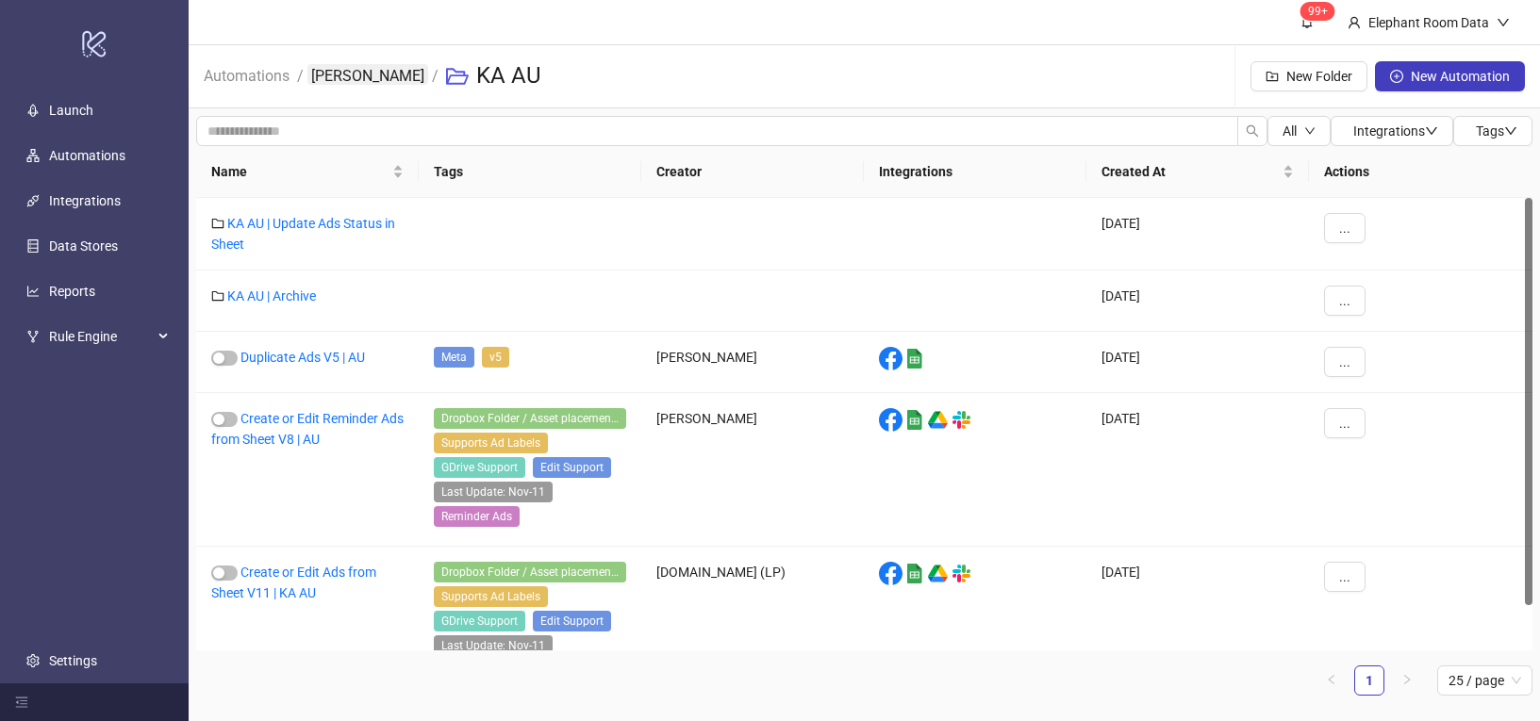
click at [315, 72] on link "Kirstin Ash" at bounding box center [367, 74] width 121 height 21
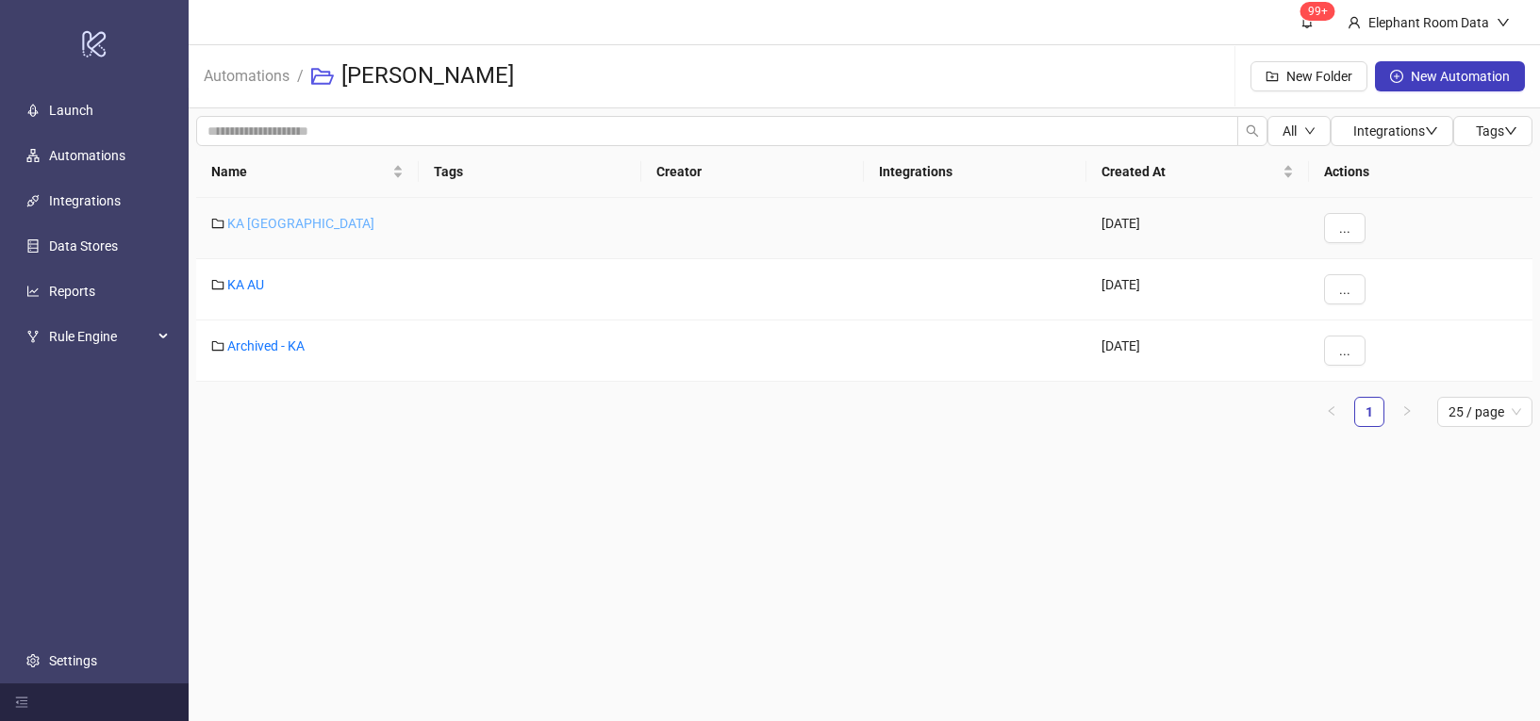
click at [255, 223] on link "KA NZ" at bounding box center [300, 223] width 147 height 15
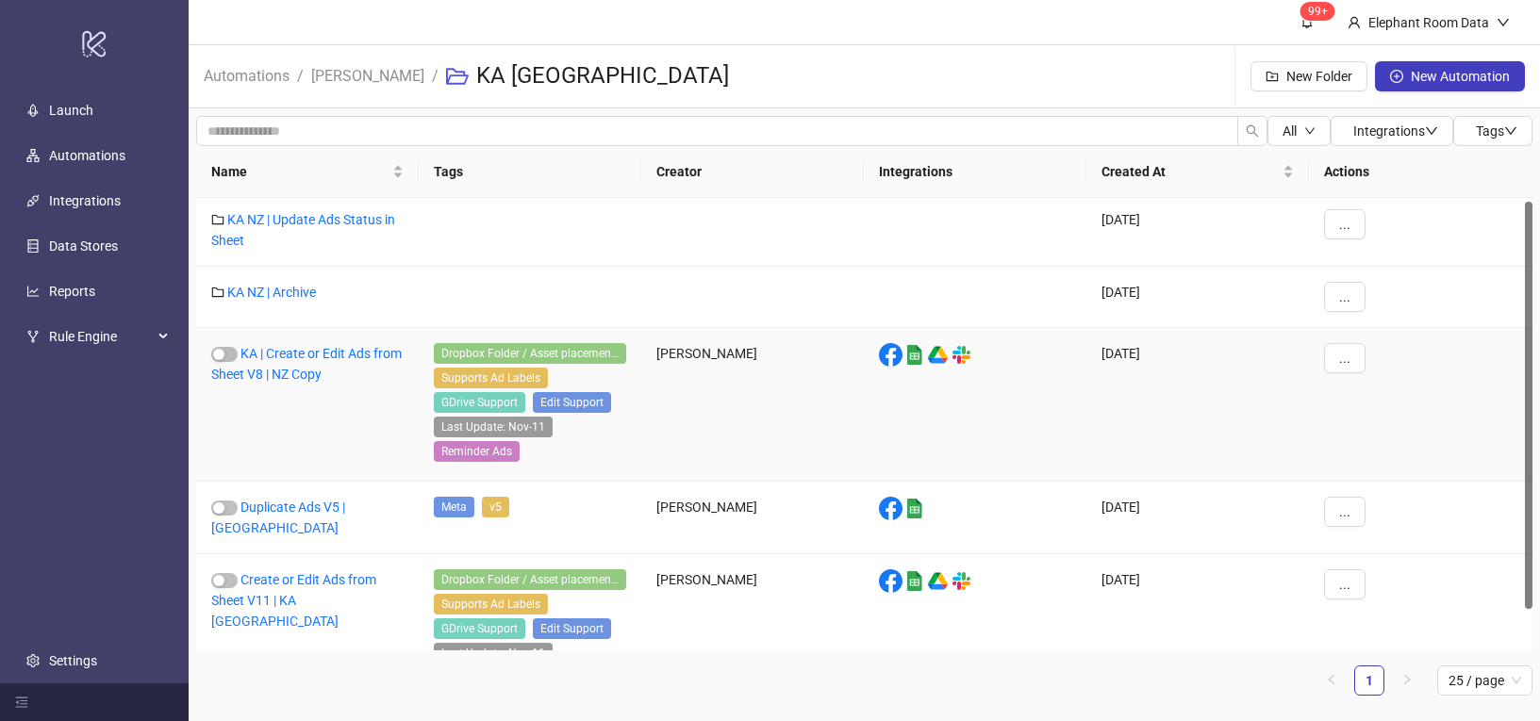
scroll to position [50, 0]
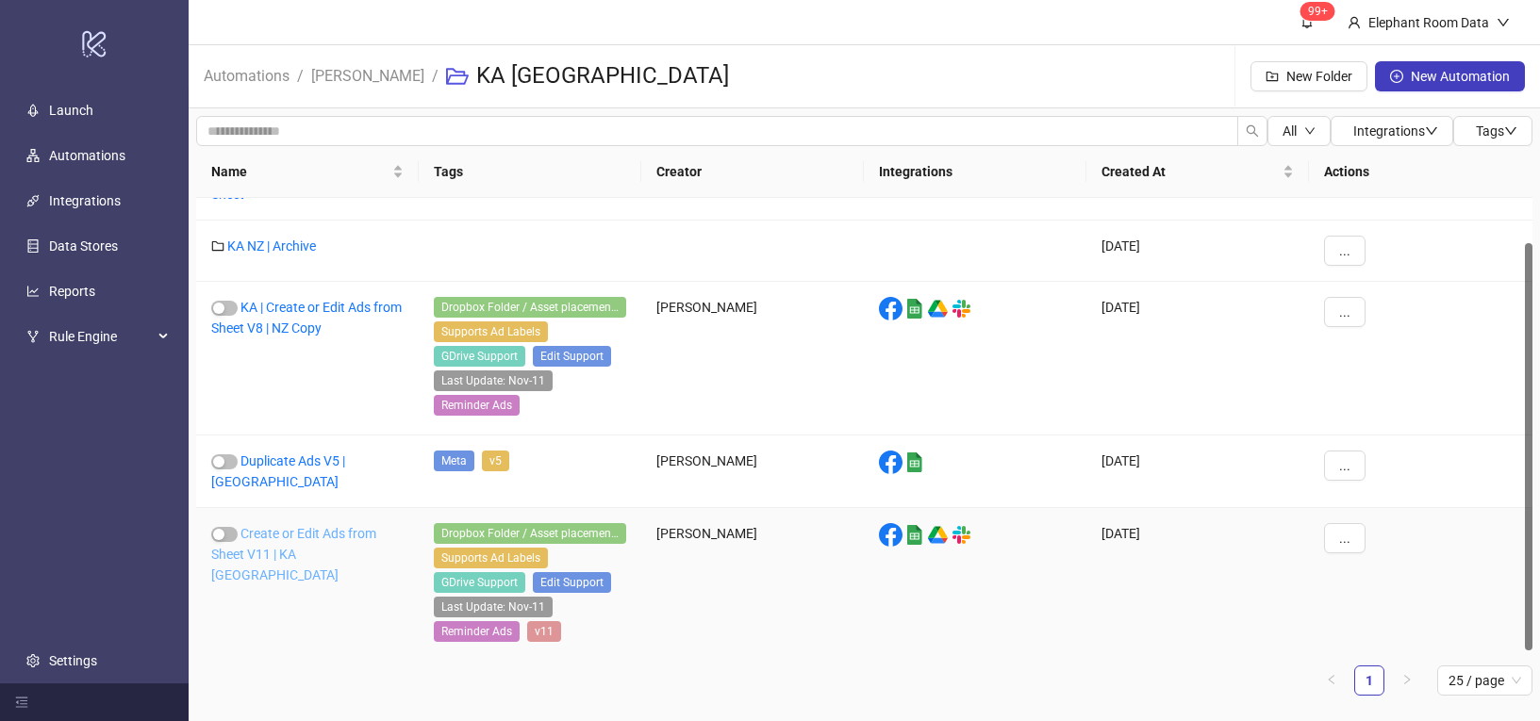
click at [360, 526] on link "Create or Edit Ads from Sheet V11 | KA NZ" at bounding box center [293, 554] width 165 height 57
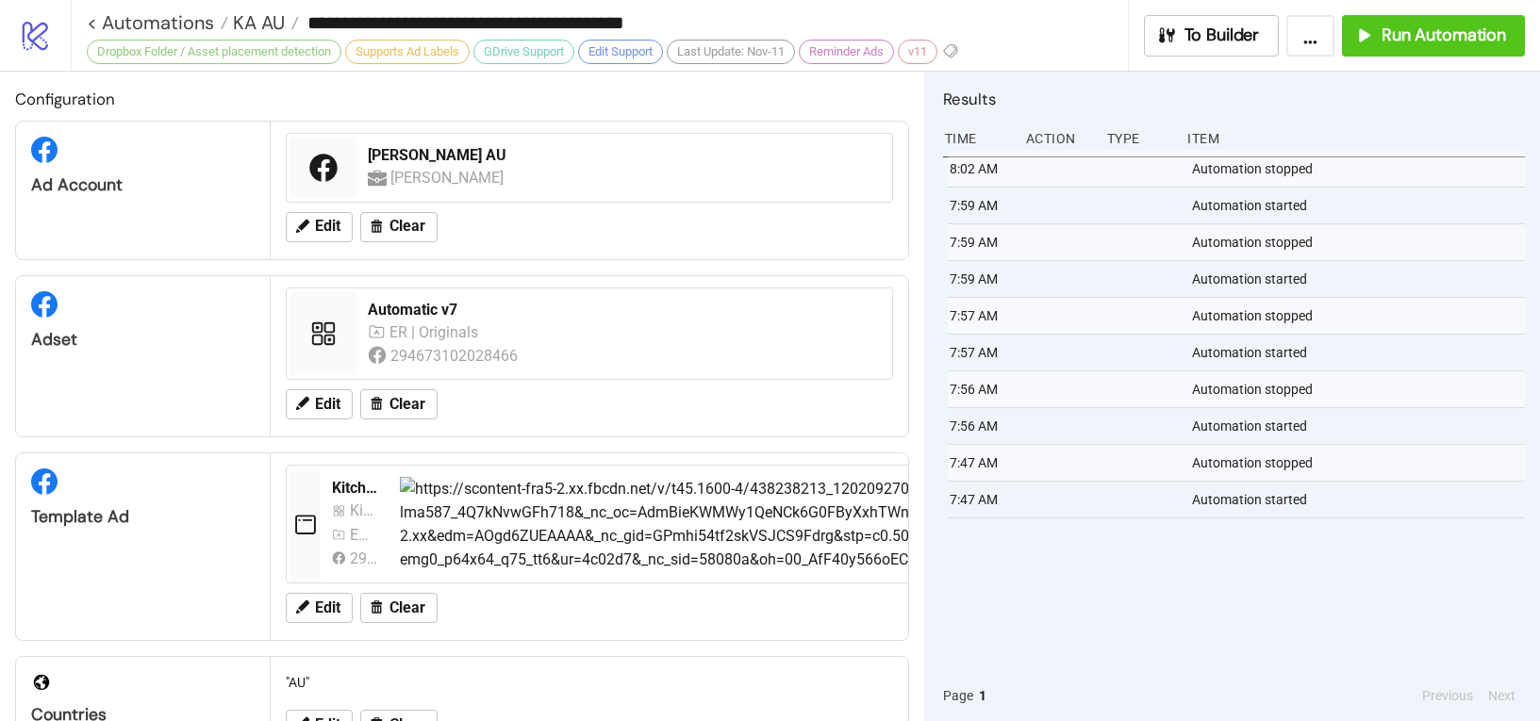
type input "**********"
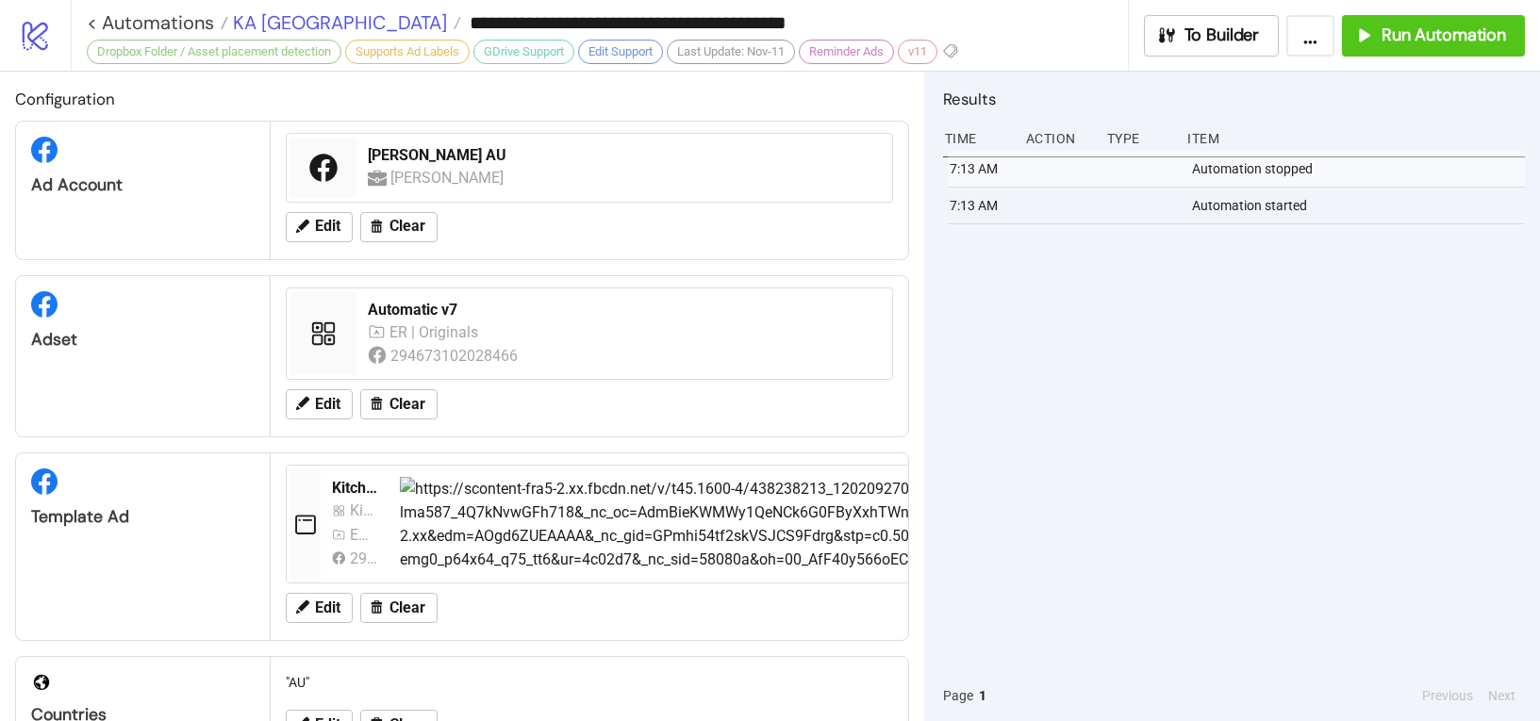
click at [245, 24] on span "KA NZ" at bounding box center [337, 22] width 219 height 25
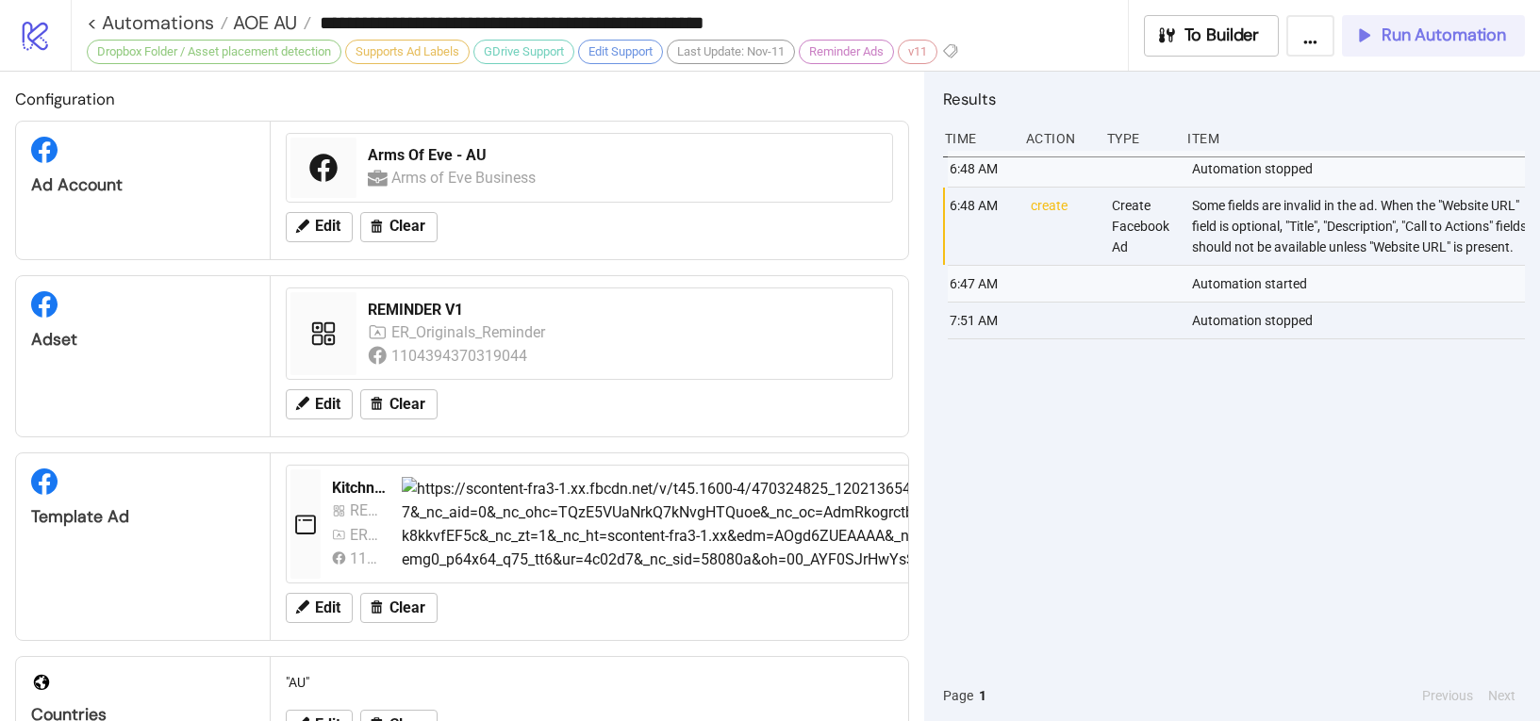
click at [1421, 45] on span "Run Automation" at bounding box center [1443, 36] width 124 height 22
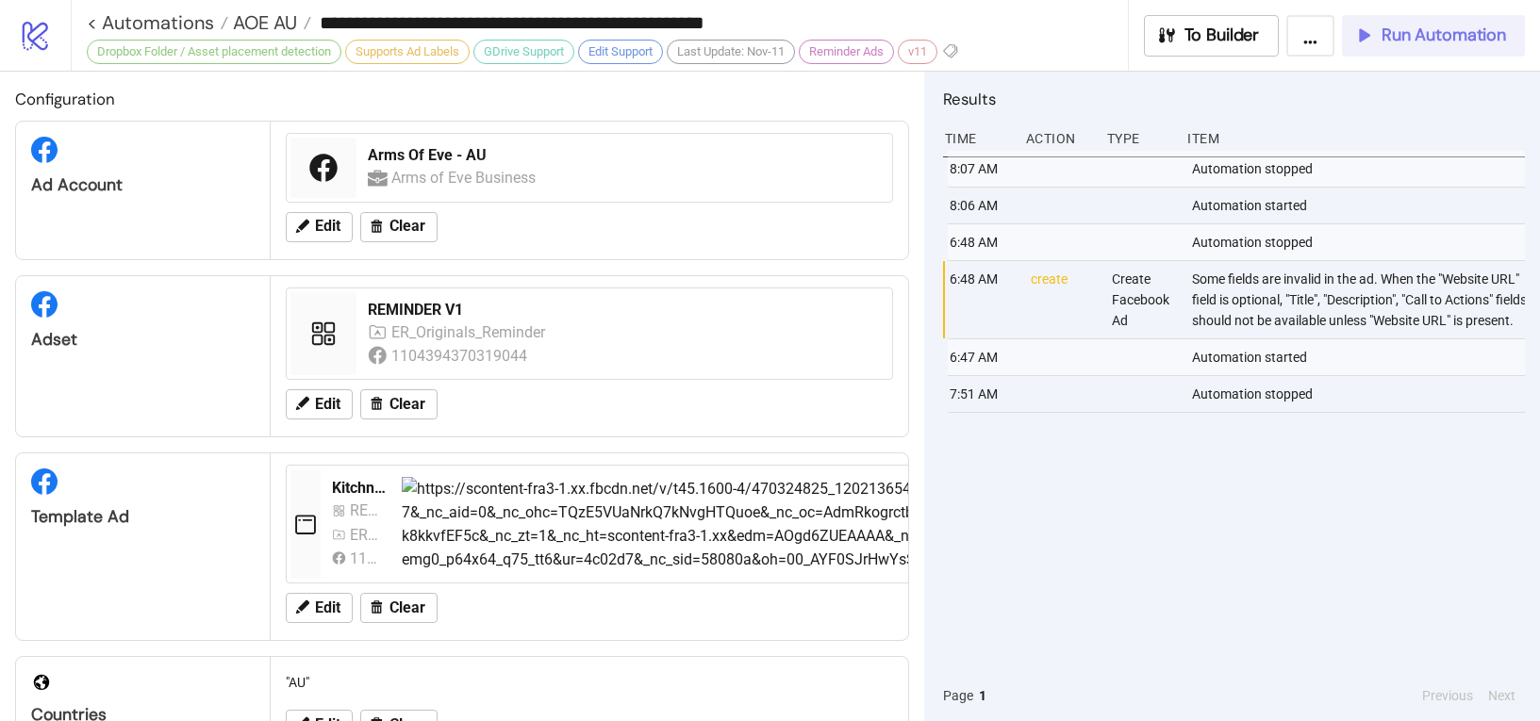
drag, startPoint x: 1371, startPoint y: 27, endPoint x: 1262, endPoint y: 20, distance: 108.7
click at [1371, 27] on icon "button" at bounding box center [1363, 35] width 21 height 21
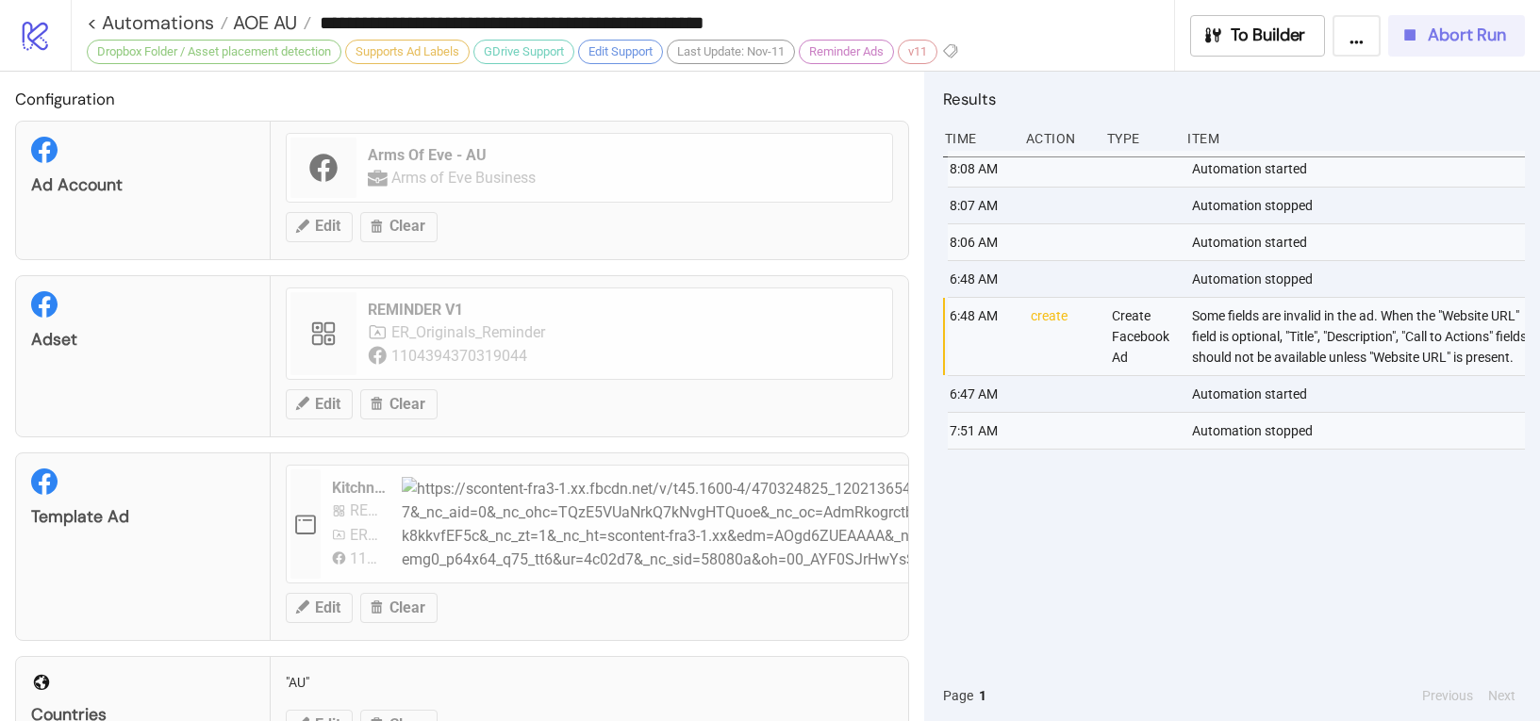
click at [1497, 37] on span "Abort Run" at bounding box center [1466, 36] width 78 height 22
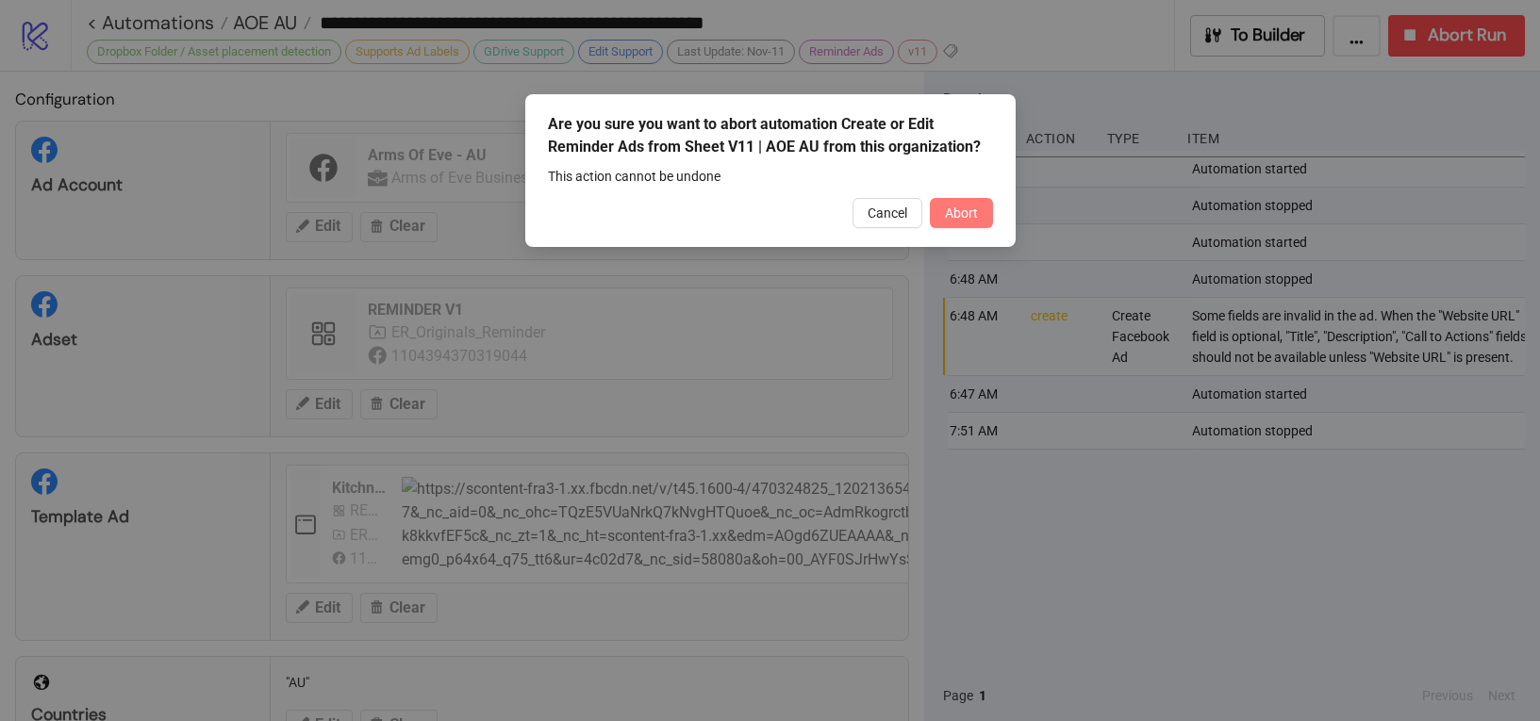
click at [981, 218] on button "Abort" at bounding box center [961, 213] width 63 height 30
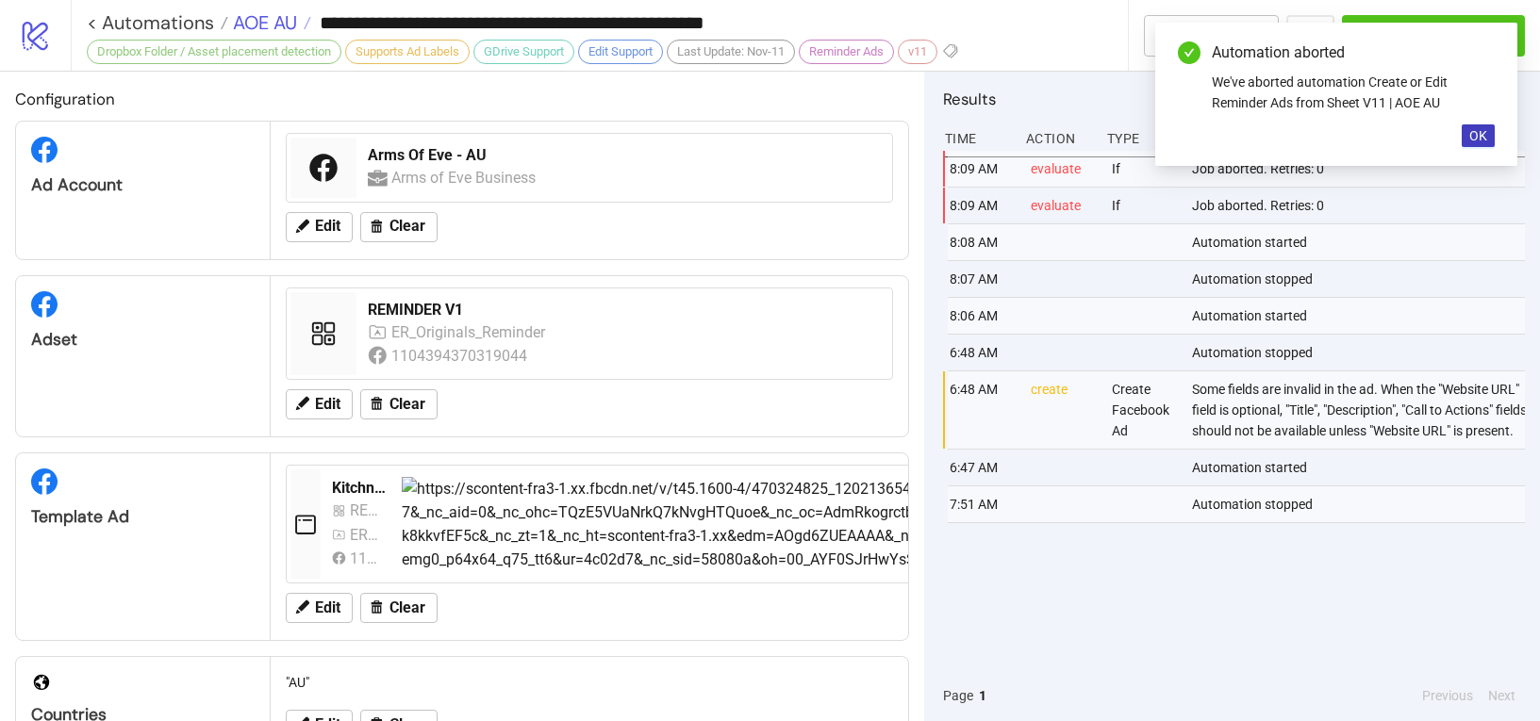
click at [262, 26] on span "AOE AU" at bounding box center [262, 22] width 69 height 25
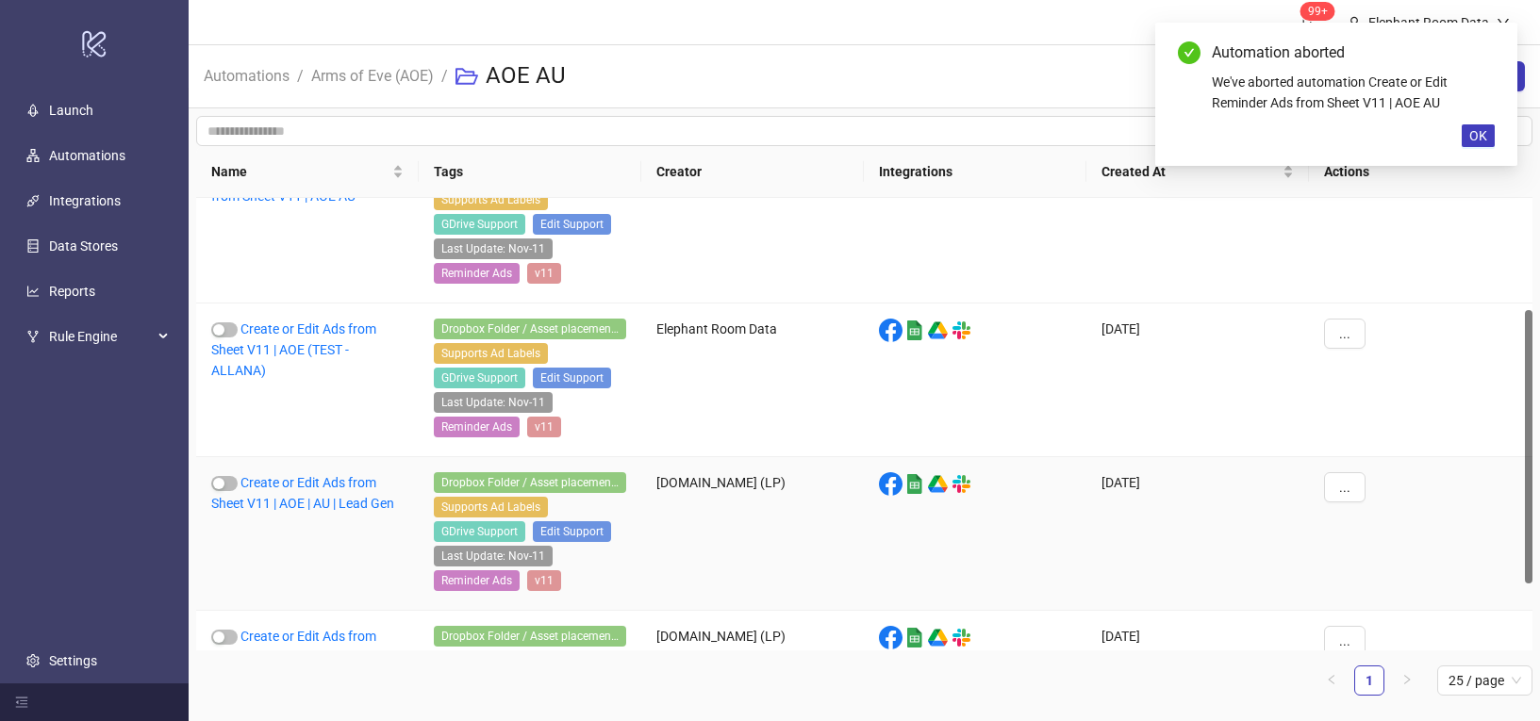
scroll to position [296, 0]
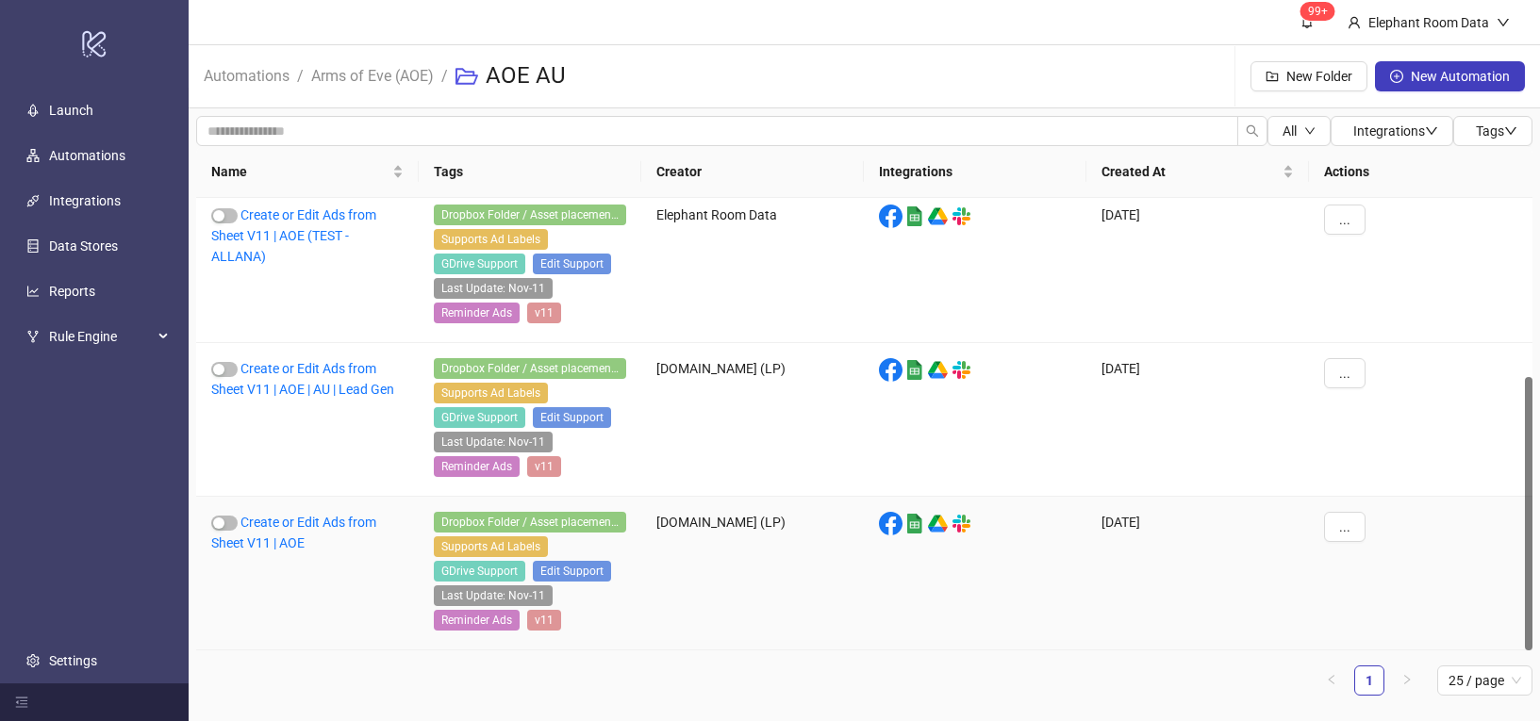
click at [349, 513] on div "Create or Edit Ads from Sheet V11 | AOE" at bounding box center [307, 574] width 223 height 154
click at [347, 524] on link "Create or Edit Ads from Sheet V11 | AOE" at bounding box center [293, 533] width 165 height 36
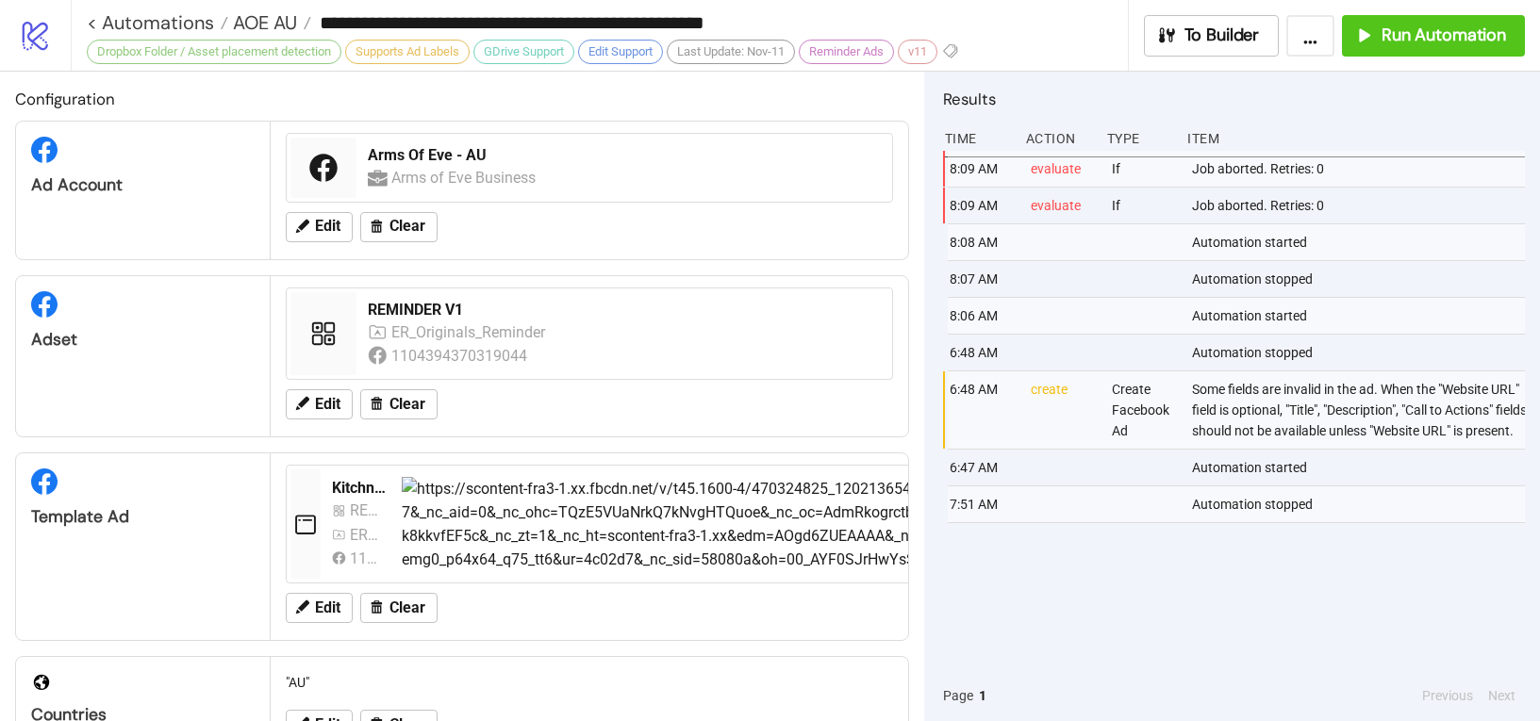
type input "**********"
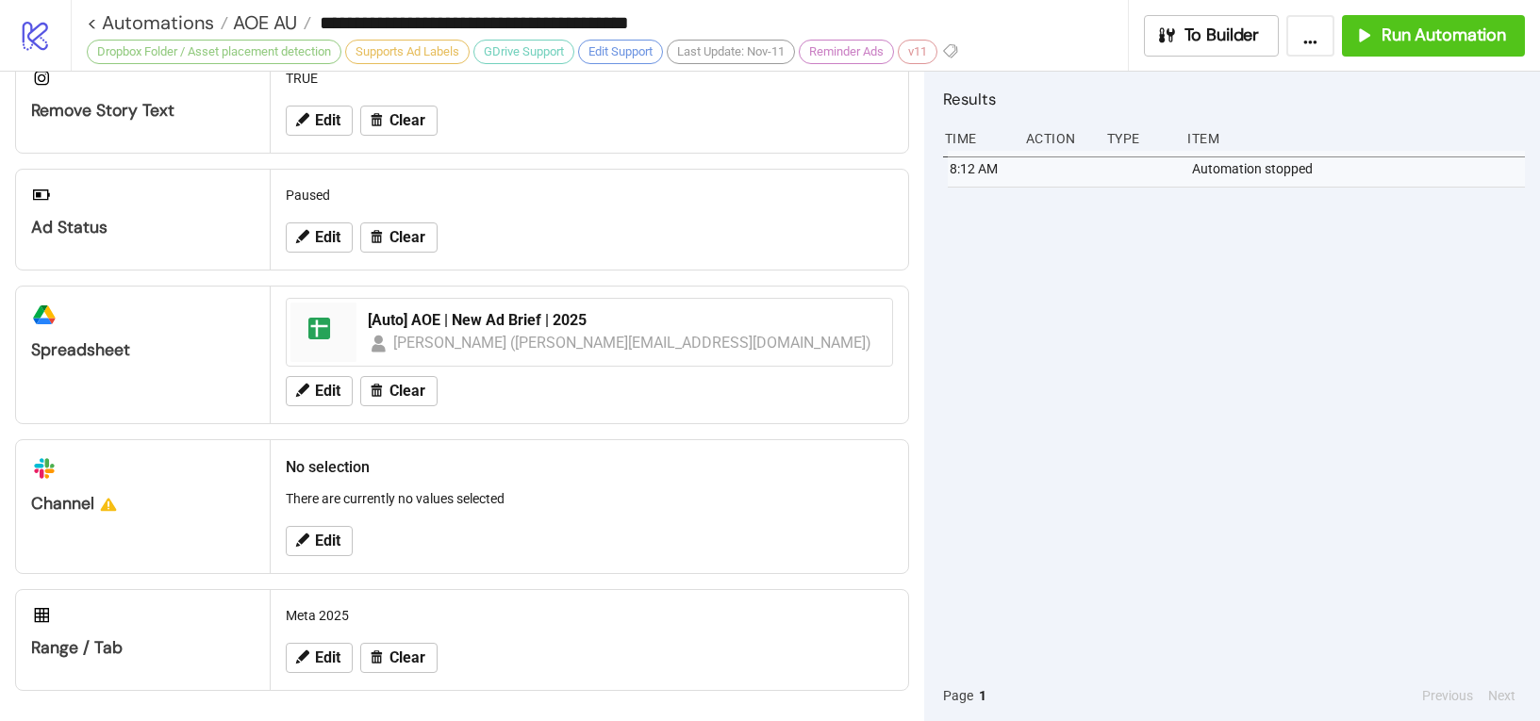
scroll to position [721, 0]
click at [1406, 38] on span "Run Automation" at bounding box center [1443, 36] width 124 height 22
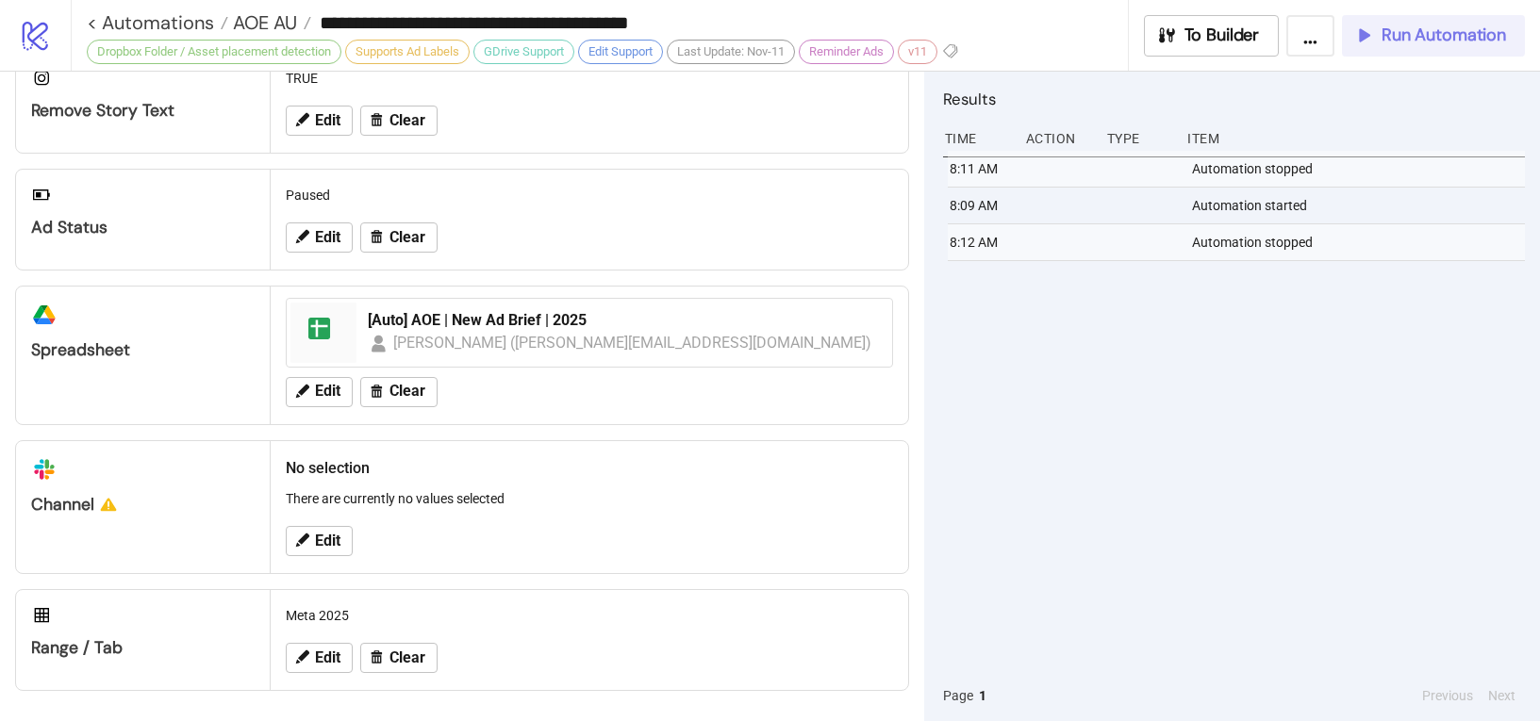
click at [1392, 44] on span "Run Automation" at bounding box center [1443, 36] width 124 height 22
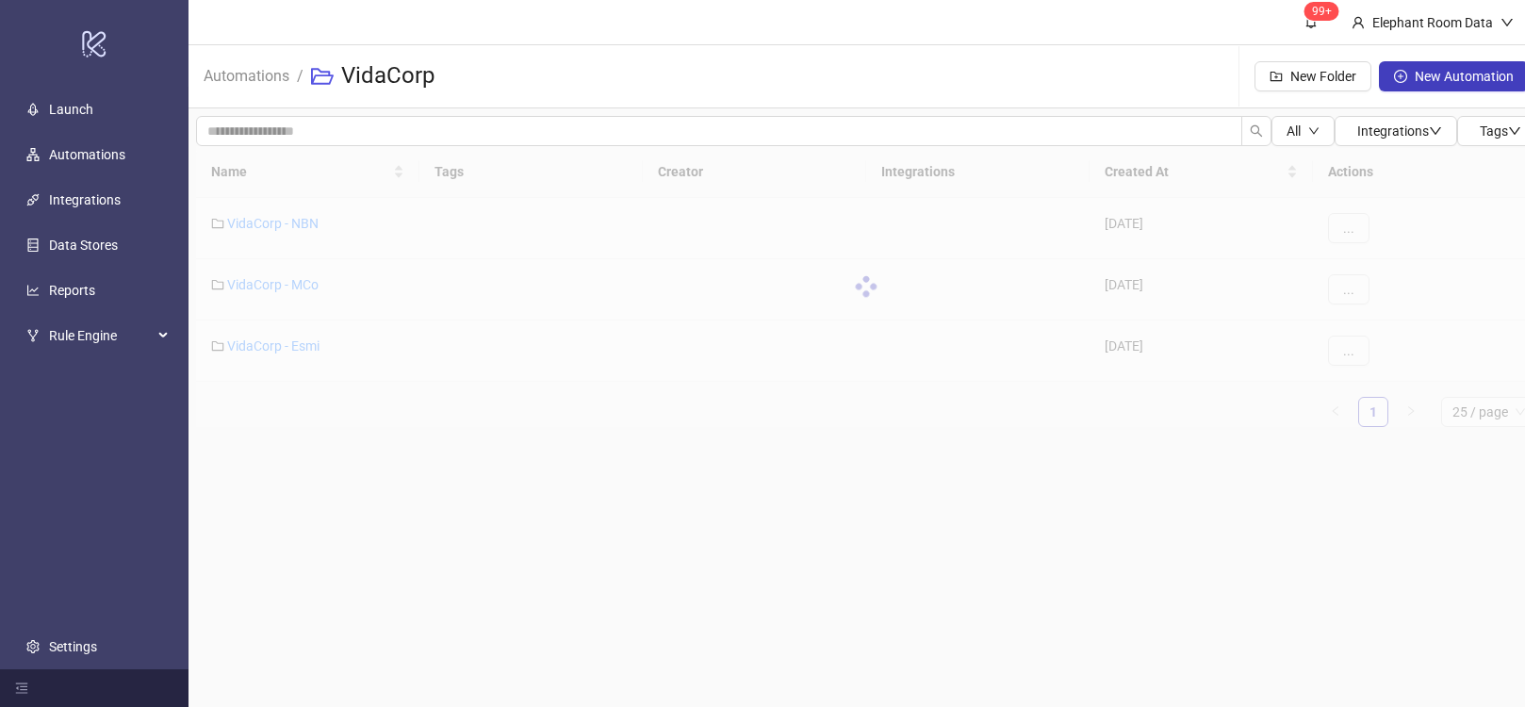
click at [603, 509] on main "99+ Elephant Room Data Automations / VidaCorp New Folder New Automation All Int…" at bounding box center [867, 353] width 1356 height 707
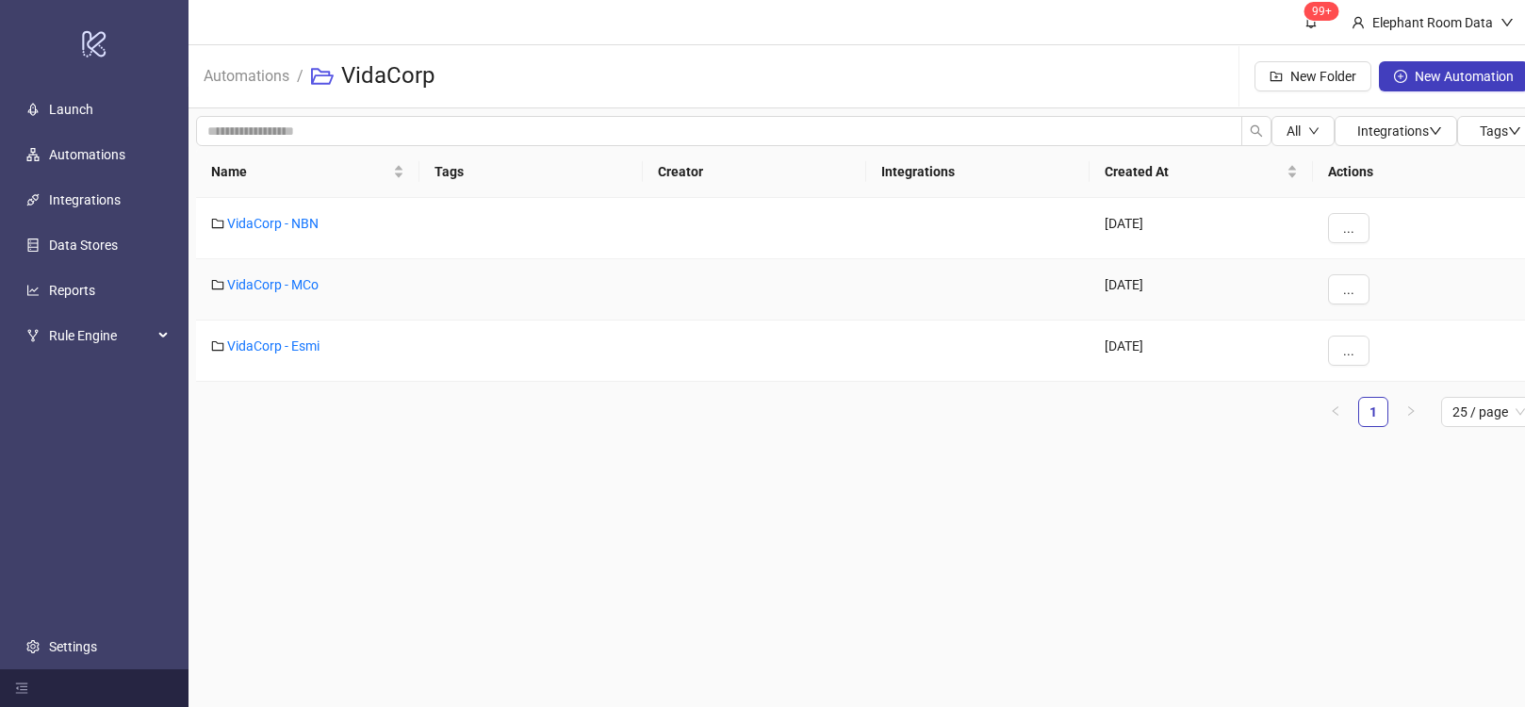
click at [314, 292] on div "VidaCorp - MCo" at bounding box center [307, 289] width 223 height 61
click at [295, 281] on link "VidaCorp - MCo" at bounding box center [272, 284] width 91 height 15
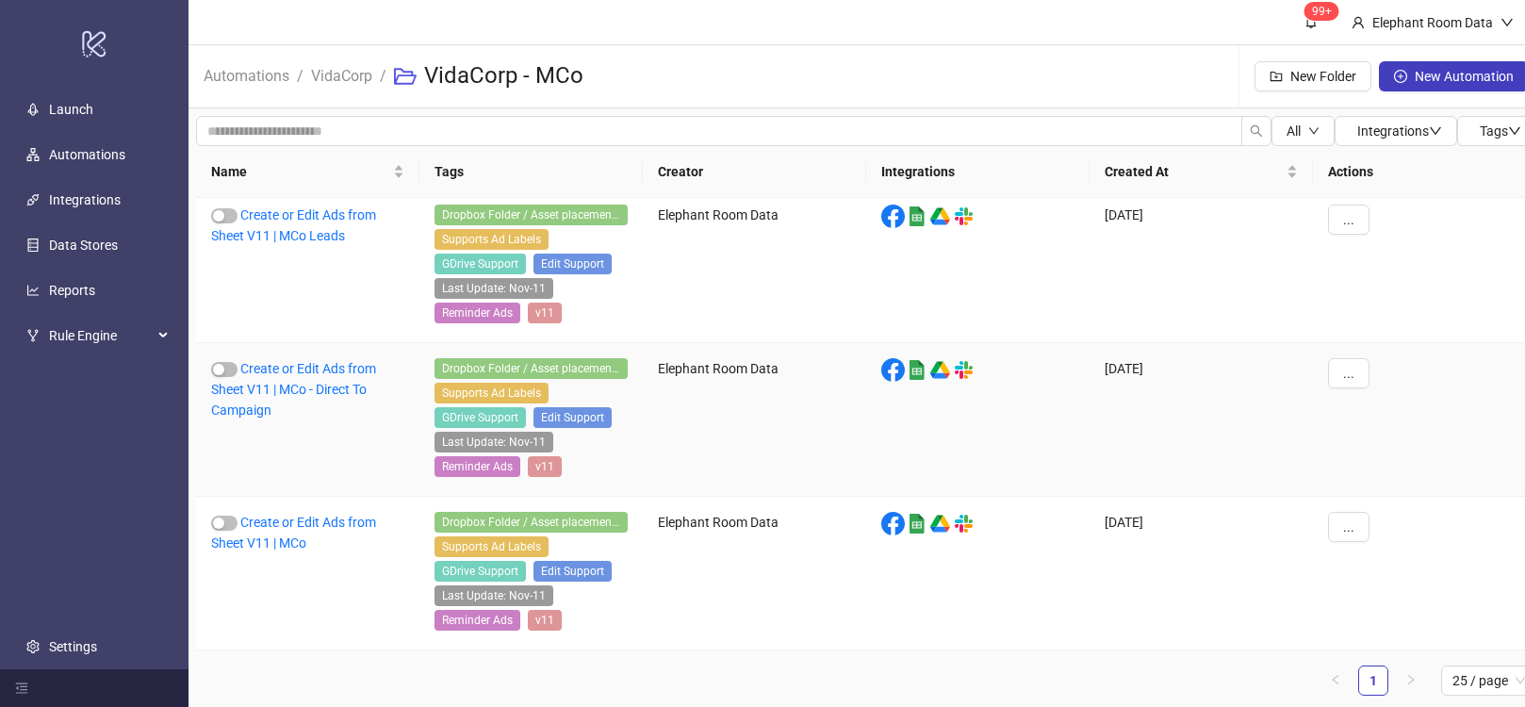
scroll to position [14, 0]
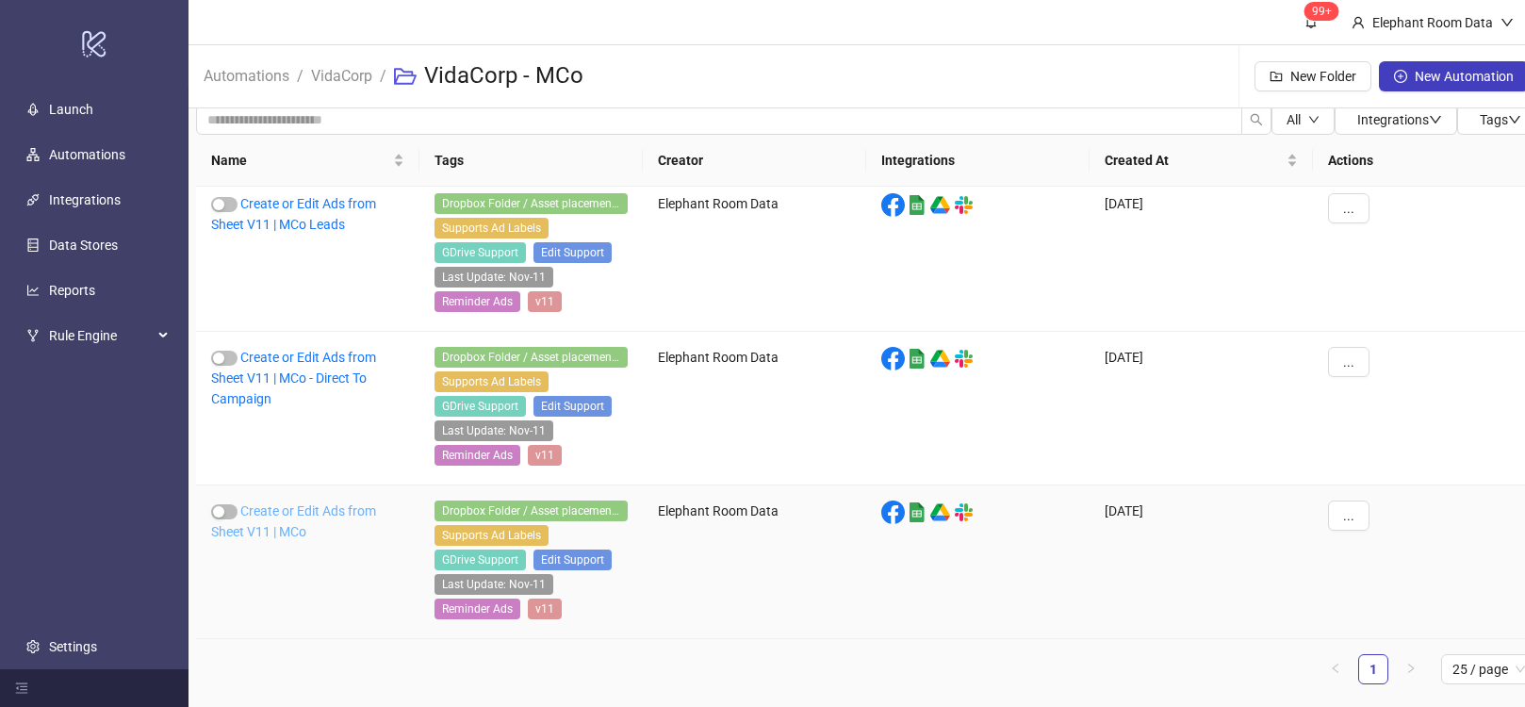
click at [359, 512] on link "Create or Edit Ads from Sheet V11 | MCo" at bounding box center [293, 521] width 165 height 36
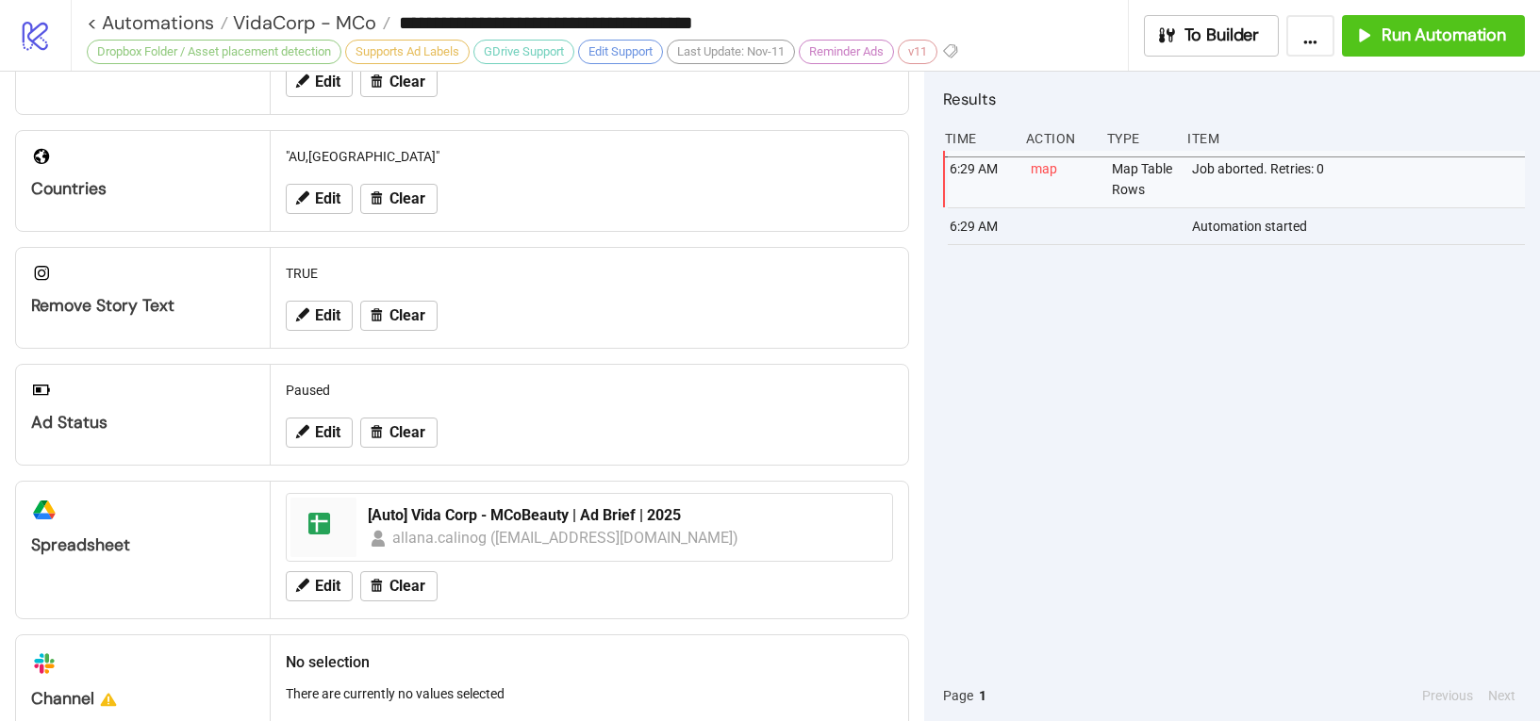
scroll to position [689, 0]
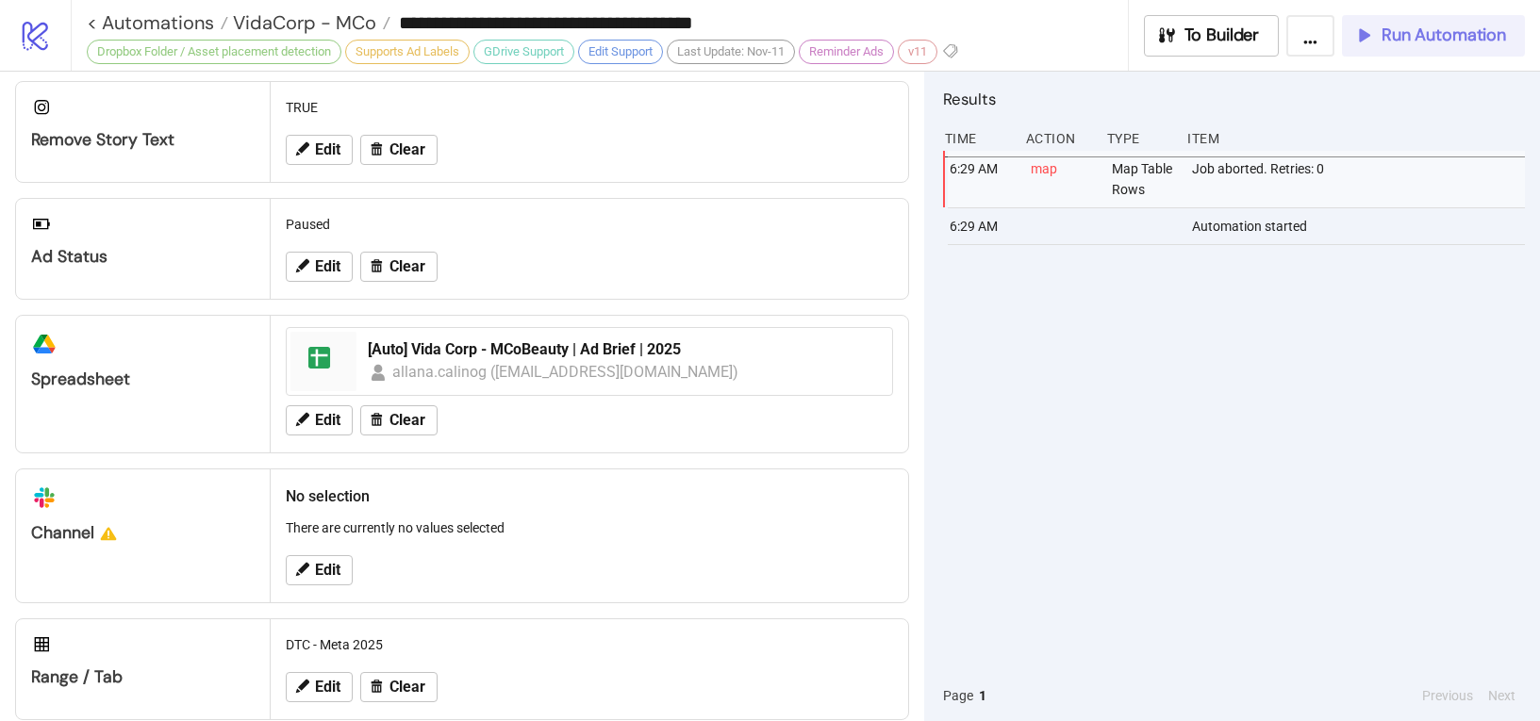
click at [1374, 40] on div "Run Automation" at bounding box center [1429, 36] width 153 height 22
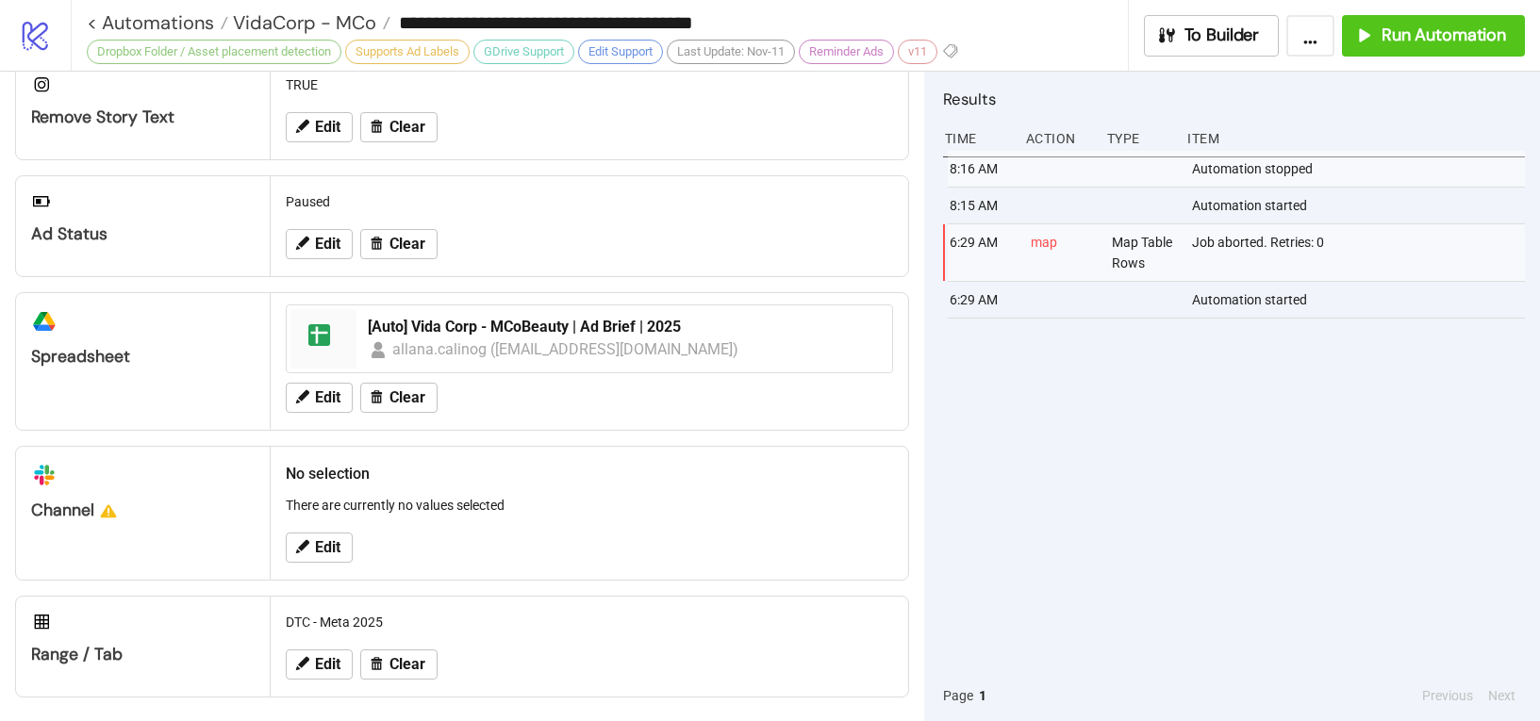
scroll to position [721, 0]
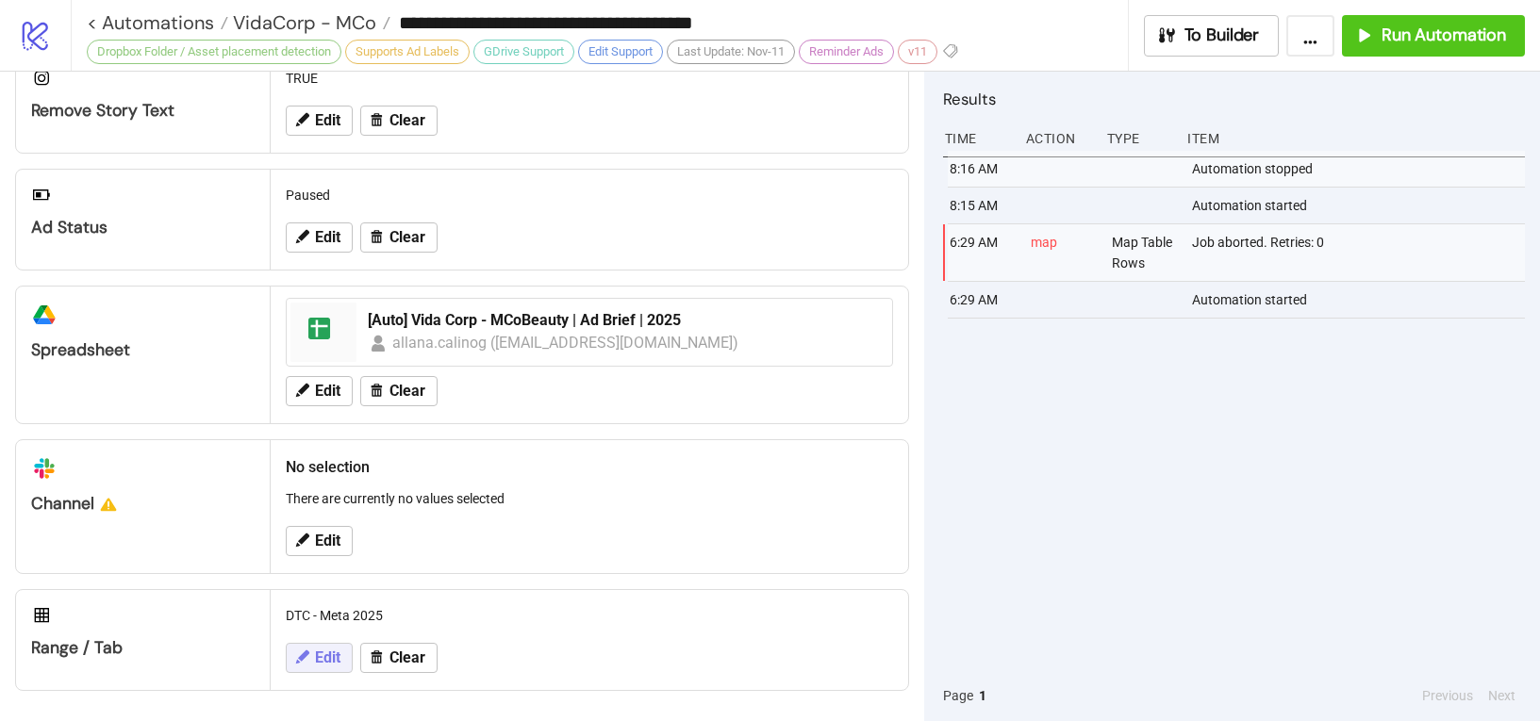
click at [299, 663] on icon at bounding box center [301, 657] width 17 height 17
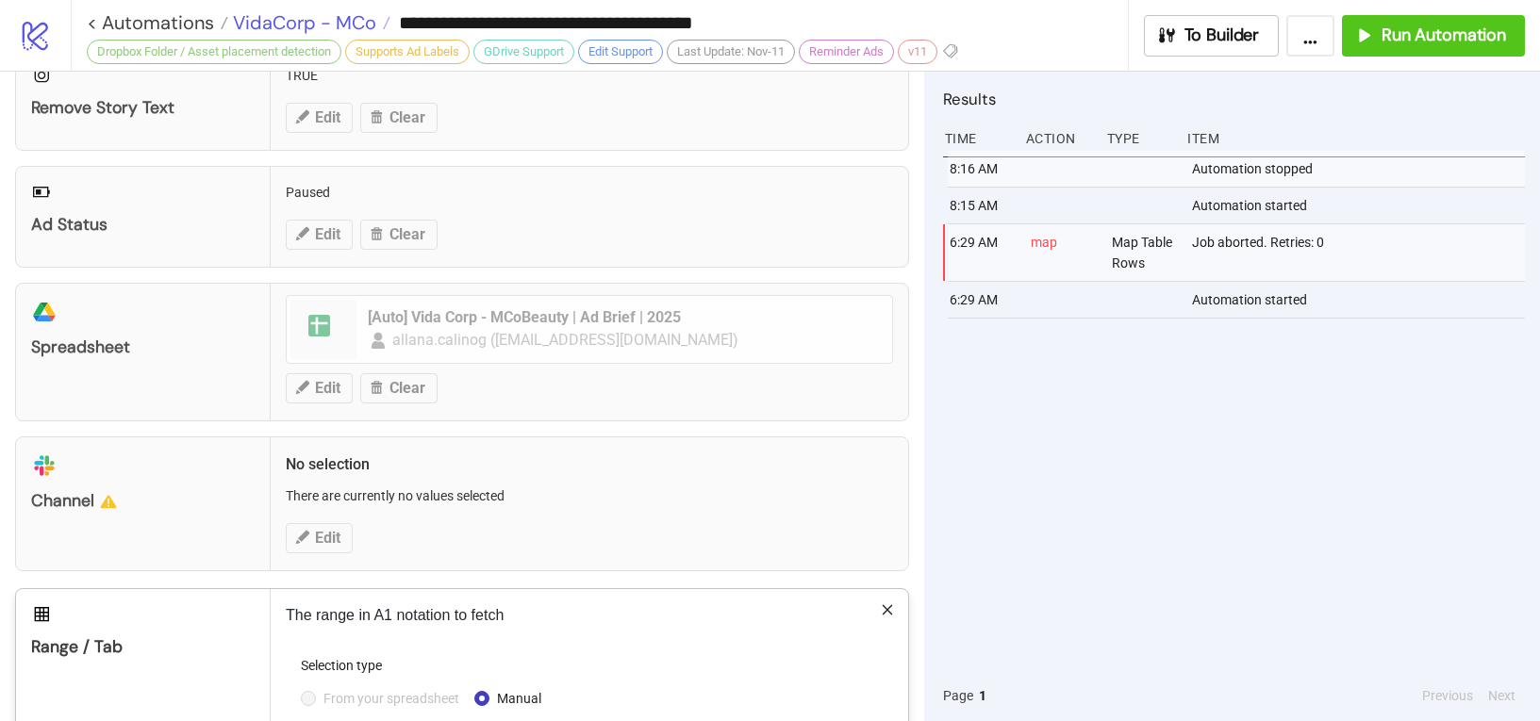
click at [293, 30] on div "**********" at bounding box center [770, 360] width 1540 height 721
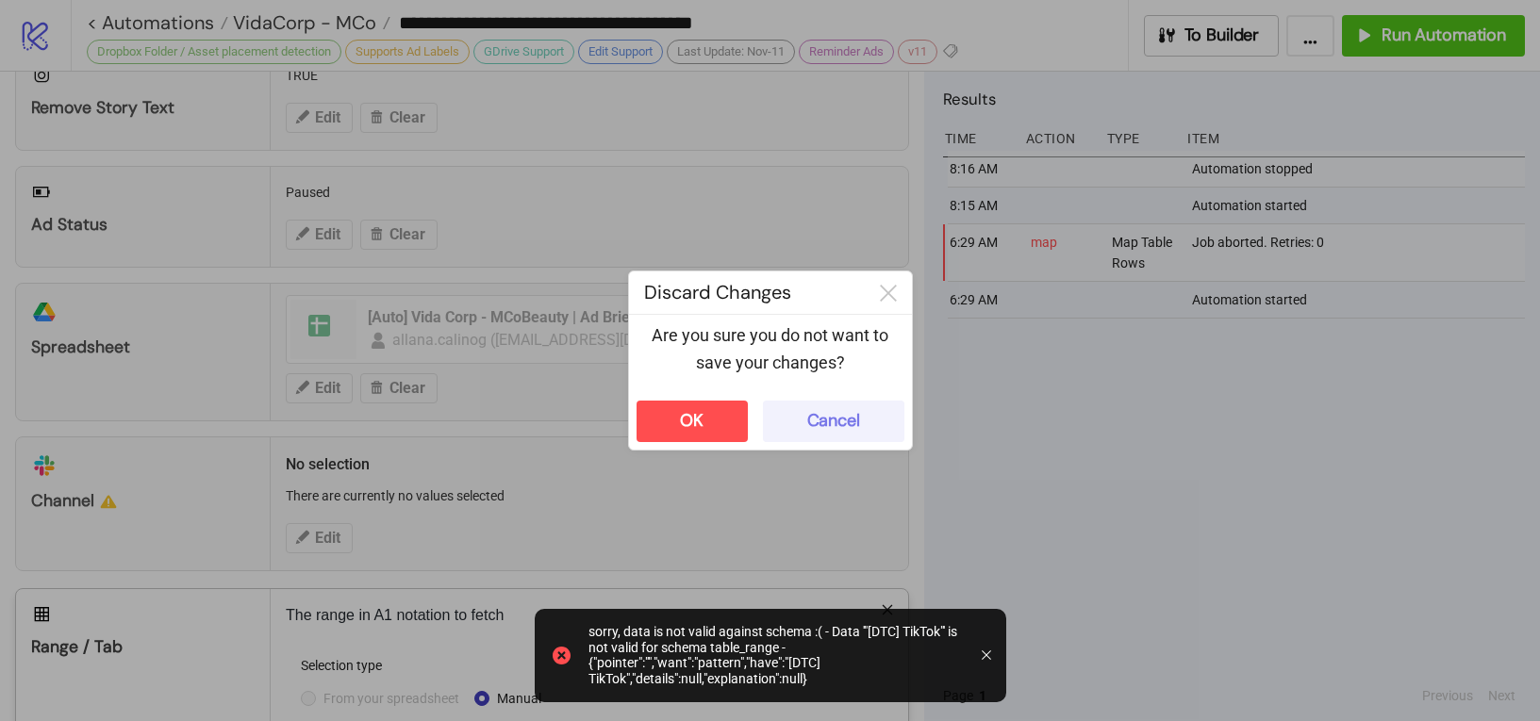
click at [819, 421] on div "Cancel" at bounding box center [833, 421] width 53 height 22
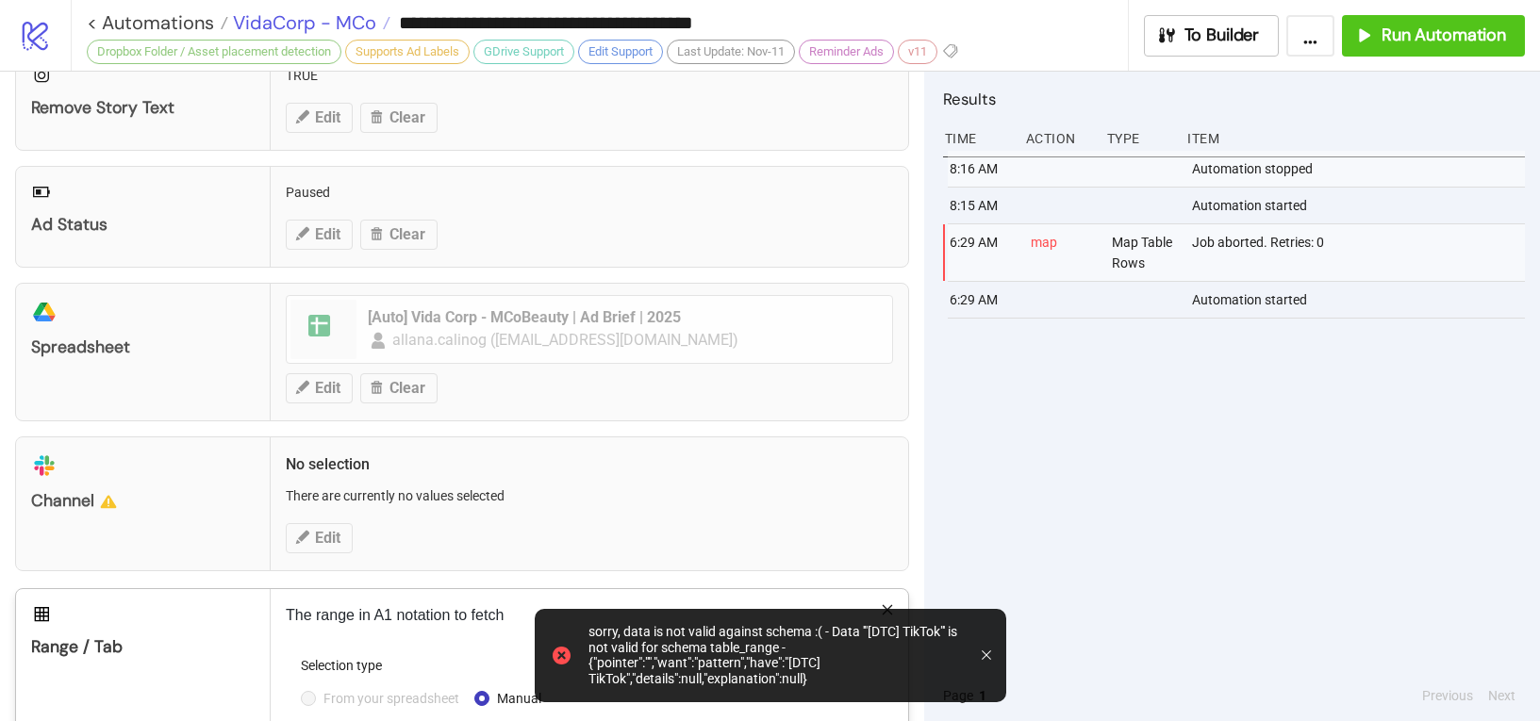
click at [289, 26] on div "**********" at bounding box center [770, 360] width 1540 height 721
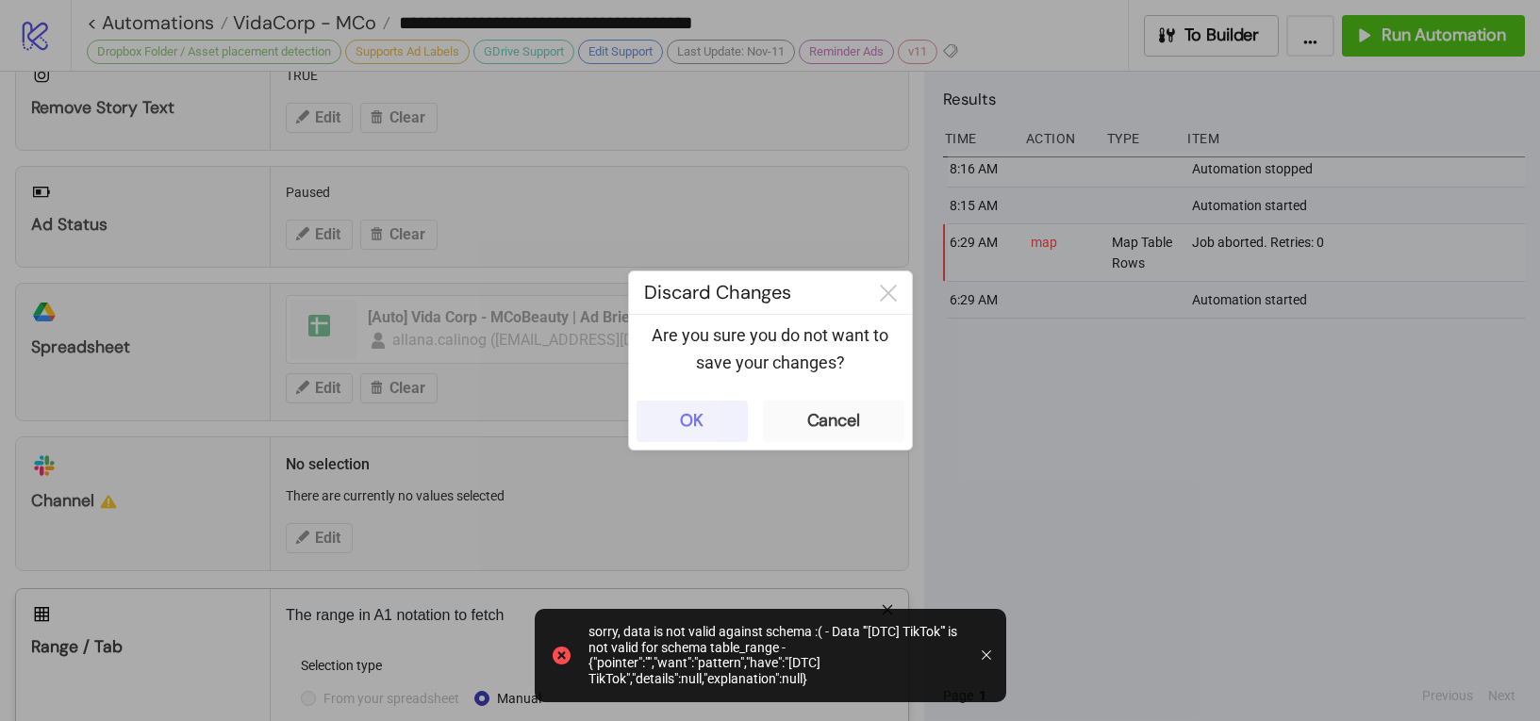
click at [715, 419] on button "OK" at bounding box center [691, 421] width 111 height 41
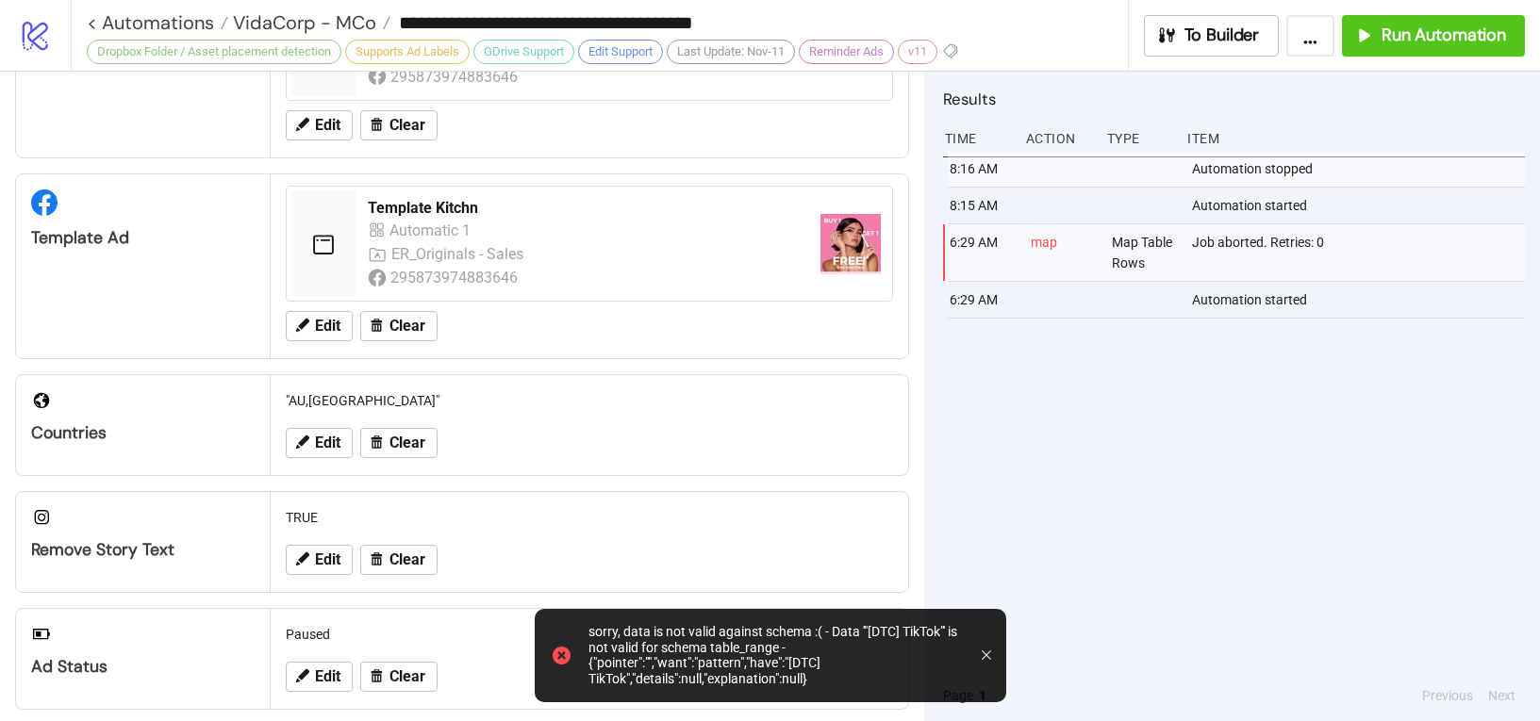
scroll to position [275, 0]
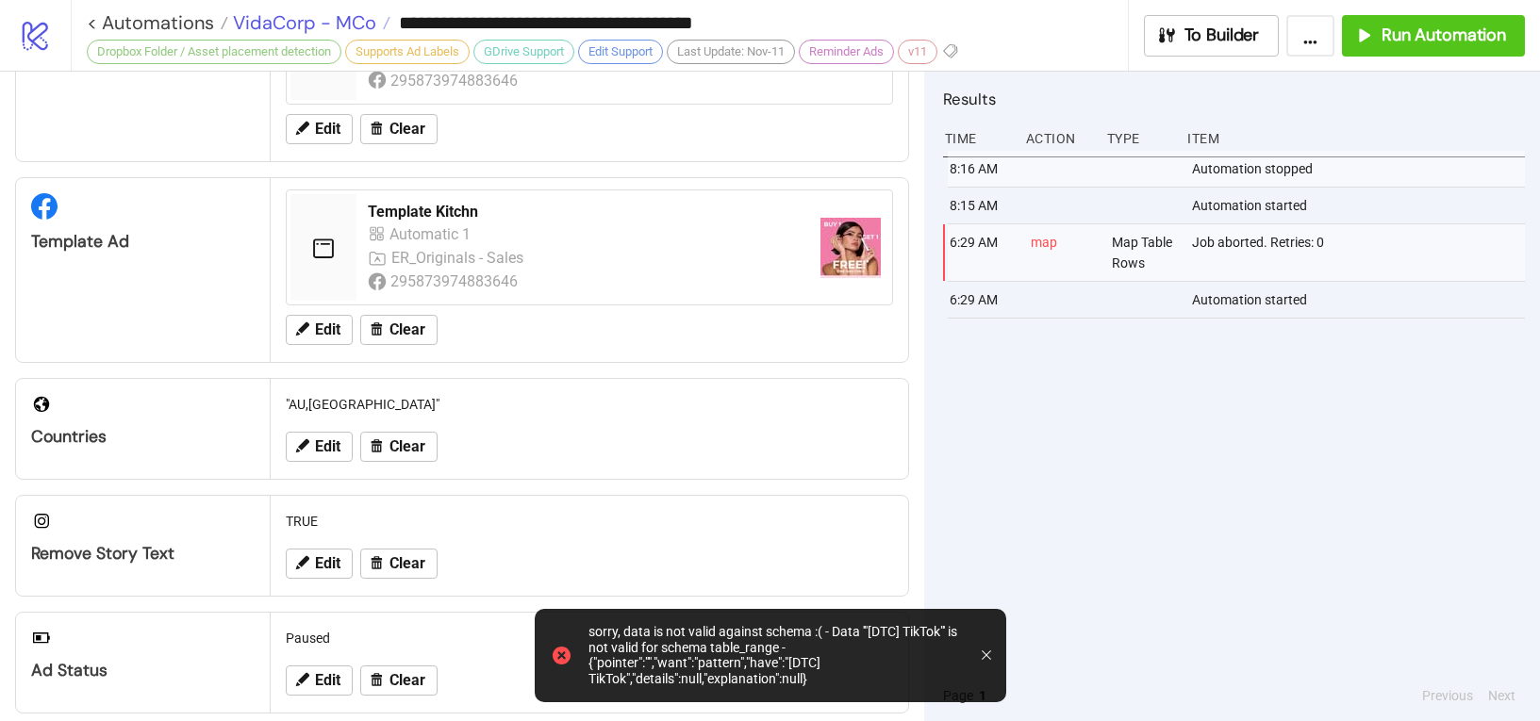
click at [305, 28] on span "VidaCorp - MCo" at bounding box center [302, 22] width 148 height 25
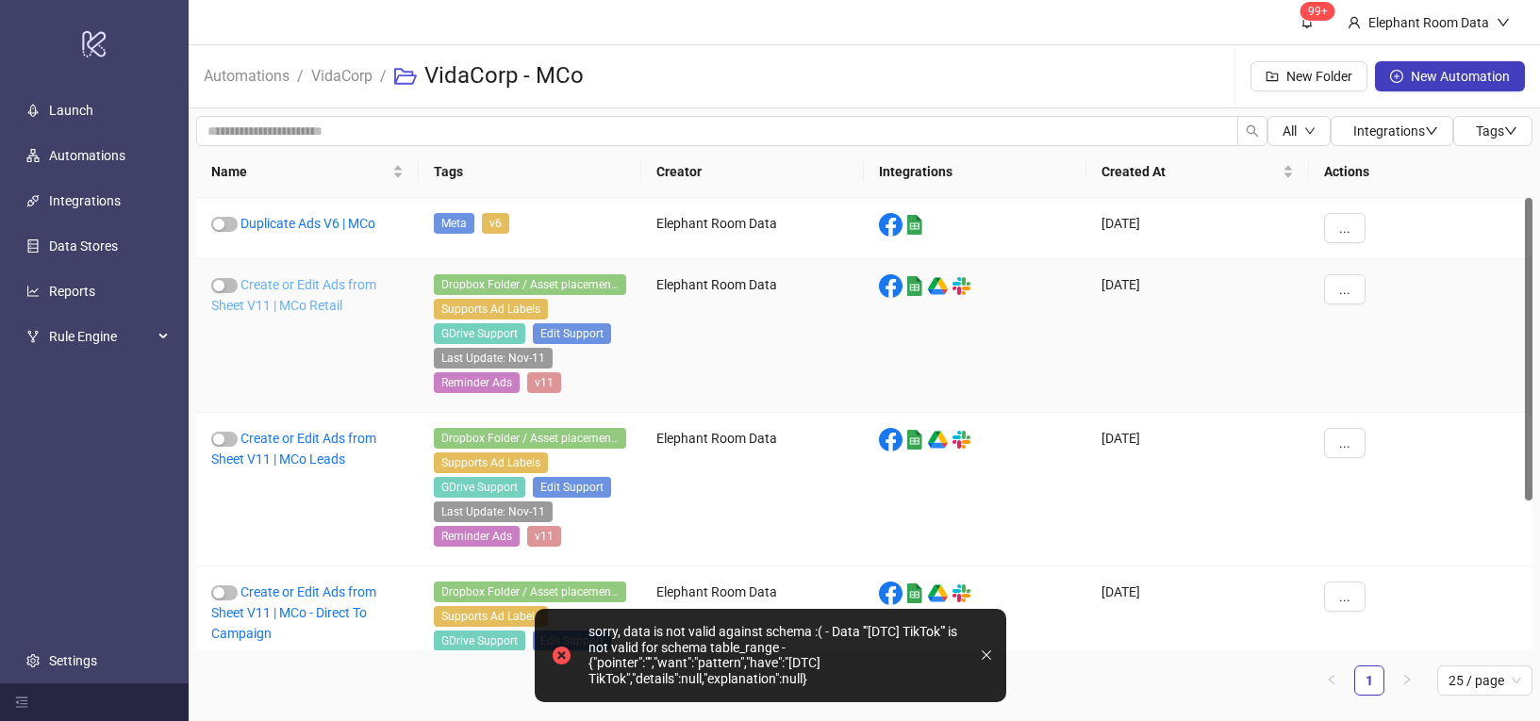
click at [314, 301] on link "Create or Edit Ads from Sheet V11 | MCo Retail" at bounding box center [293, 295] width 165 height 36
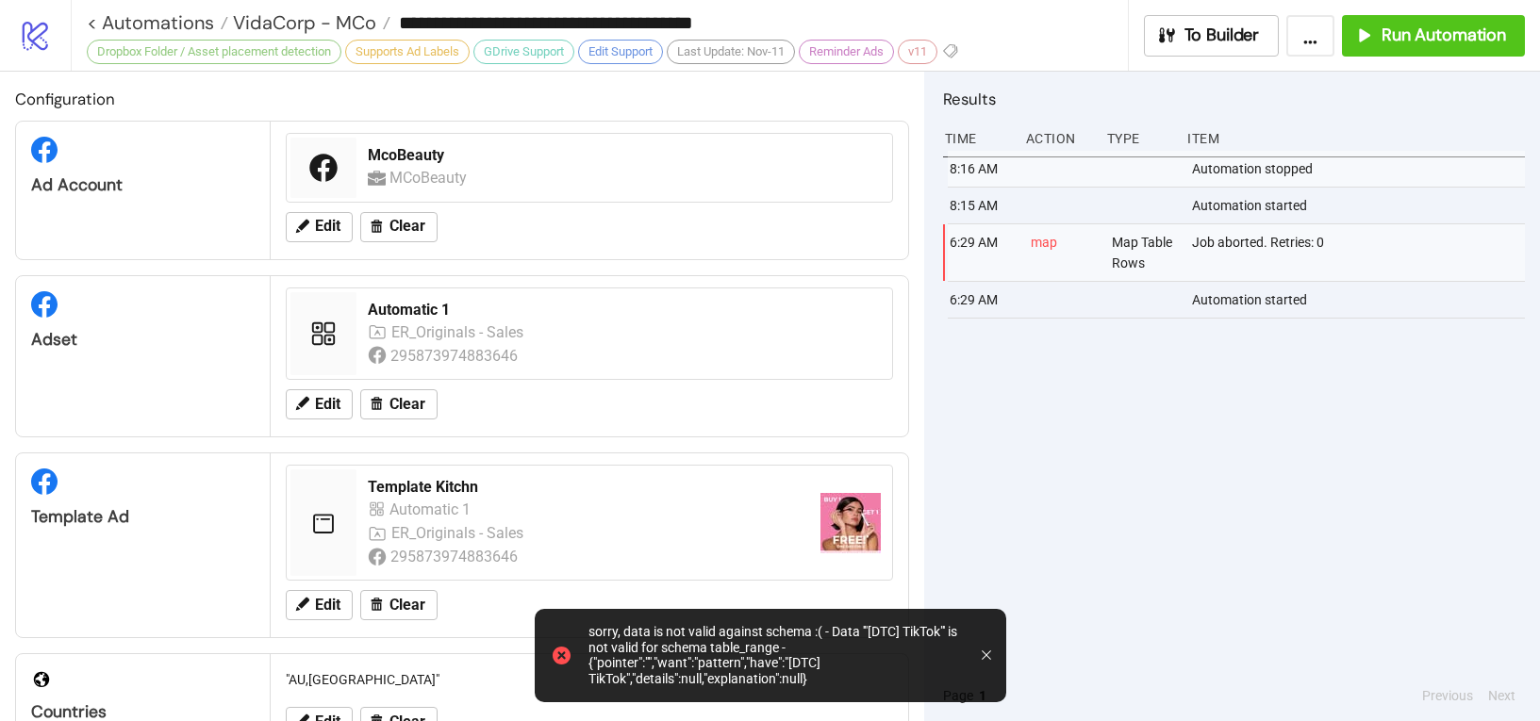
type input "**********"
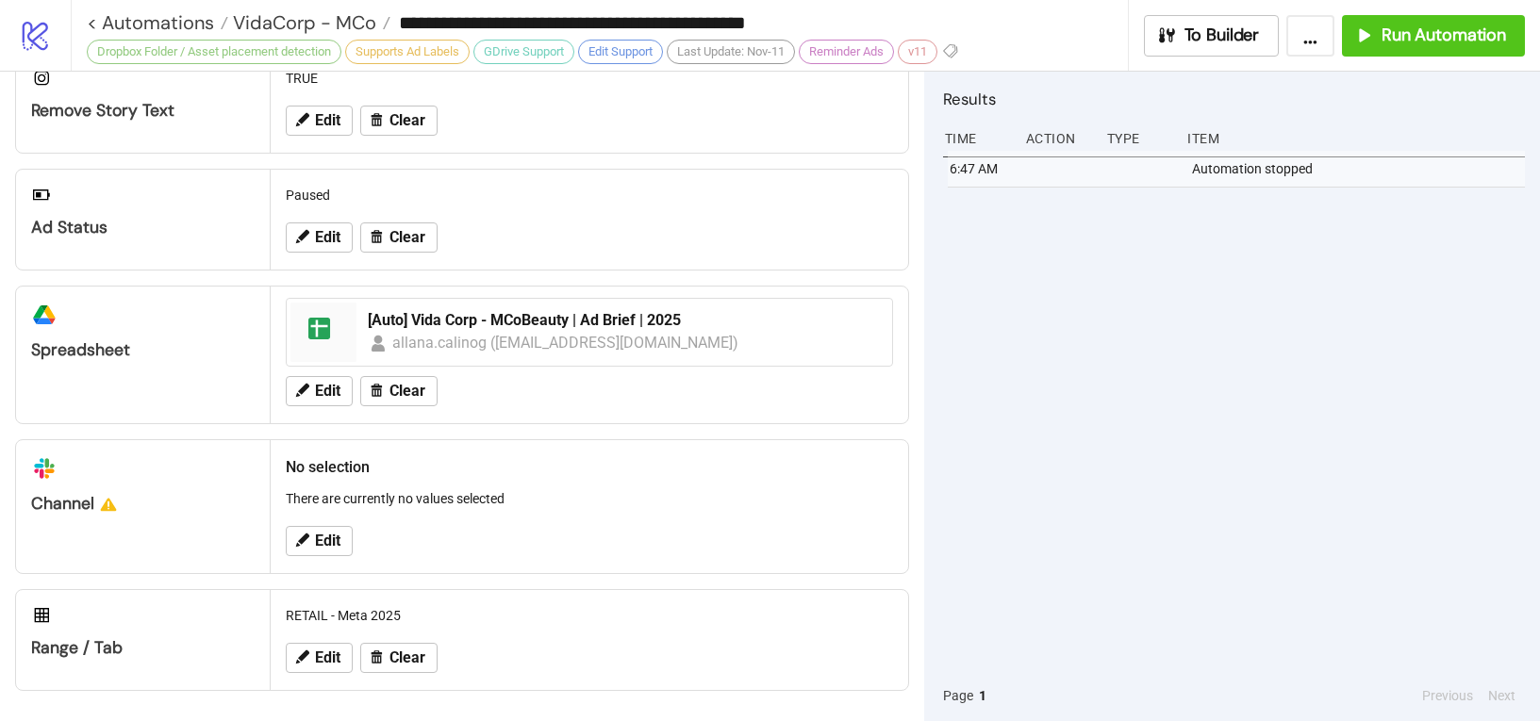
scroll to position [721, 0]
click at [1396, 34] on span "Run Automation" at bounding box center [1443, 36] width 124 height 22
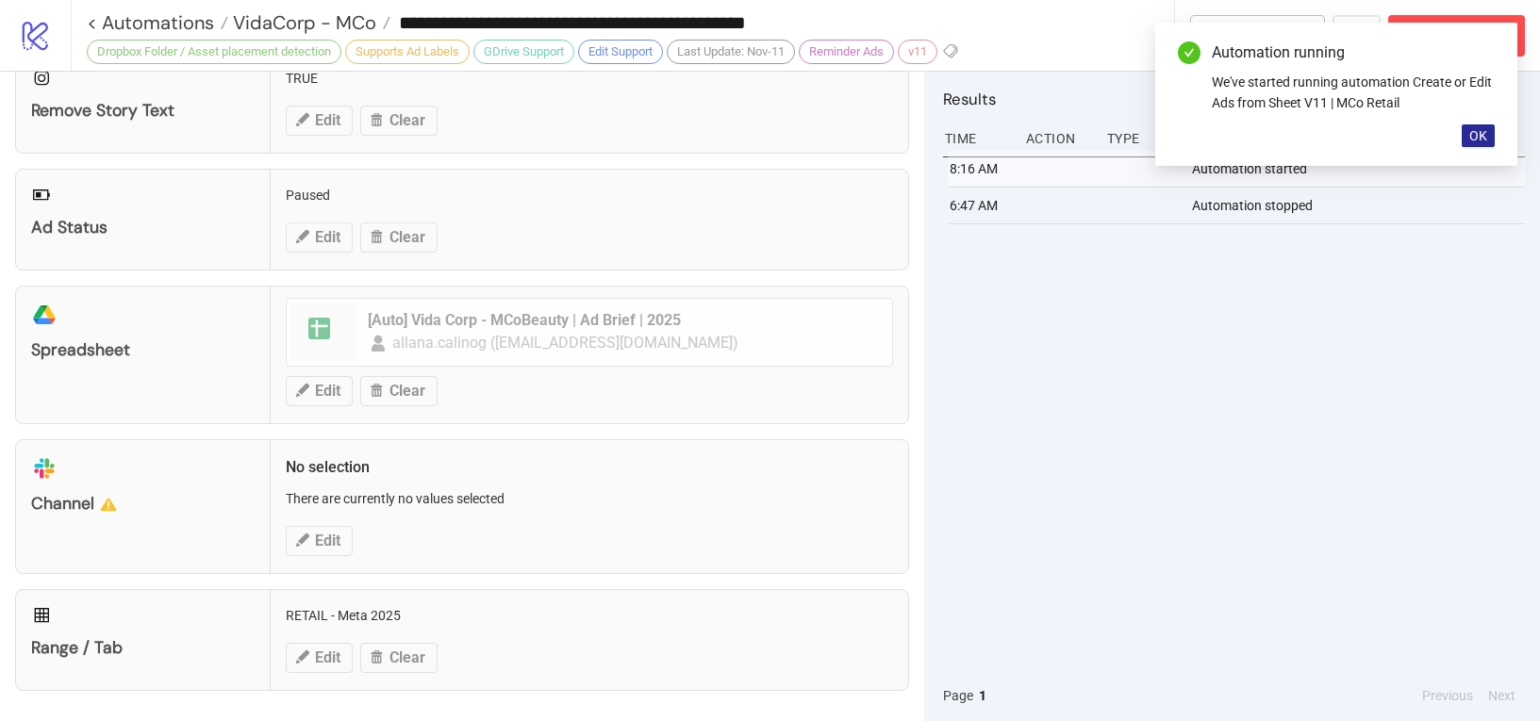
click at [1482, 137] on span "OK" at bounding box center [1478, 135] width 18 height 15
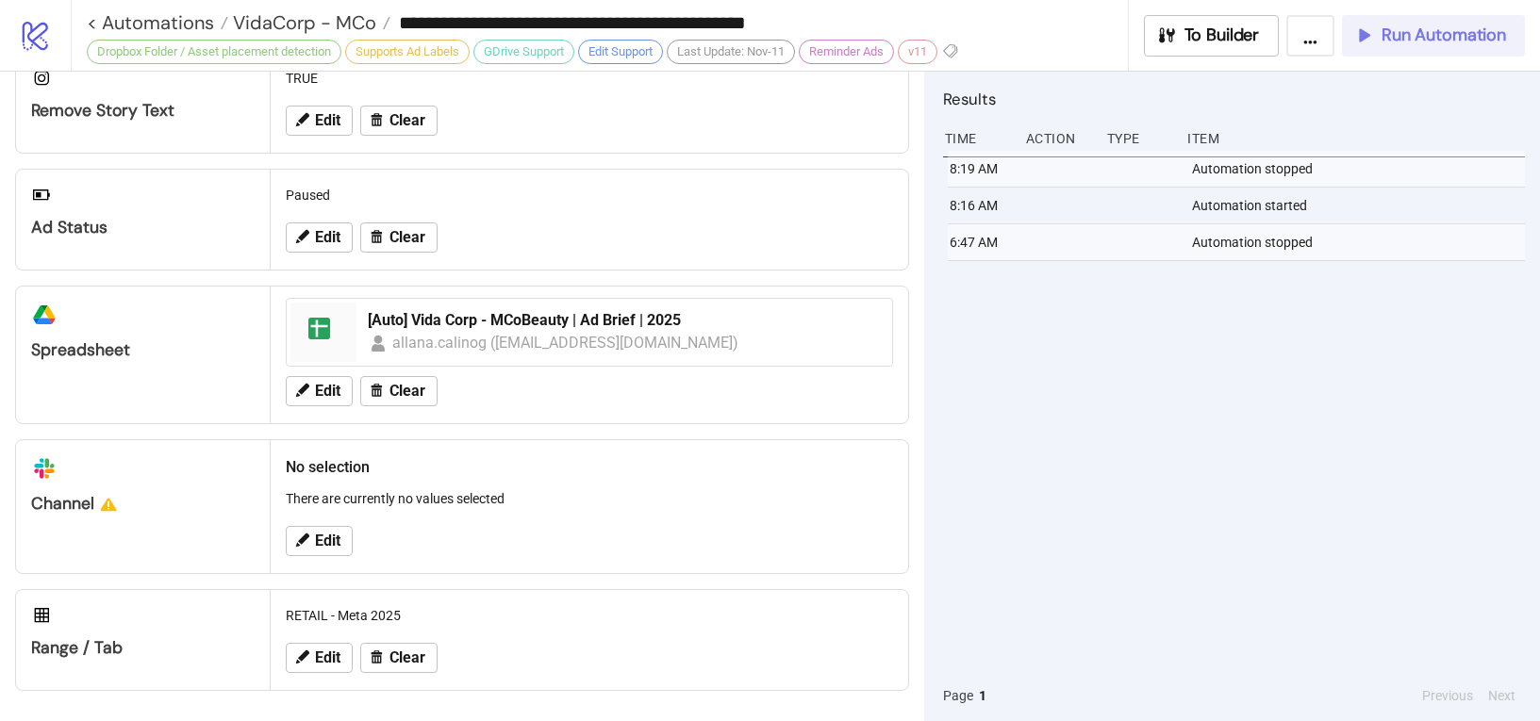
click at [1390, 42] on span "Run Automation" at bounding box center [1443, 36] width 124 height 22
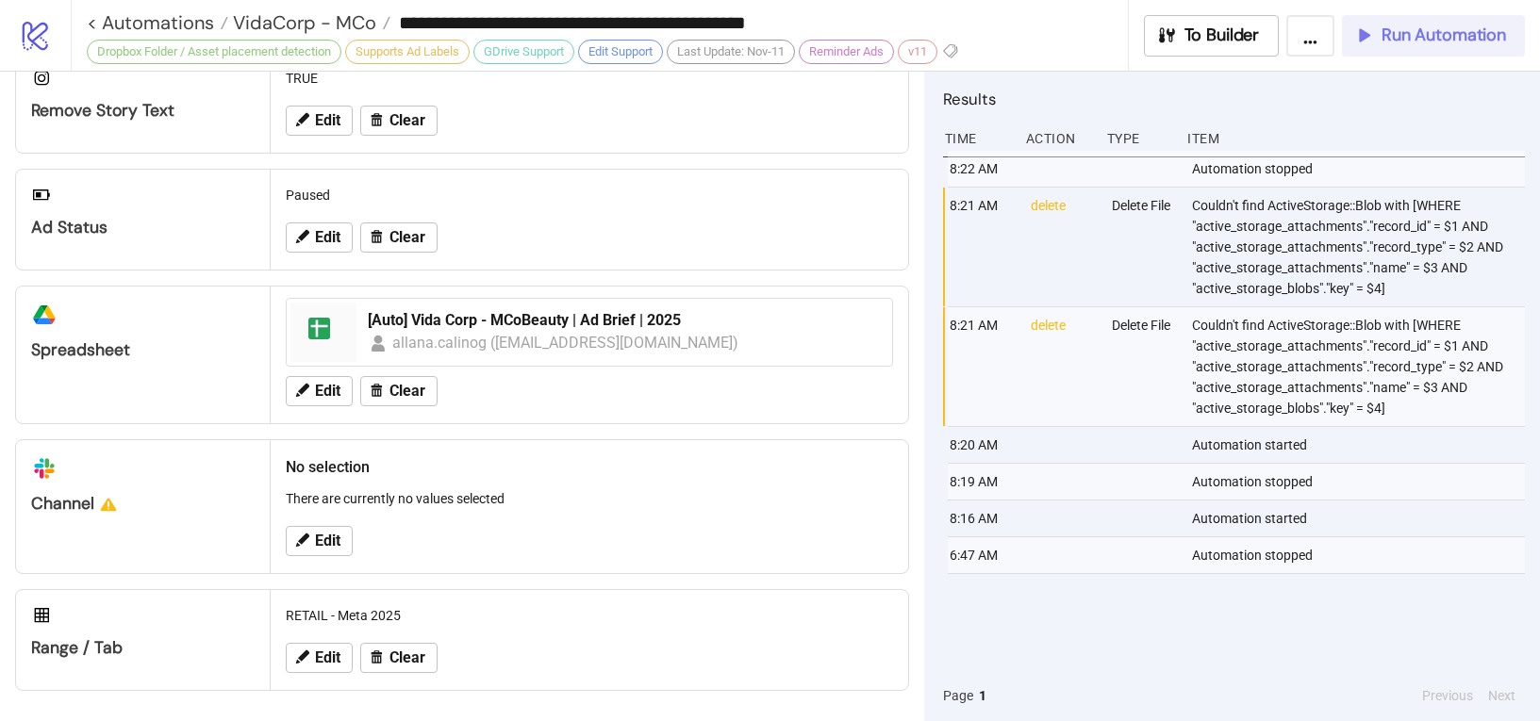
click at [1415, 43] on span "Run Automation" at bounding box center [1443, 36] width 124 height 22
